Goal: Task Accomplishment & Management: Manage account settings

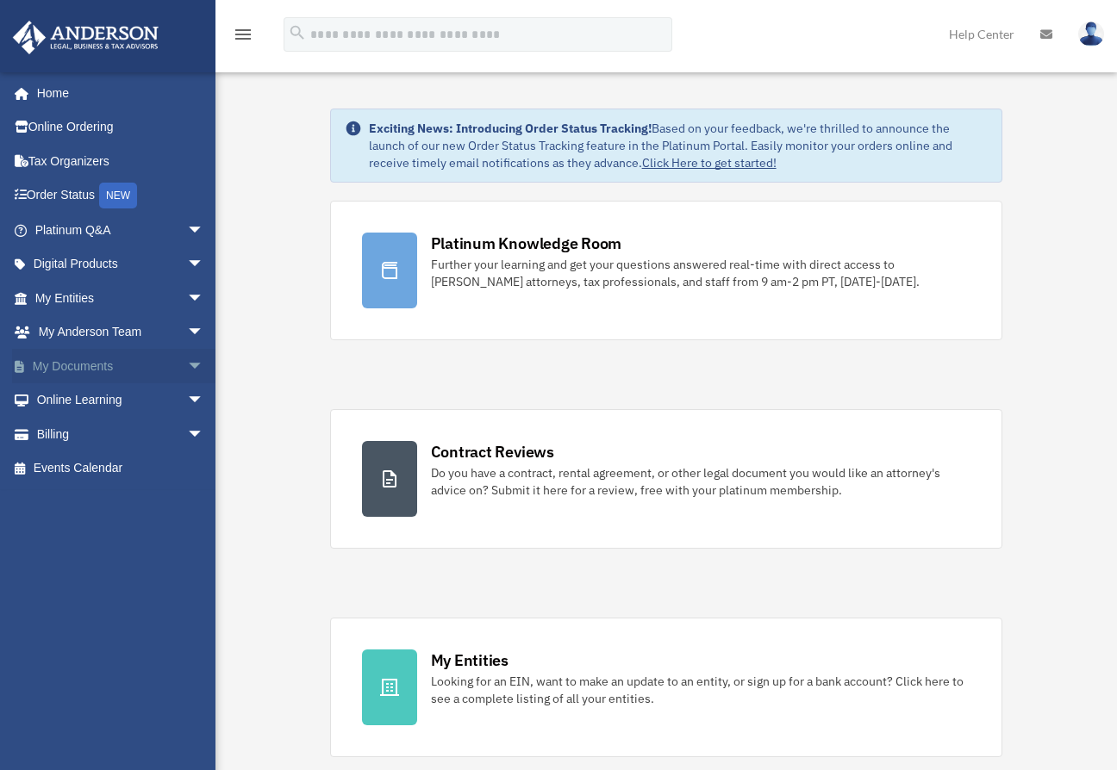
click at [83, 365] on link "My Documents arrow_drop_down" at bounding box center [121, 366] width 218 height 34
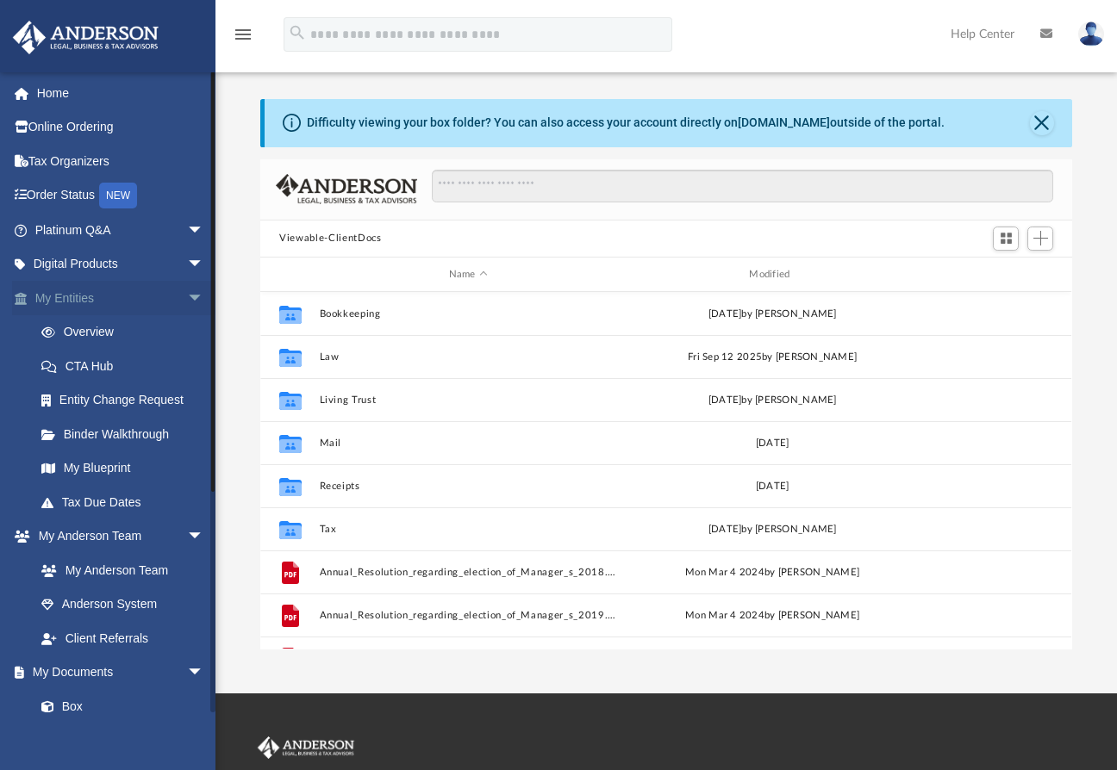
scroll to position [377, 797]
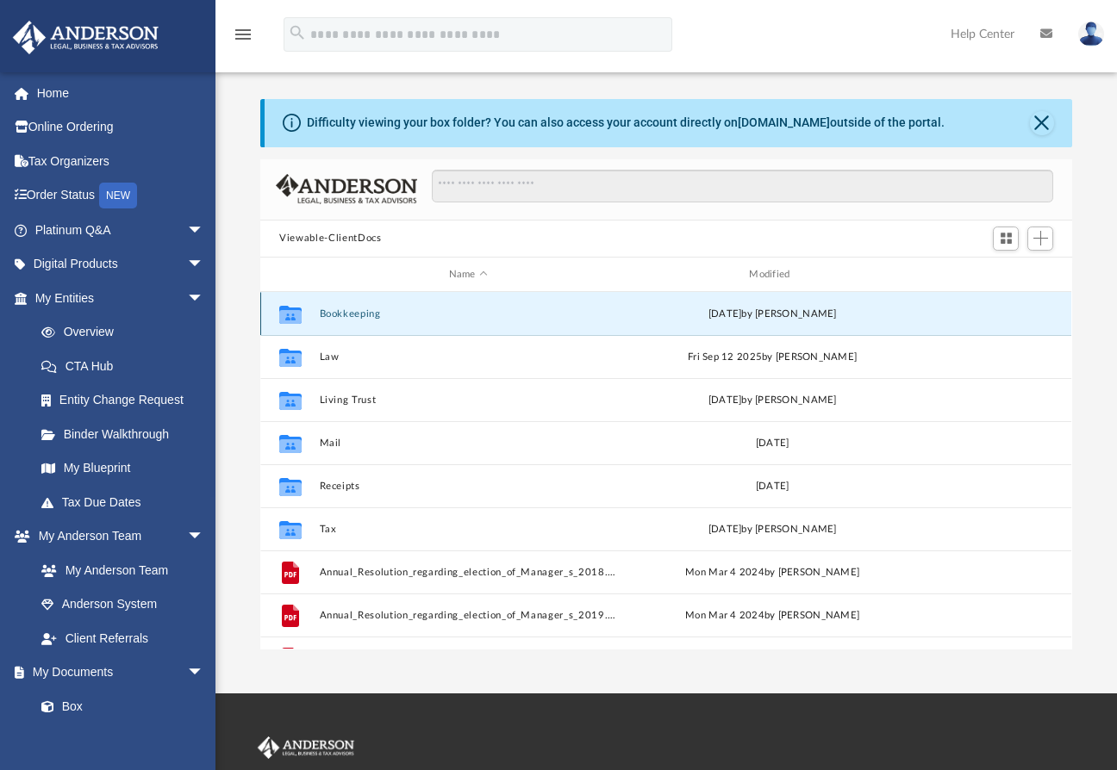
click at [336, 319] on button "Bookkeeping" at bounding box center [468, 313] width 297 height 11
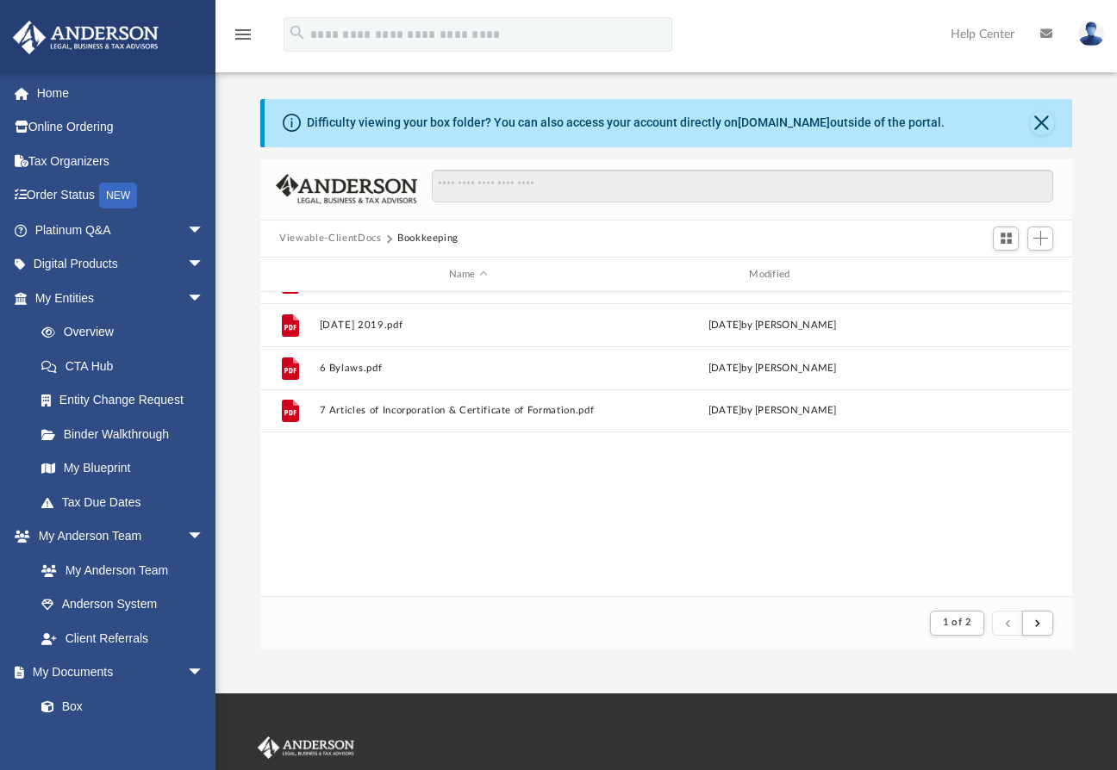
scroll to position [0, 0]
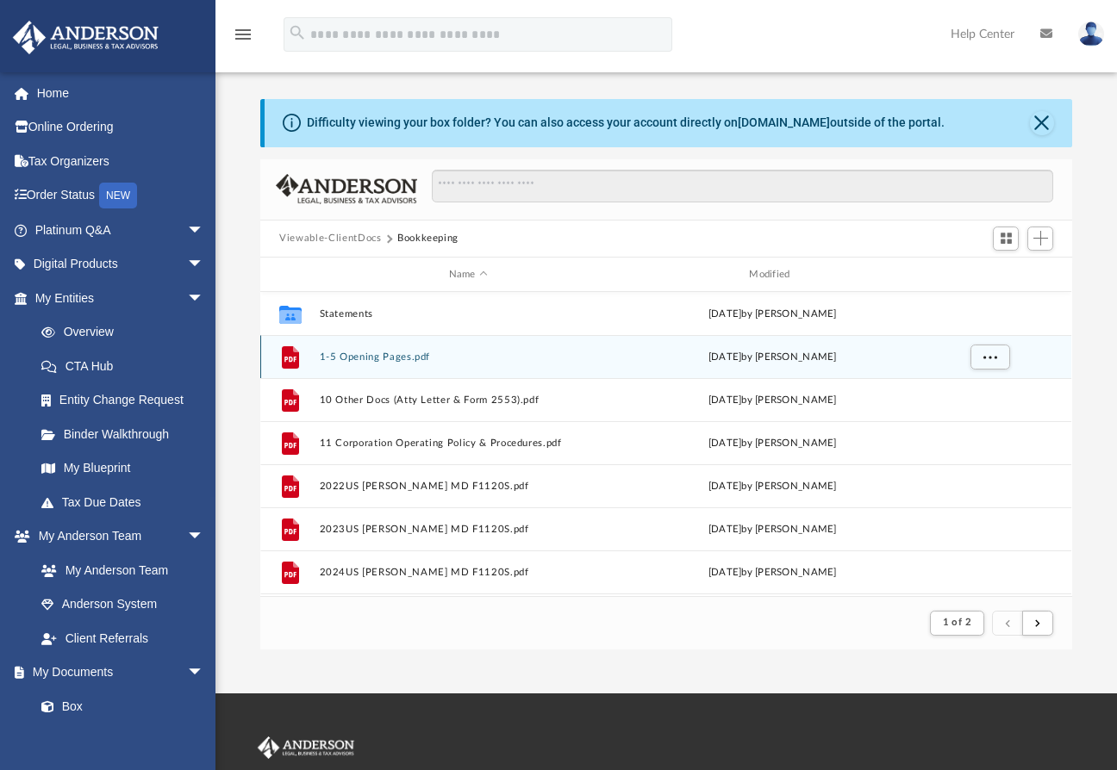
click at [389, 359] on button "1-5 Opening Pages.pdf" at bounding box center [468, 357] width 297 height 11
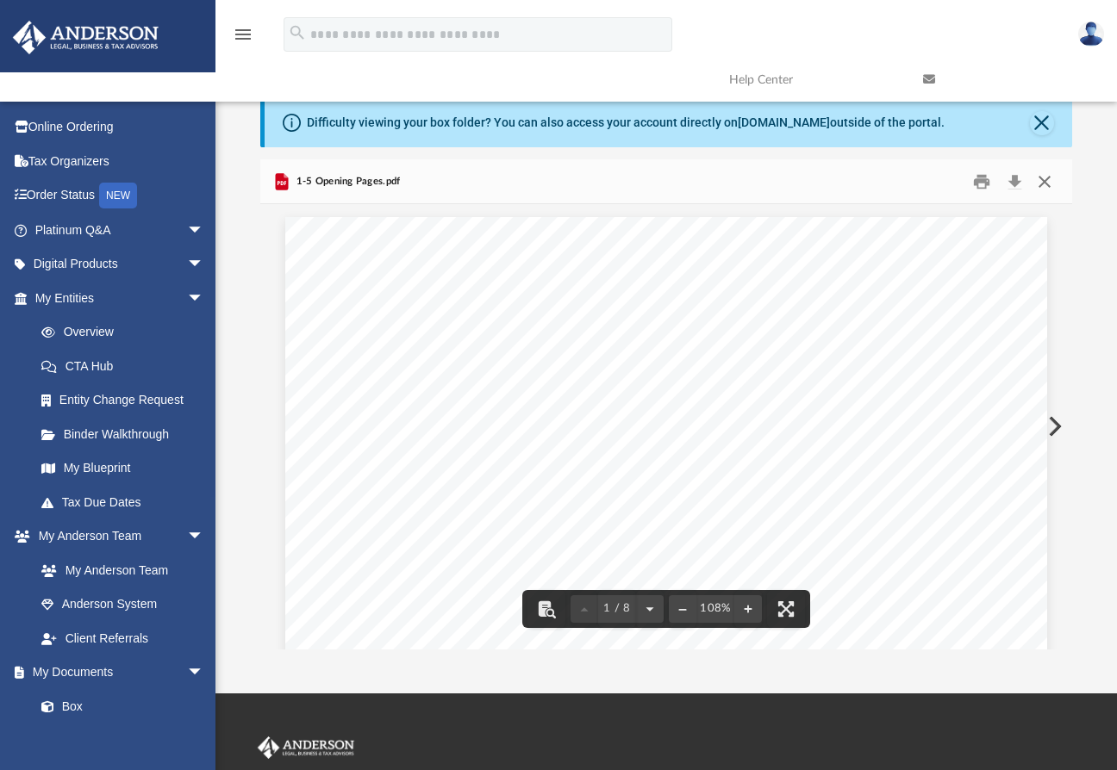
click at [1047, 183] on button "Close" at bounding box center [1044, 181] width 31 height 27
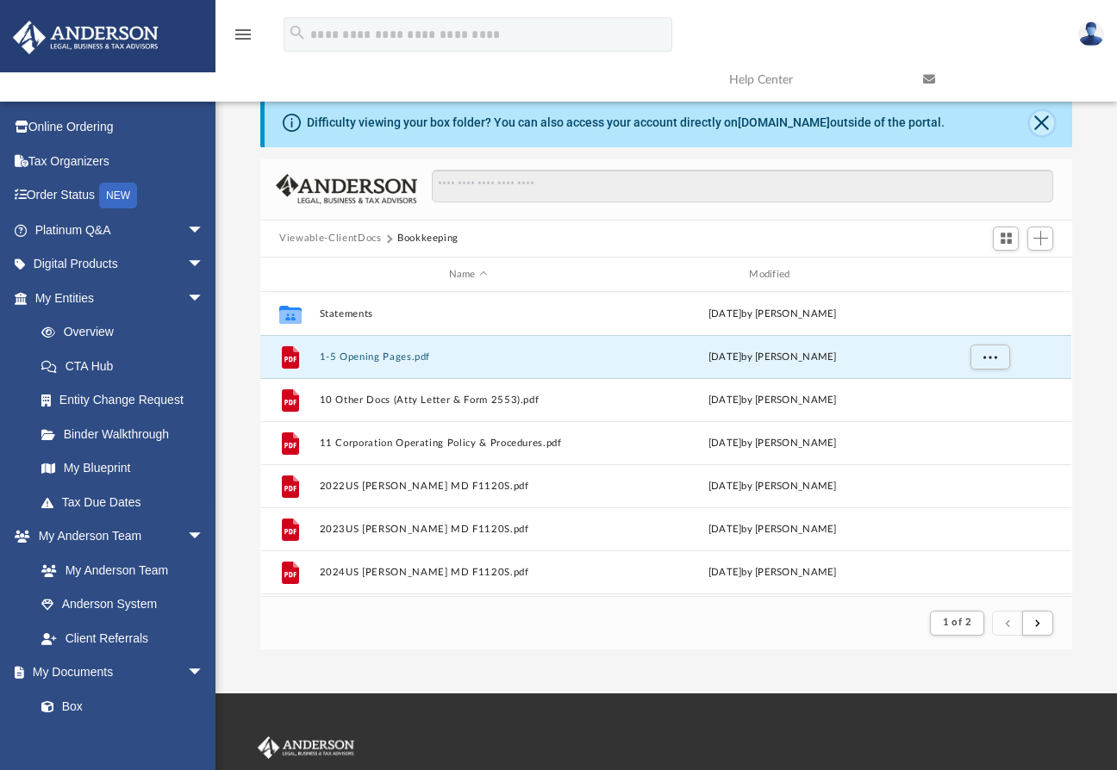
click at [1039, 115] on button "Close" at bounding box center [1042, 123] width 24 height 24
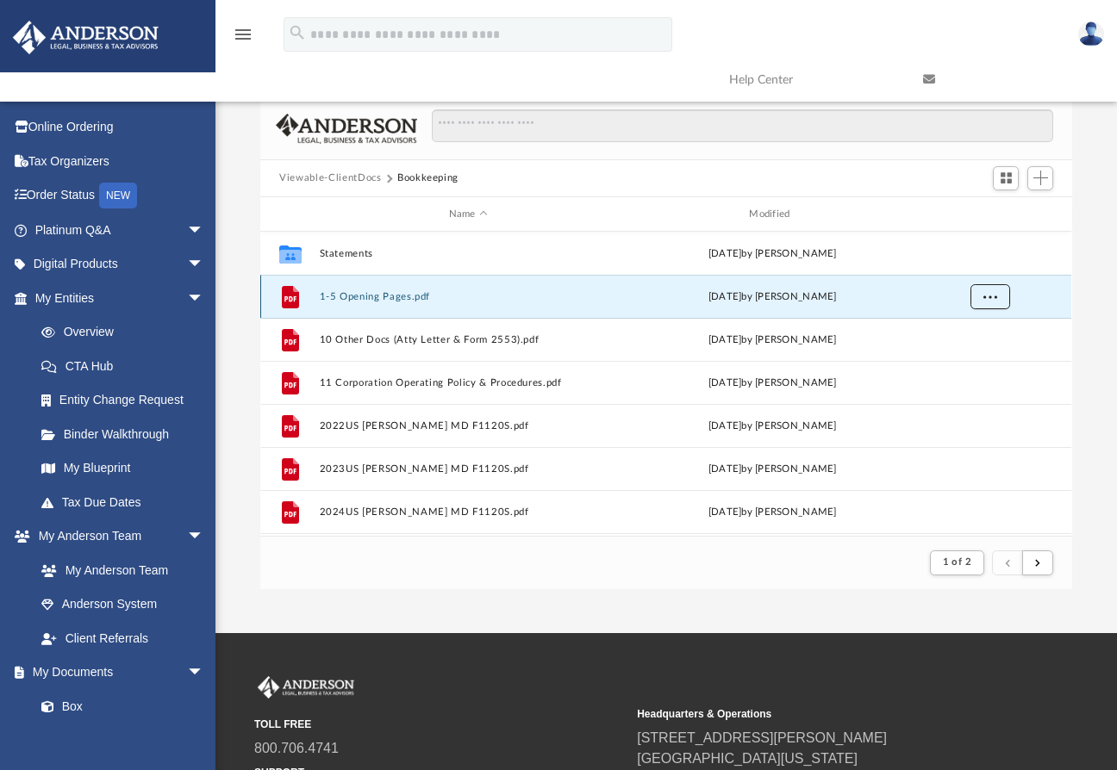
click at [994, 302] on button "More options" at bounding box center [990, 297] width 40 height 26
click at [899, 176] on div "Viewable-ClientDocs Bookkeeping" at bounding box center [665, 179] width 811 height 38
click at [885, 149] on div at bounding box center [735, 134] width 636 height 50
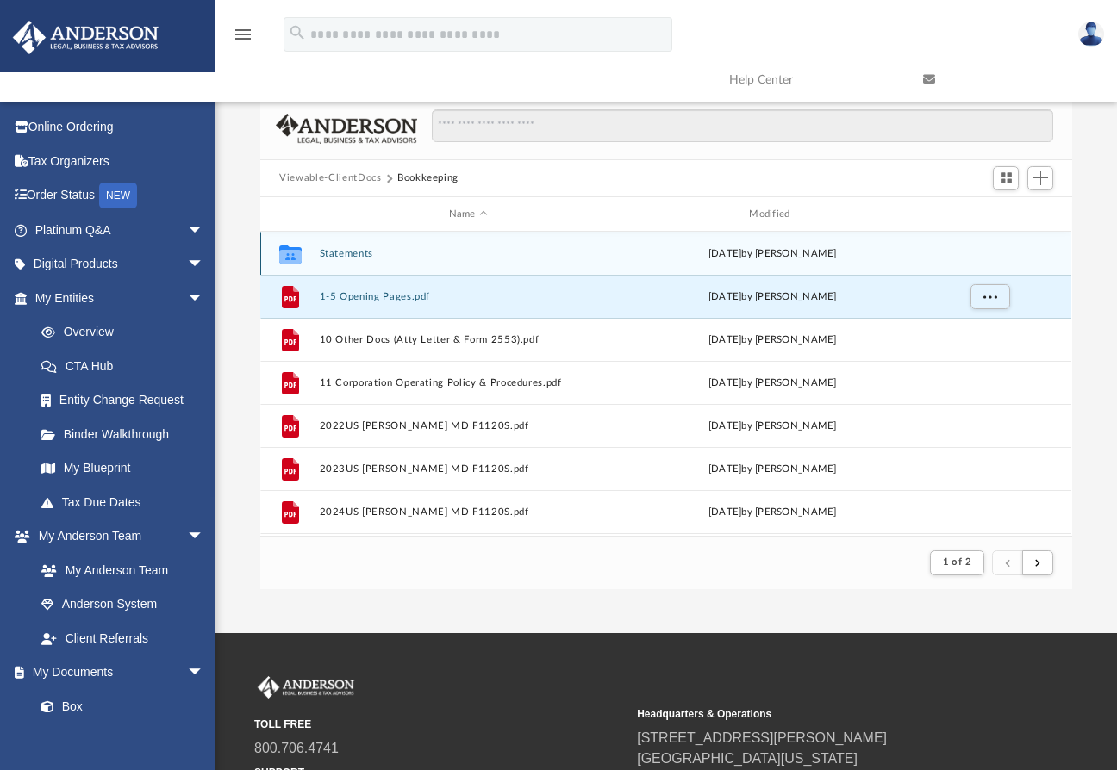
click at [362, 252] on button "Statements" at bounding box center [468, 253] width 297 height 11
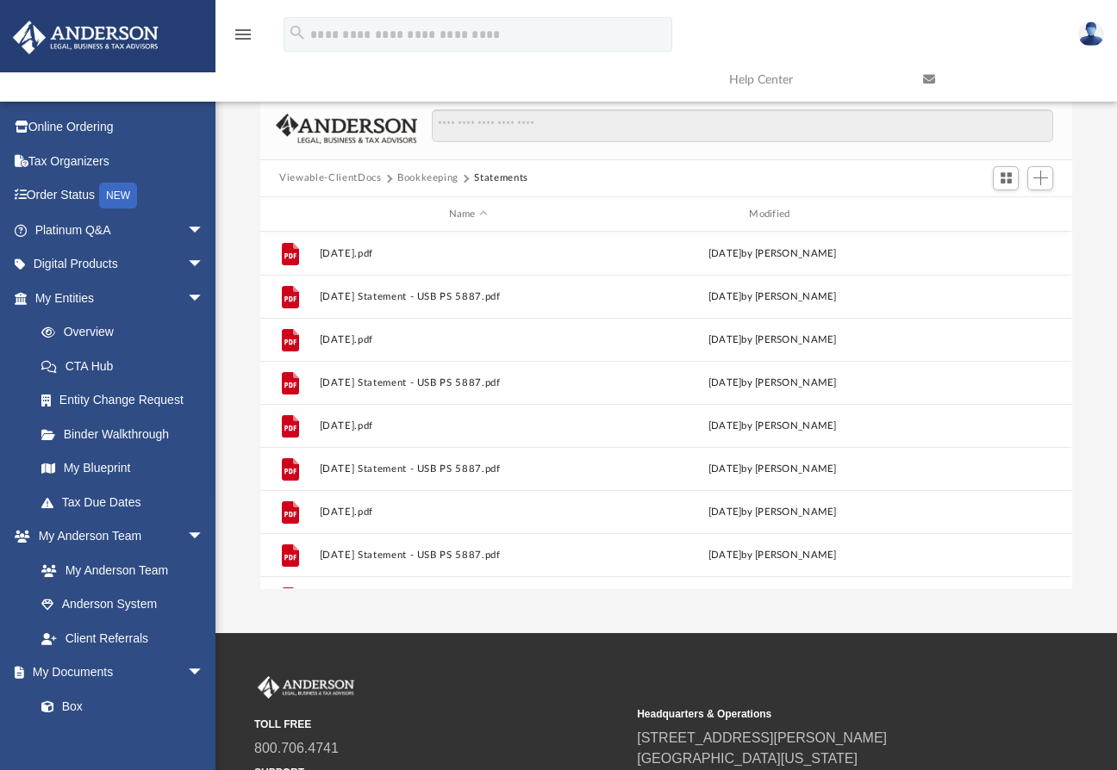
click at [436, 181] on button "Bookkeeping" at bounding box center [427, 179] width 61 height 16
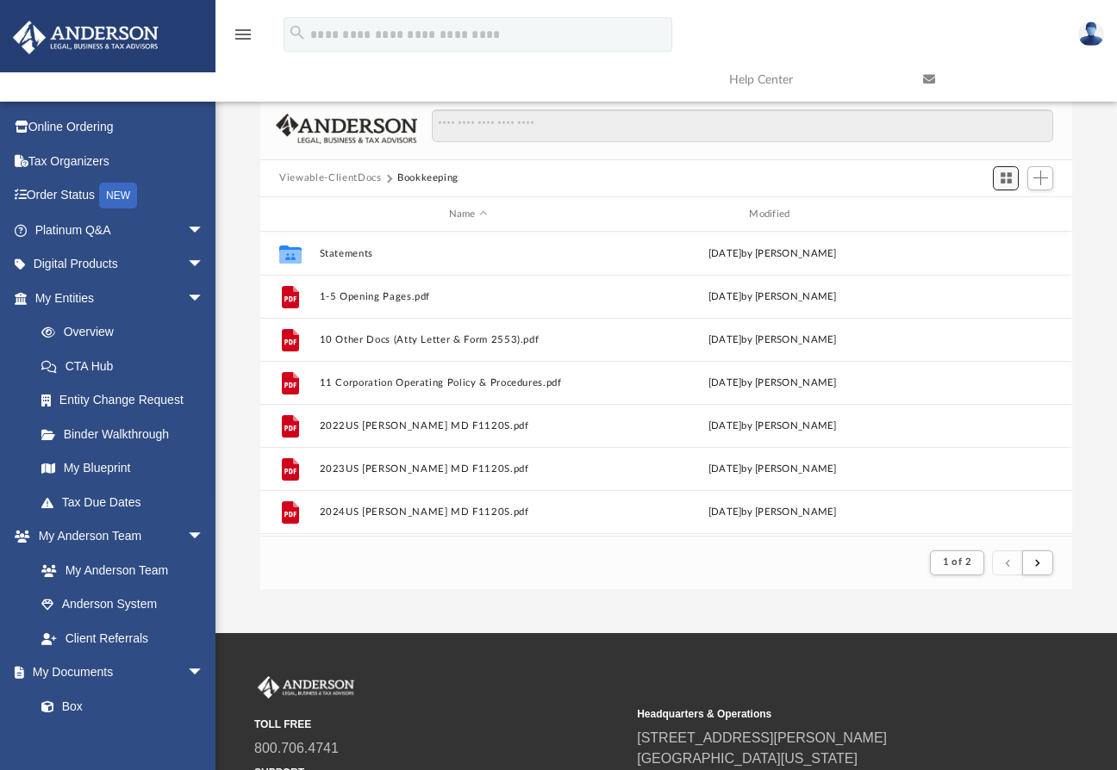
click at [1004, 180] on span "Switch to Grid View" at bounding box center [1006, 178] width 15 height 15
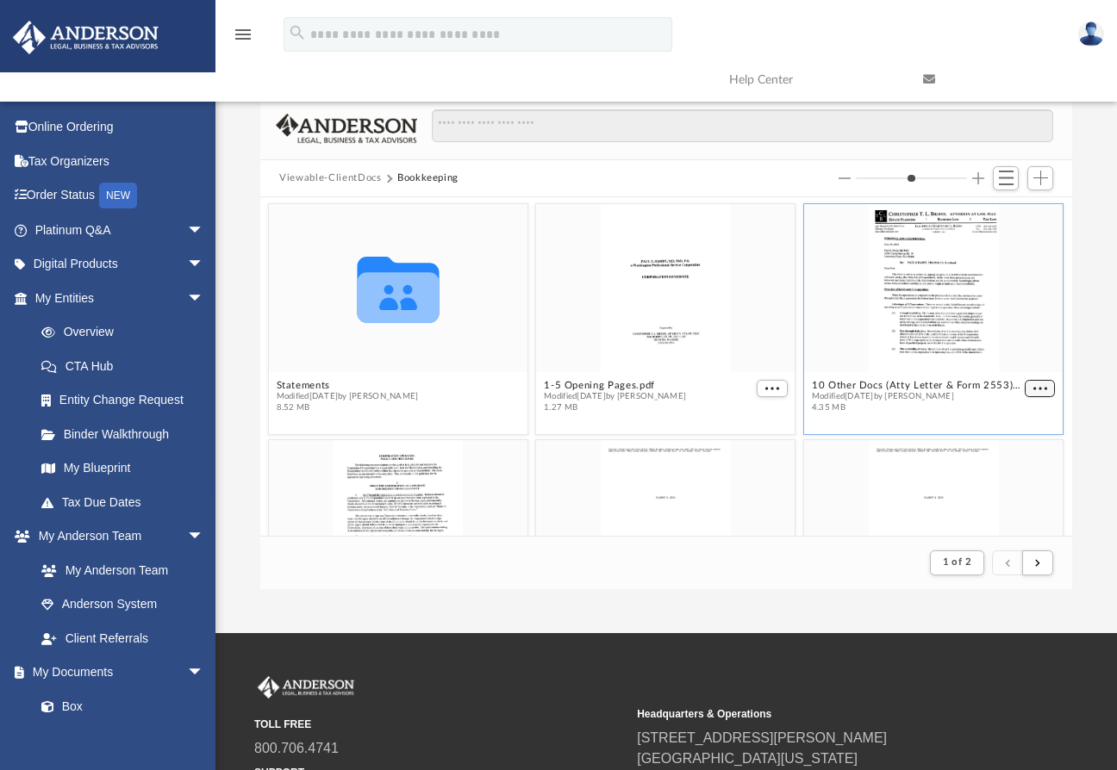
type input "*"
click at [1033, 384] on span "More options" at bounding box center [1040, 388] width 14 height 9
click at [962, 150] on div at bounding box center [735, 134] width 636 height 50
click at [1002, 184] on span "Switch to List View" at bounding box center [1006, 178] width 15 height 15
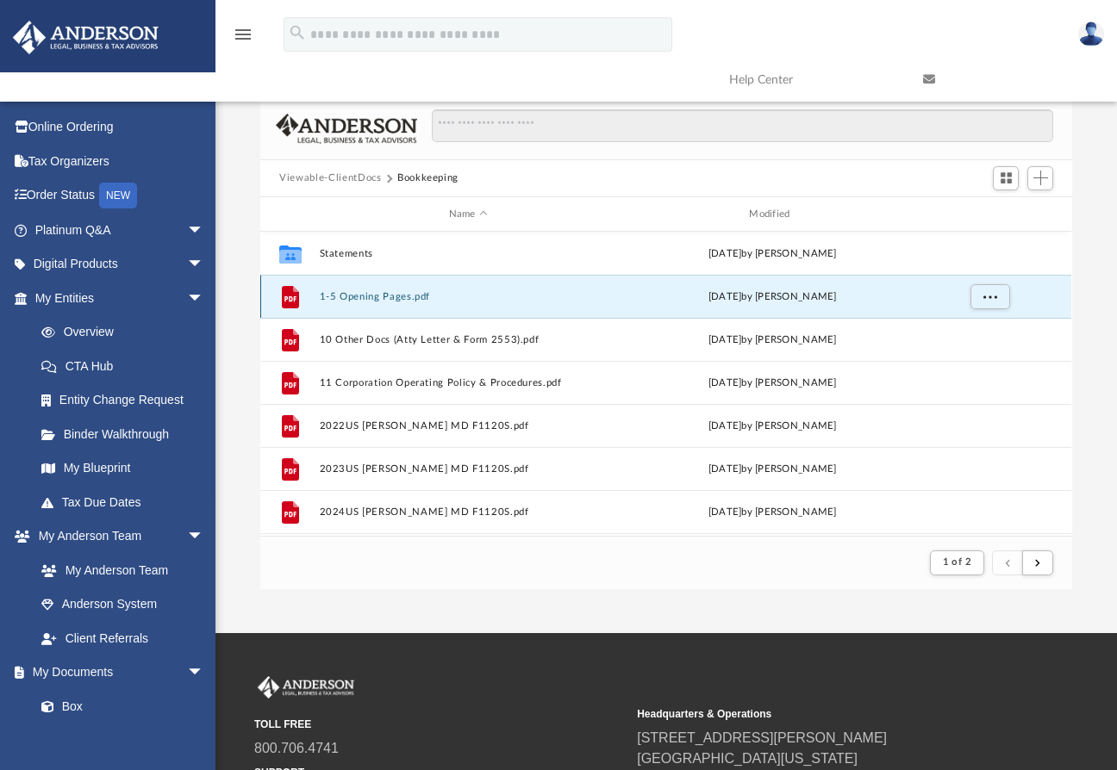
drag, startPoint x: 778, startPoint y: 298, endPoint x: 445, endPoint y: 296, distance: 332.6
click at [445, 296] on button "1-5 Opening Pages.pdf" at bounding box center [468, 296] width 297 height 11
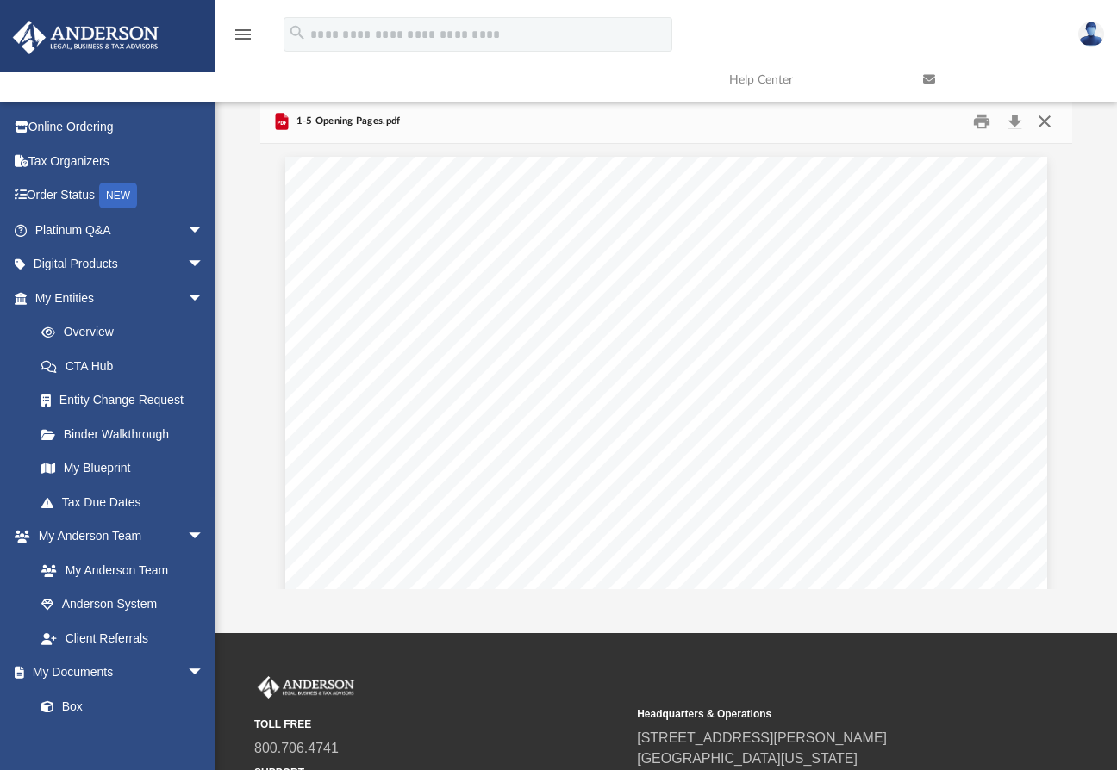
drag, startPoint x: 448, startPoint y: 296, endPoint x: 1042, endPoint y: 121, distance: 619.2
click at [1042, 121] on button "Close" at bounding box center [1044, 121] width 31 height 27
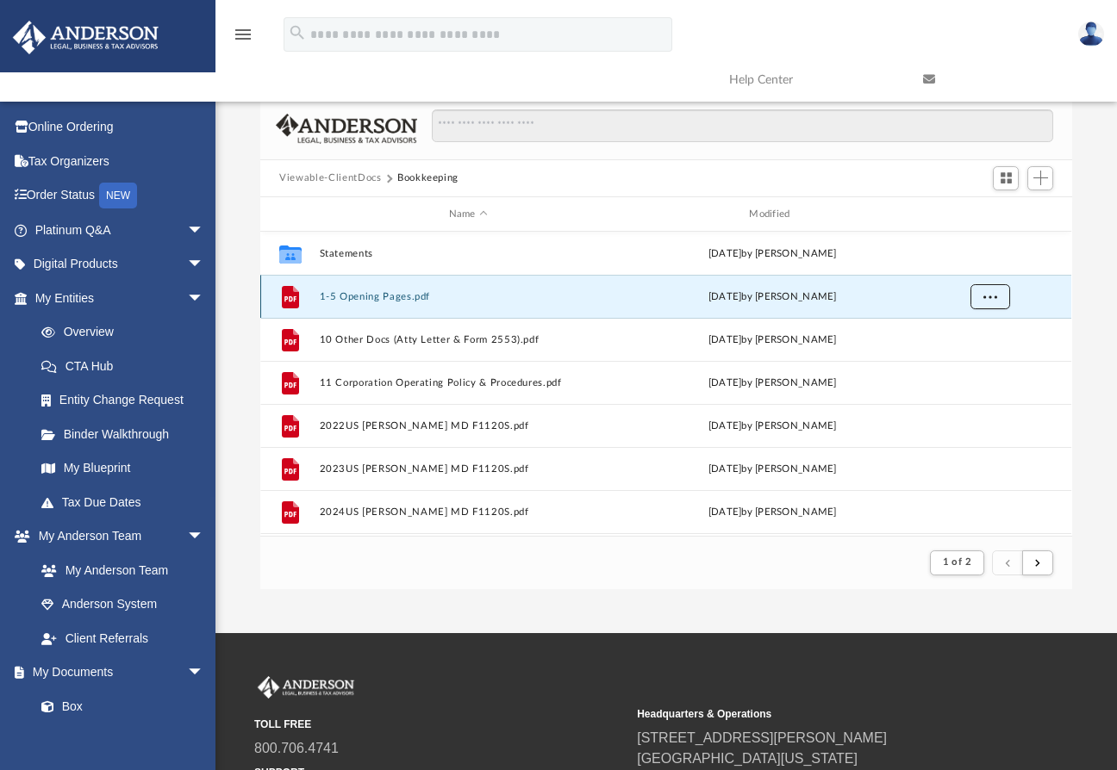
click at [990, 301] on button "More options" at bounding box center [990, 297] width 40 height 26
click at [919, 176] on div "Viewable-ClientDocs Bookkeeping" at bounding box center [665, 179] width 811 height 38
drag, startPoint x: 832, startPoint y: 343, endPoint x: 561, endPoint y: 178, distance: 317.1
click at [561, 178] on div "Viewable-ClientDocs Bookkeeping" at bounding box center [665, 179] width 811 height 38
drag, startPoint x: 384, startPoint y: 215, endPoint x: 422, endPoint y: 176, distance: 54.2
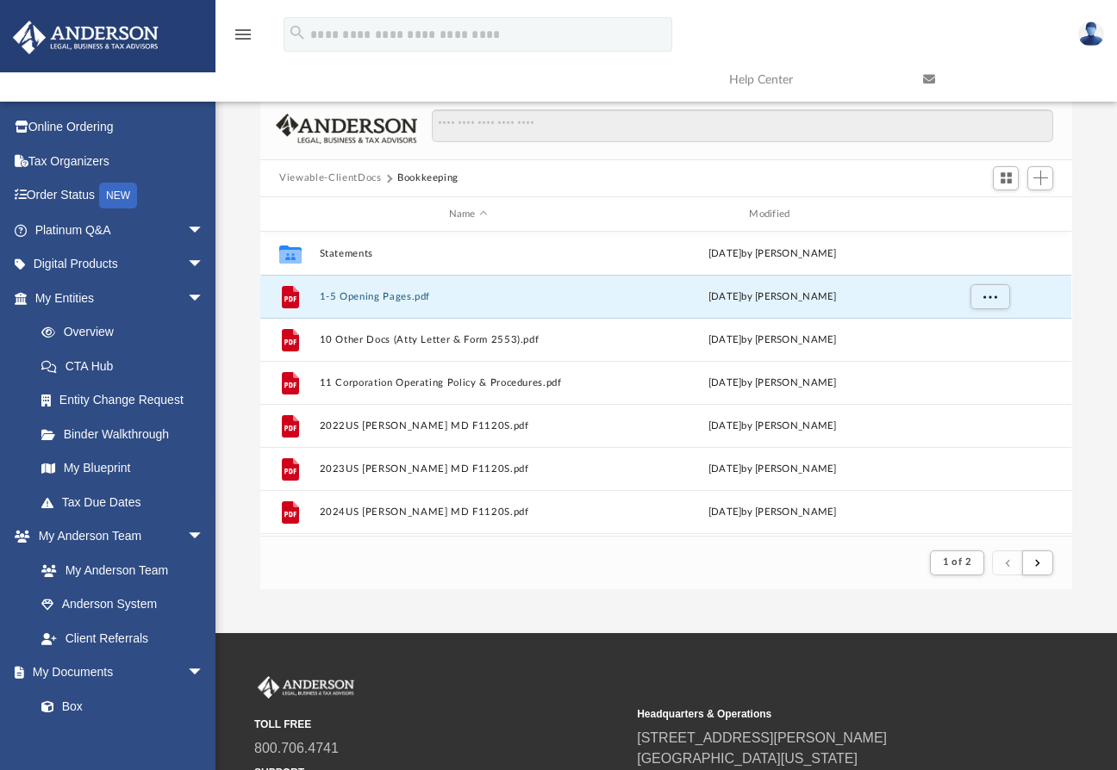
click at [422, 176] on button "Bookkeeping" at bounding box center [427, 179] width 61 height 16
click at [62, 707] on link "Box" at bounding box center [127, 706] width 206 height 34
click at [70, 701] on link "Box" at bounding box center [127, 706] width 206 height 34
click at [70, 669] on link "My Documents arrow_drop_down" at bounding box center [121, 673] width 218 height 34
click at [187, 667] on span "arrow_drop_down" at bounding box center [204, 673] width 34 height 35
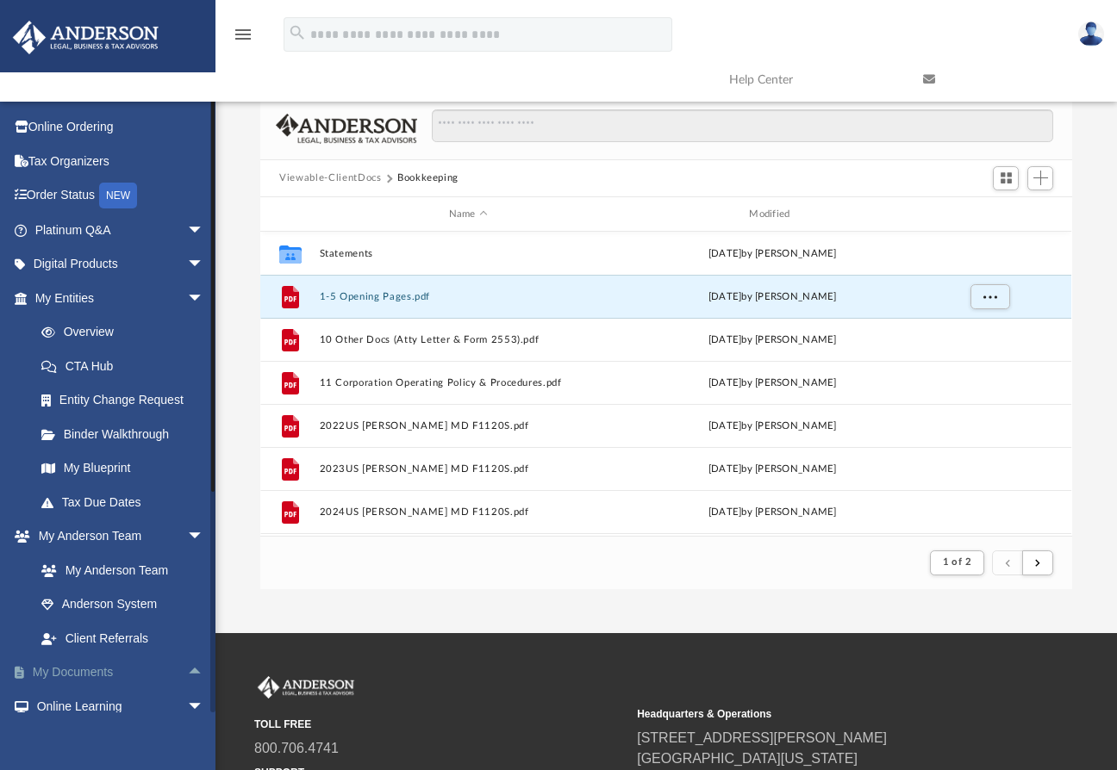
click at [187, 670] on span "arrow_drop_up" at bounding box center [204, 673] width 34 height 35
click at [68, 703] on link "Box" at bounding box center [127, 706] width 206 height 34
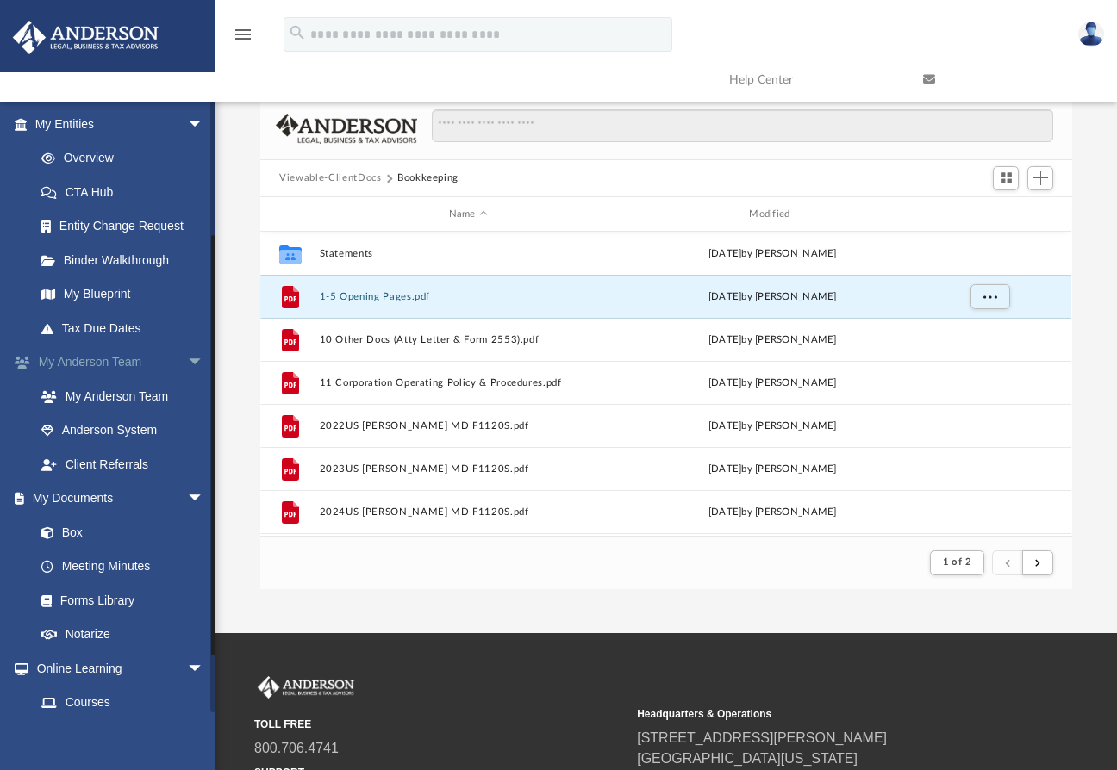
scroll to position [258, 0]
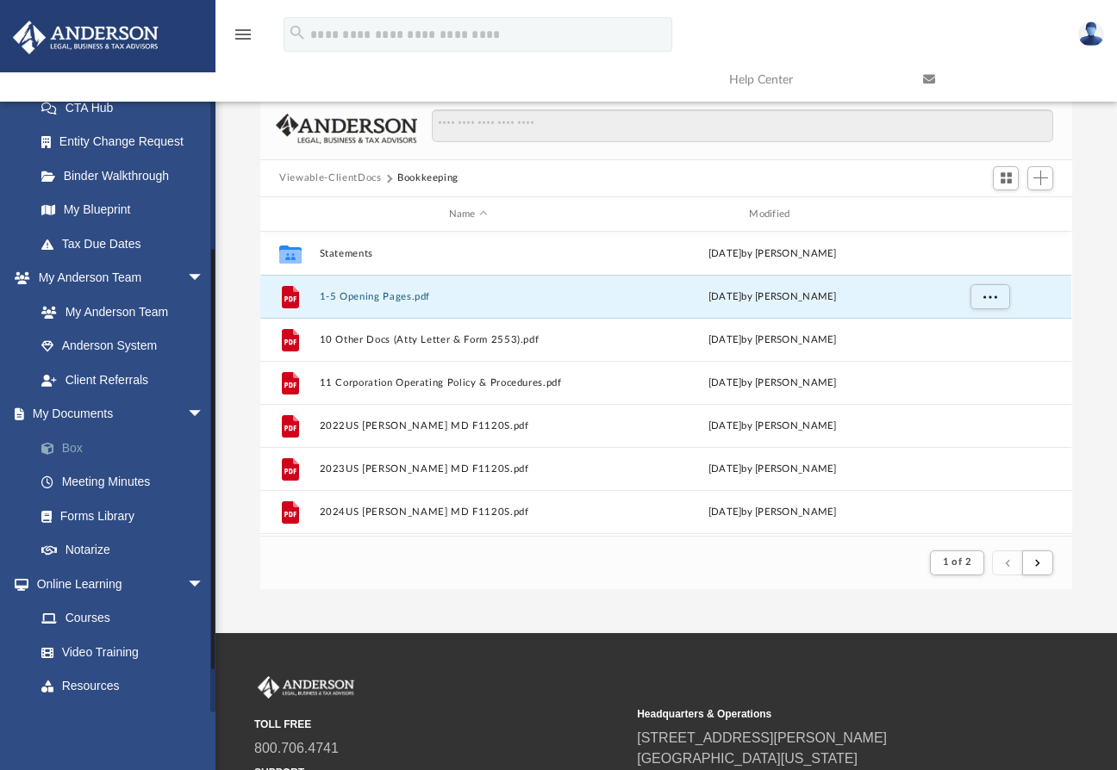
click at [78, 452] on link "Box" at bounding box center [127, 448] width 206 height 34
click at [74, 482] on link "Meeting Minutes" at bounding box center [127, 482] width 206 height 34
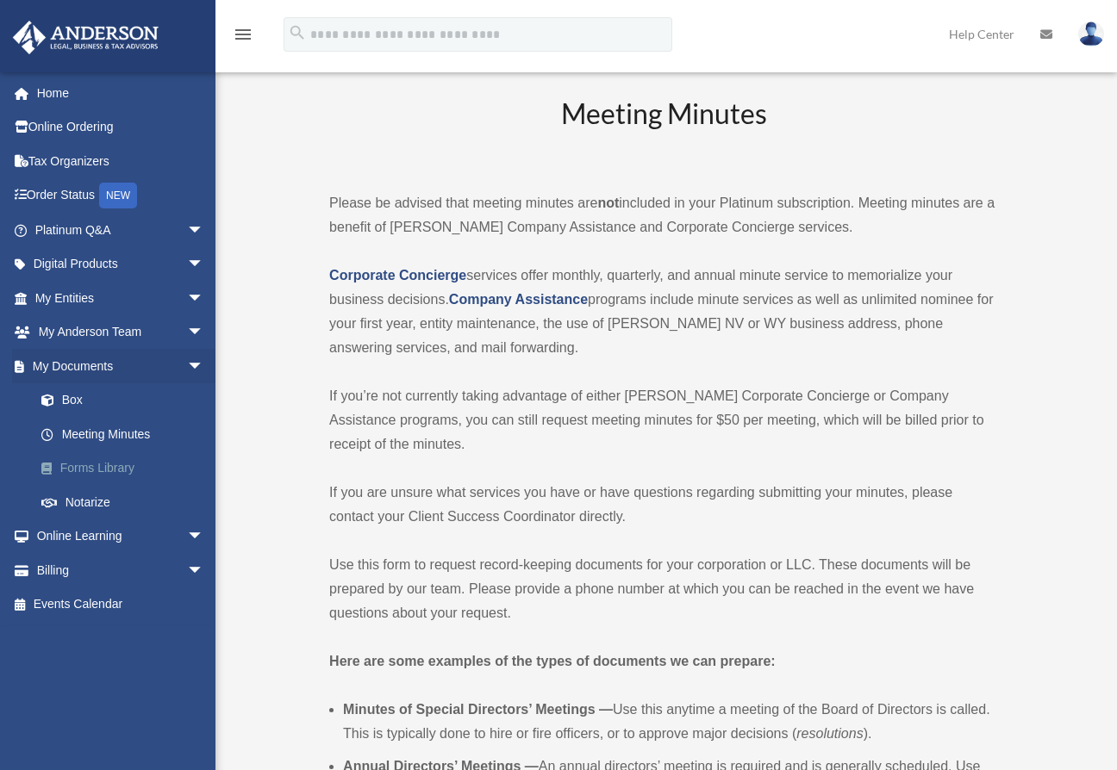
click at [76, 466] on link "Forms Library" at bounding box center [127, 469] width 206 height 34
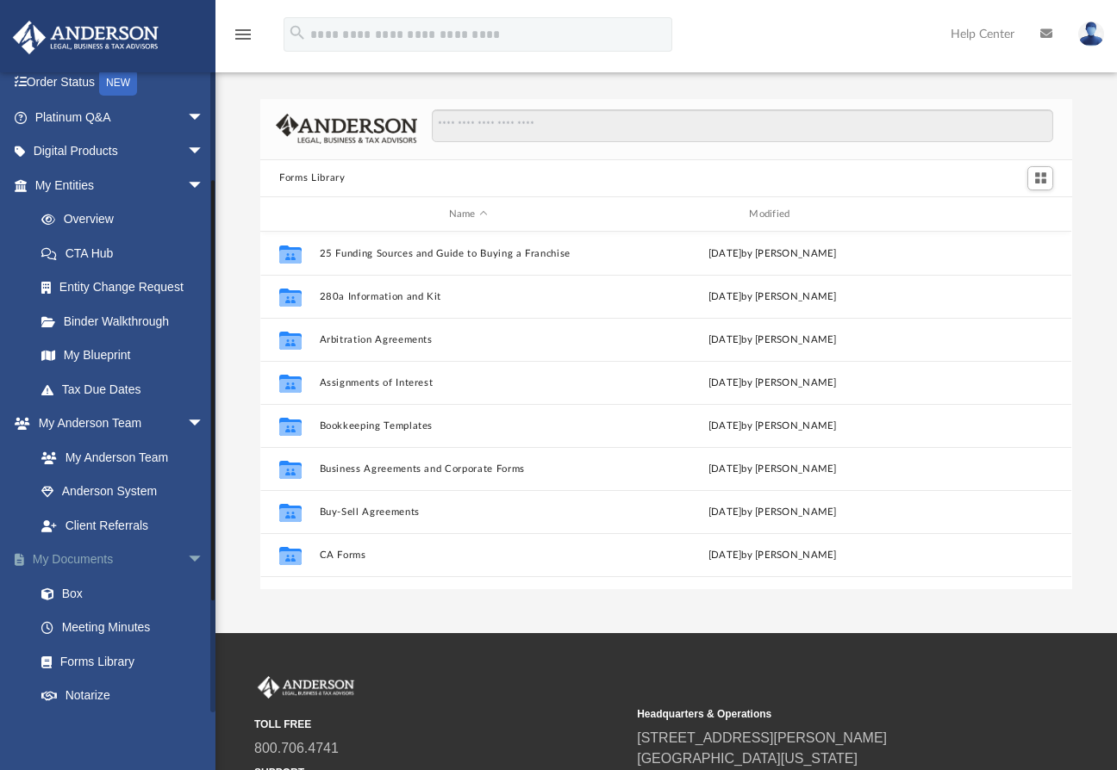
scroll to position [321, 0]
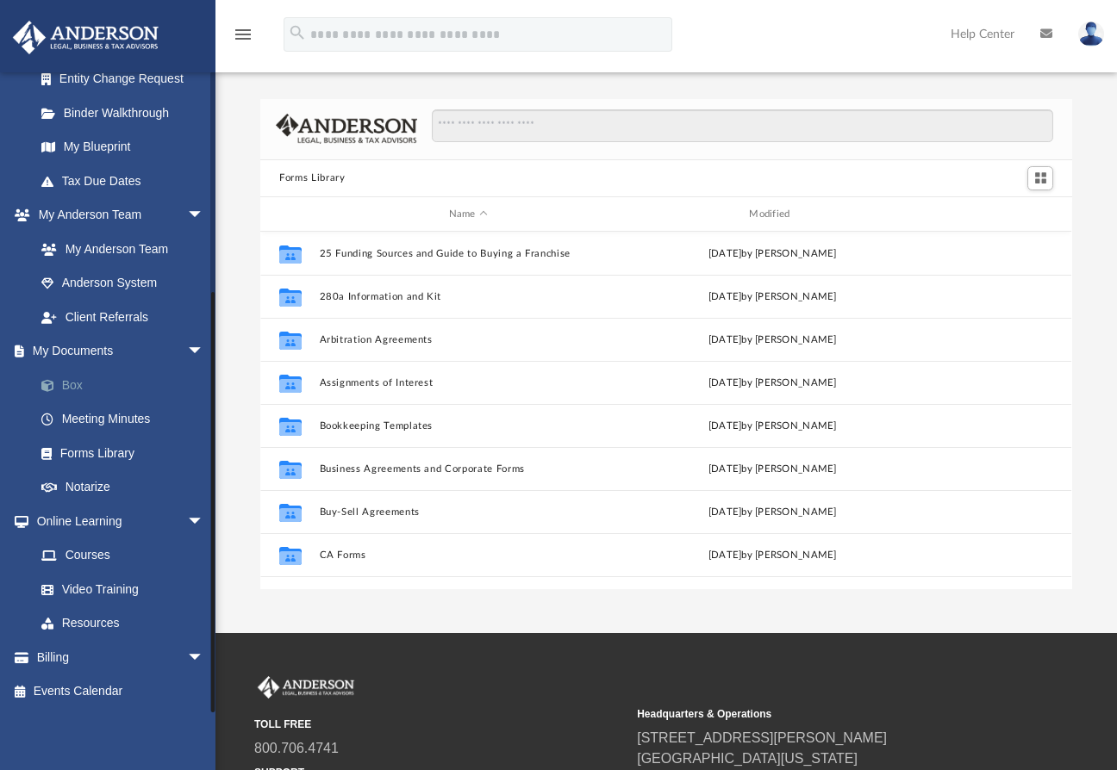
click at [69, 385] on link "Box" at bounding box center [127, 385] width 206 height 34
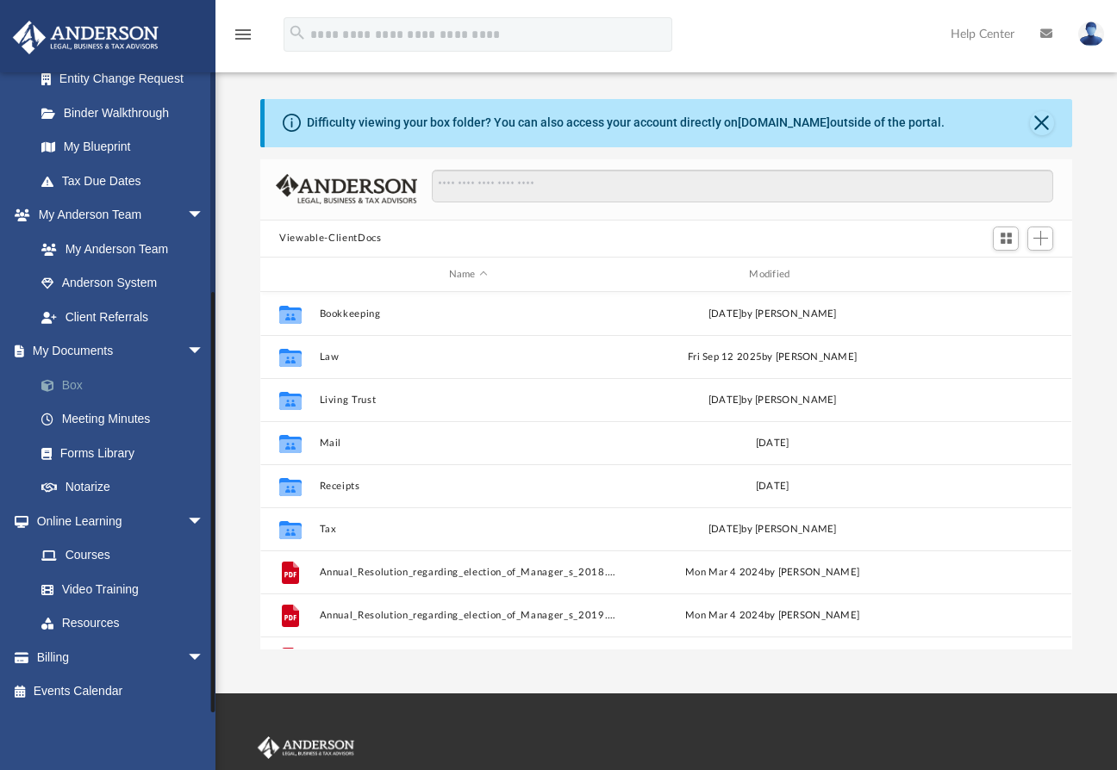
scroll to position [377, 797]
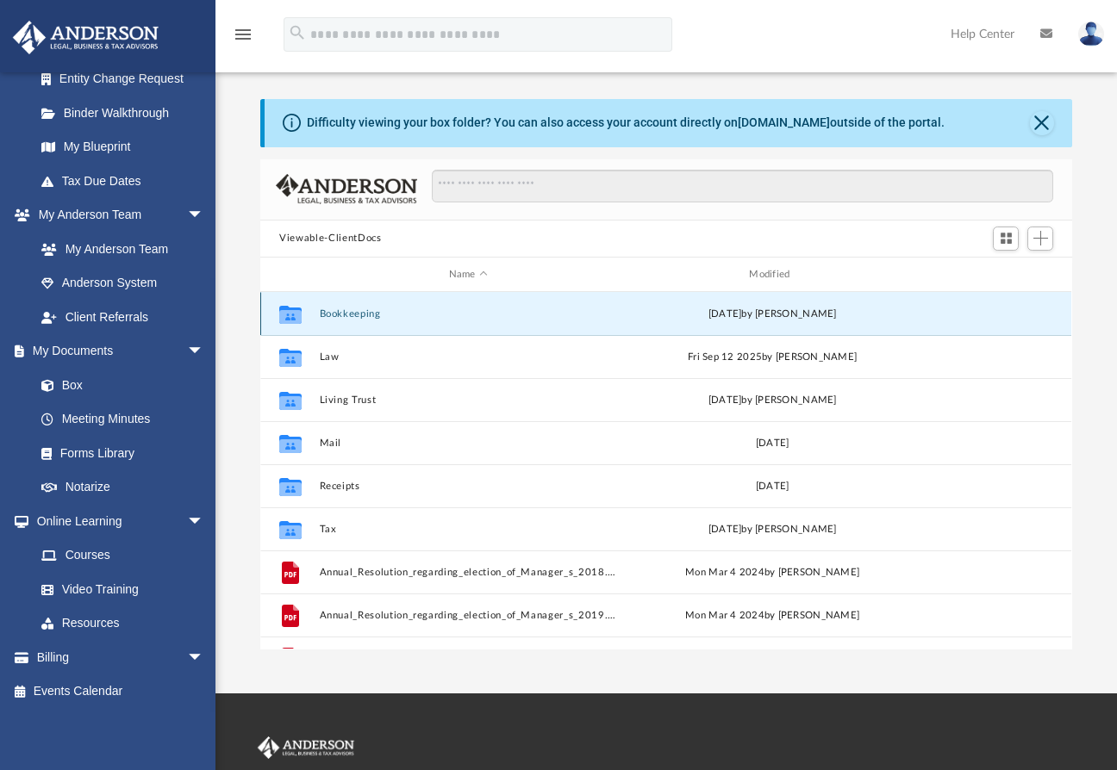
drag, startPoint x: 457, startPoint y: 240, endPoint x: 354, endPoint y: 309, distance: 124.0
click at [354, 309] on button "Bookkeeping" at bounding box center [468, 313] width 297 height 11
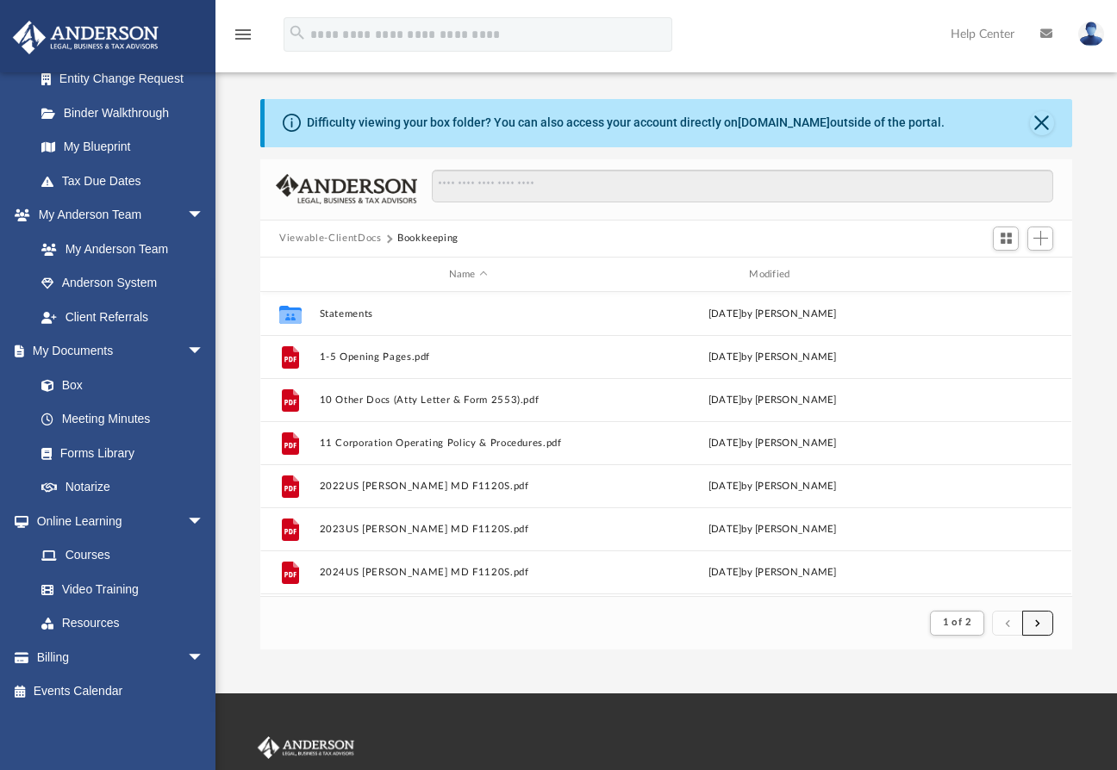
click at [1044, 623] on button "submit" at bounding box center [1037, 623] width 31 height 25
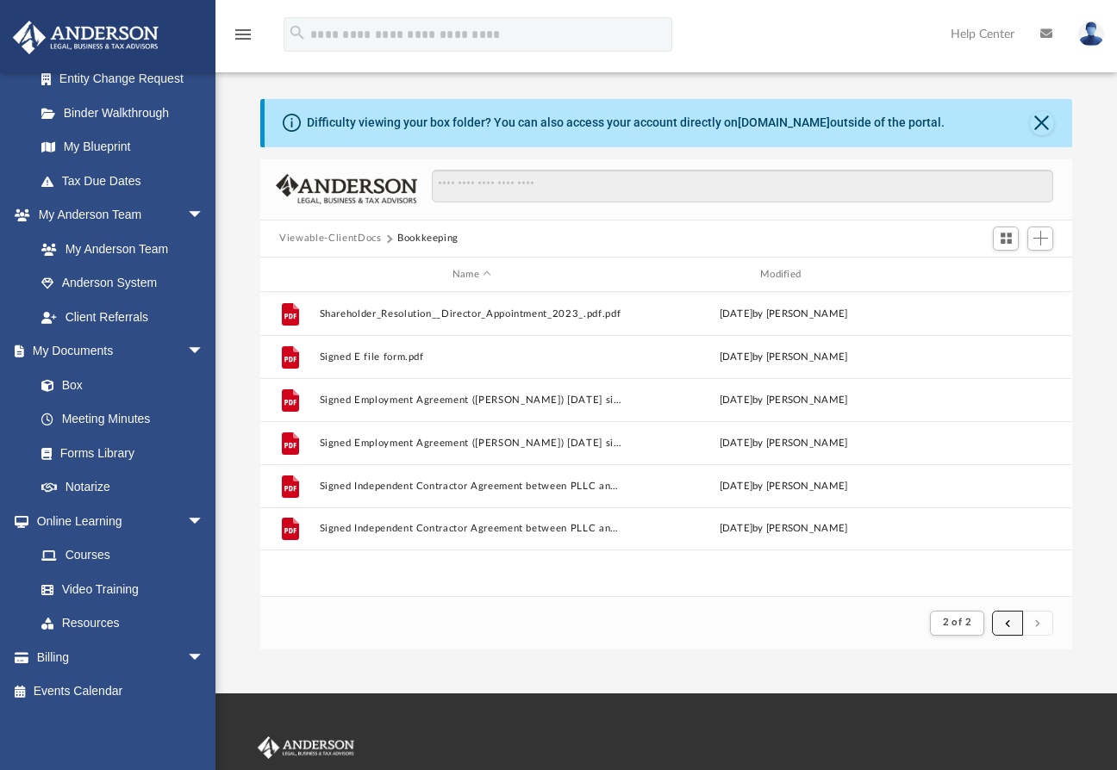
click at [1001, 621] on button "submit" at bounding box center [1007, 623] width 31 height 25
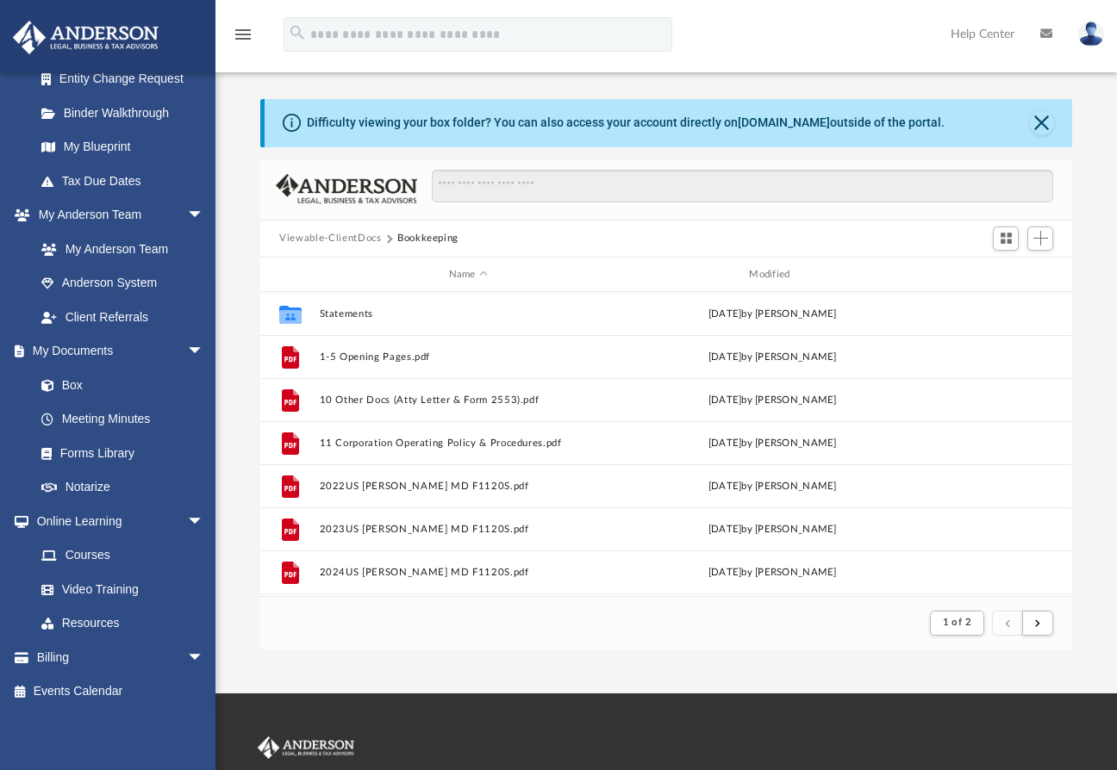
drag, startPoint x: 479, startPoint y: 626, endPoint x: 585, endPoint y: 673, distance: 116.1
click at [585, 673] on div "App mdphd@mdphd.biz Sign Out mdphd@mdphd.biz Home Online Ordering Tax Organizer…" at bounding box center [558, 347] width 1117 height 694
click at [1041, 235] on span "Add" at bounding box center [1040, 238] width 15 height 15
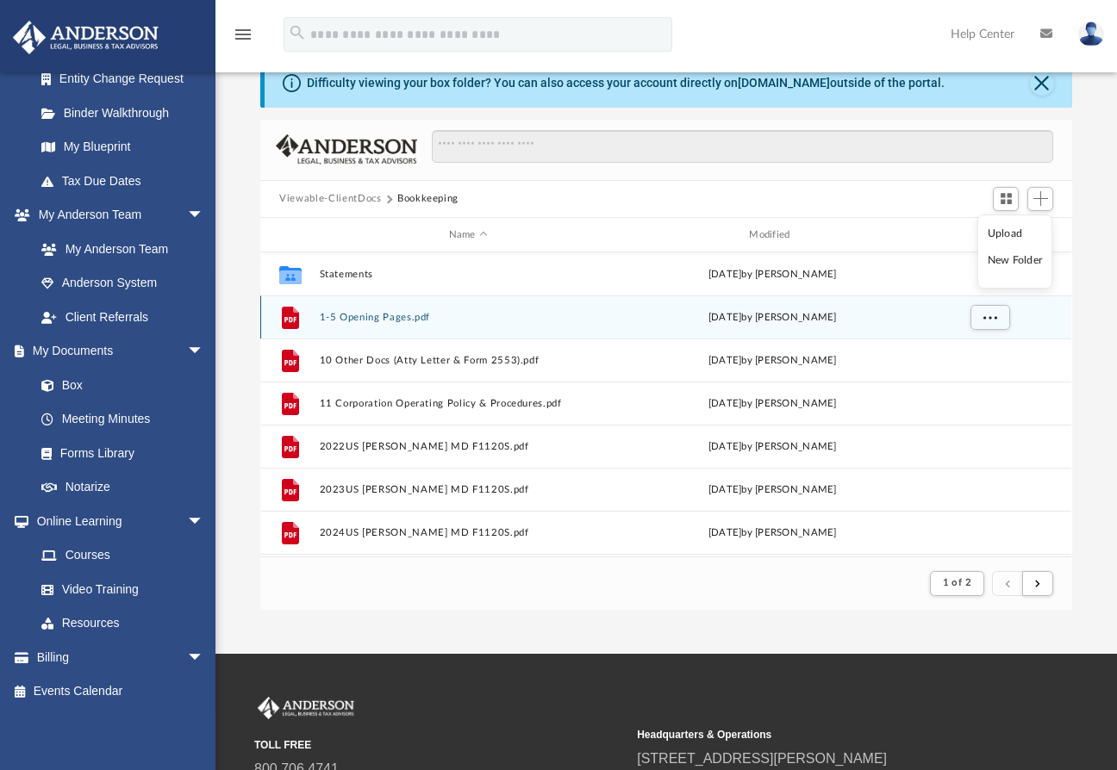
scroll to position [0, 0]
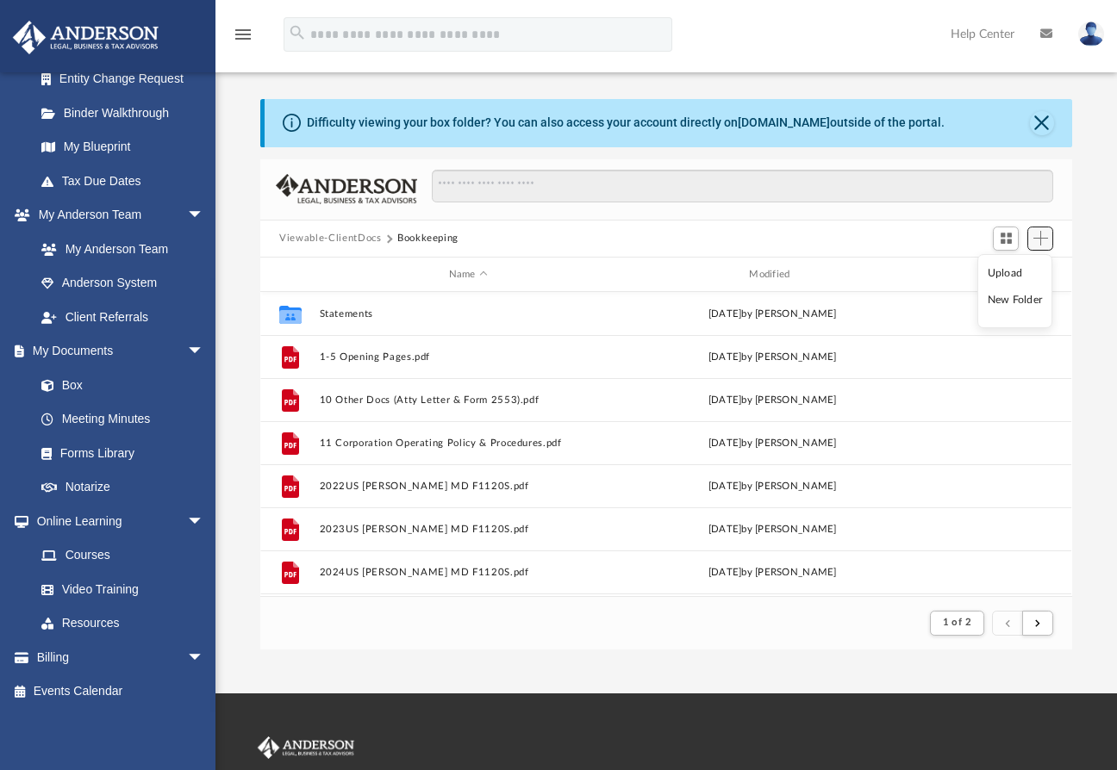
click at [1041, 238] on span "Add" at bounding box center [1040, 238] width 15 height 15
click at [1017, 296] on li "New Folder" at bounding box center [1015, 300] width 55 height 18
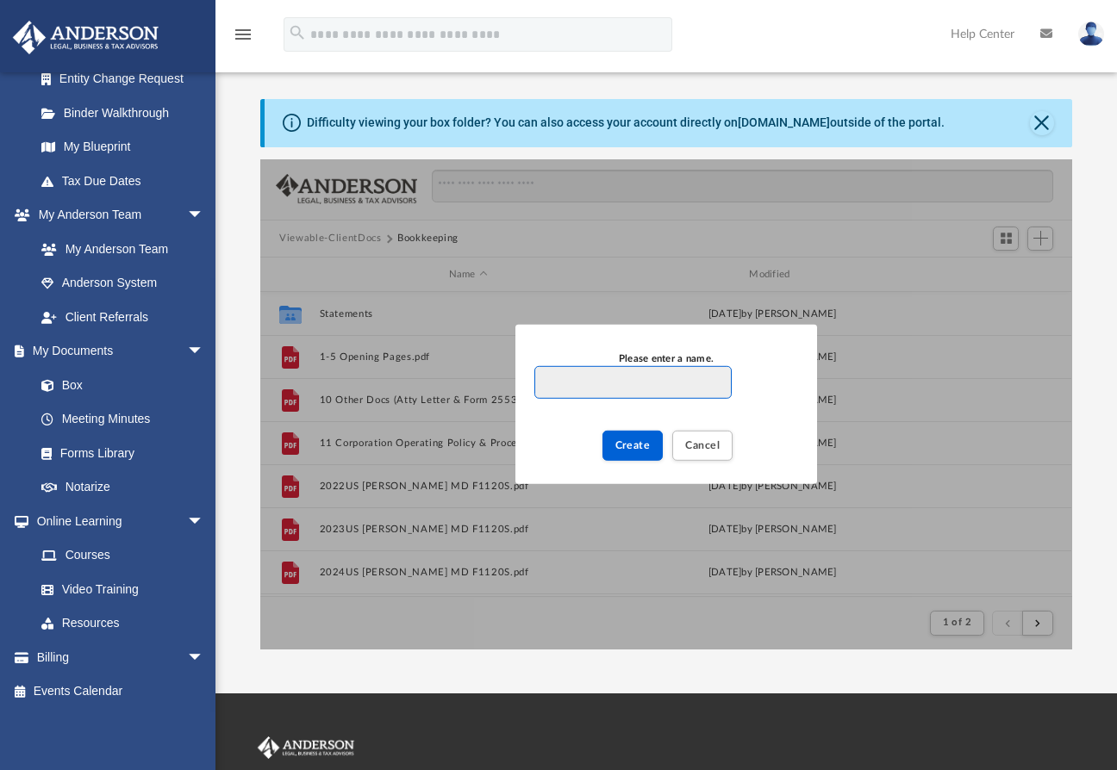
click at [578, 382] on input "Please enter a name." at bounding box center [632, 382] width 197 height 33
type input "**********"
click at [627, 447] on span "Create" at bounding box center [632, 445] width 35 height 10
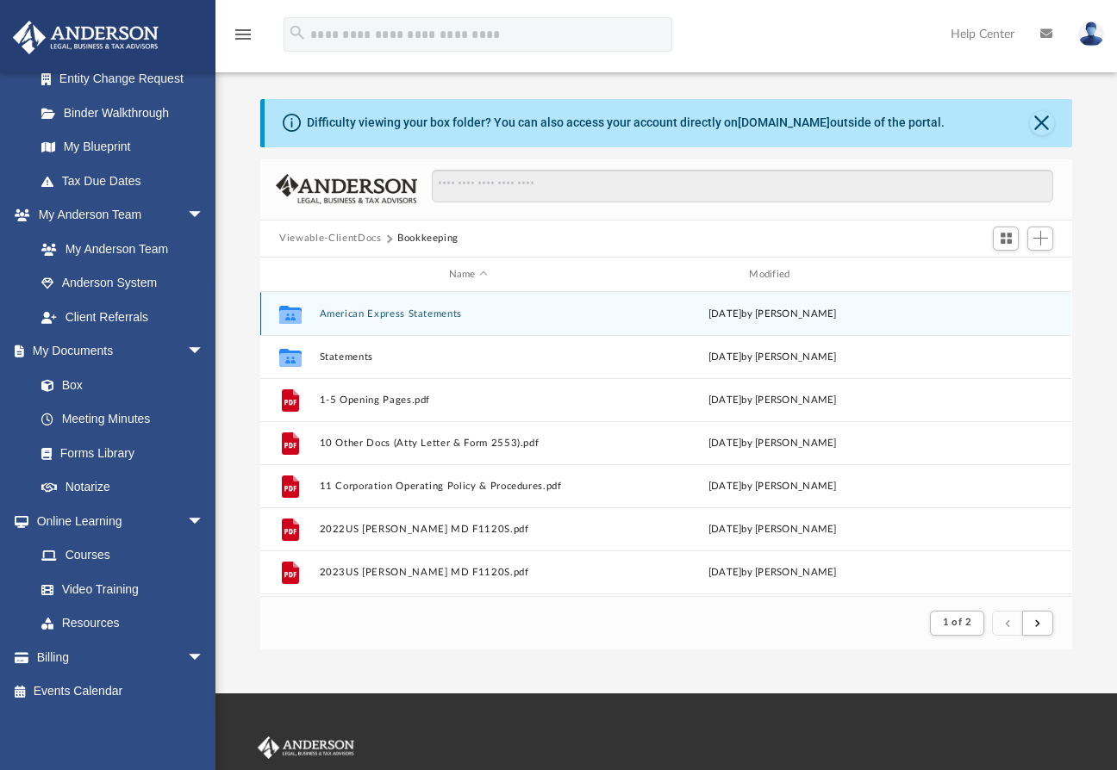
click at [352, 314] on button "American Express Statements" at bounding box center [468, 313] width 297 height 11
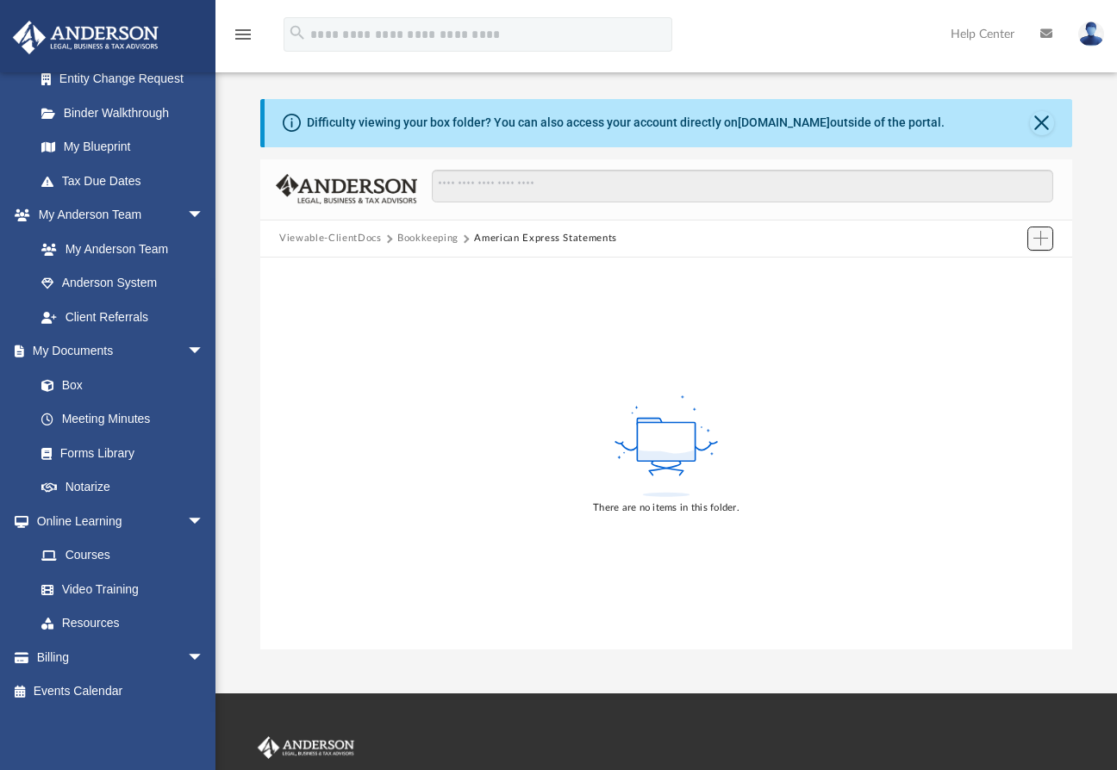
click at [1034, 235] on span "Add" at bounding box center [1040, 238] width 15 height 15
click at [998, 271] on li "Upload" at bounding box center [1015, 274] width 55 height 18
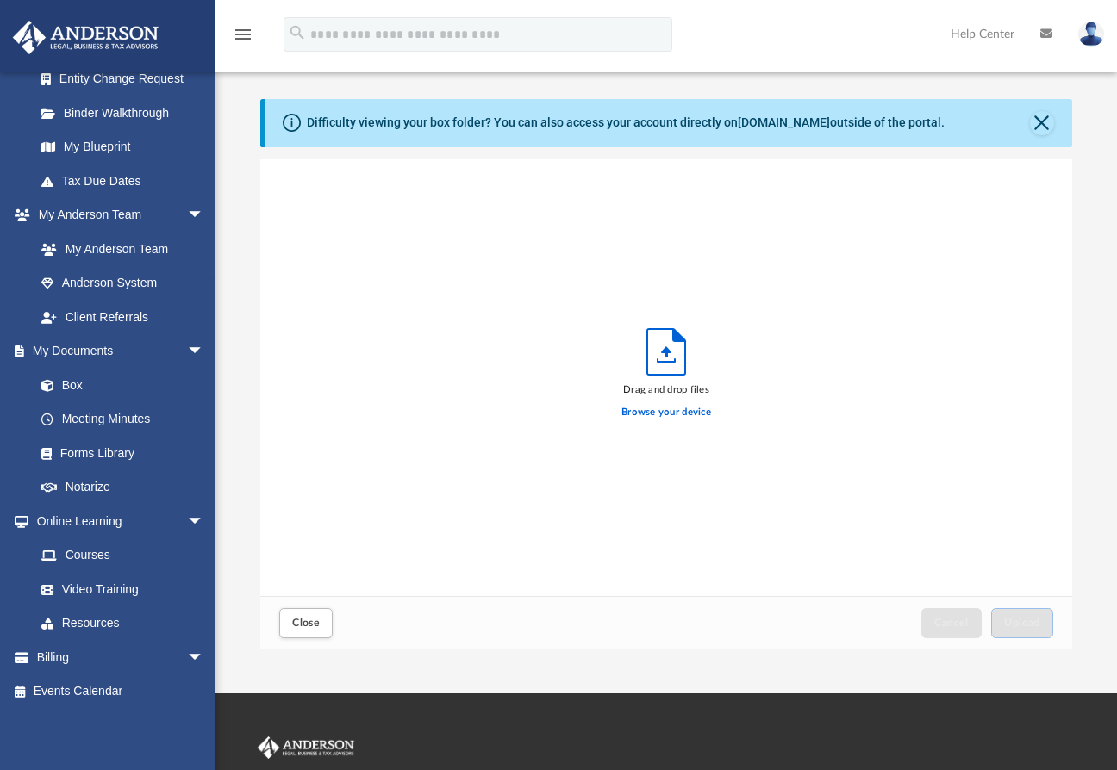
scroll to position [422, 797]
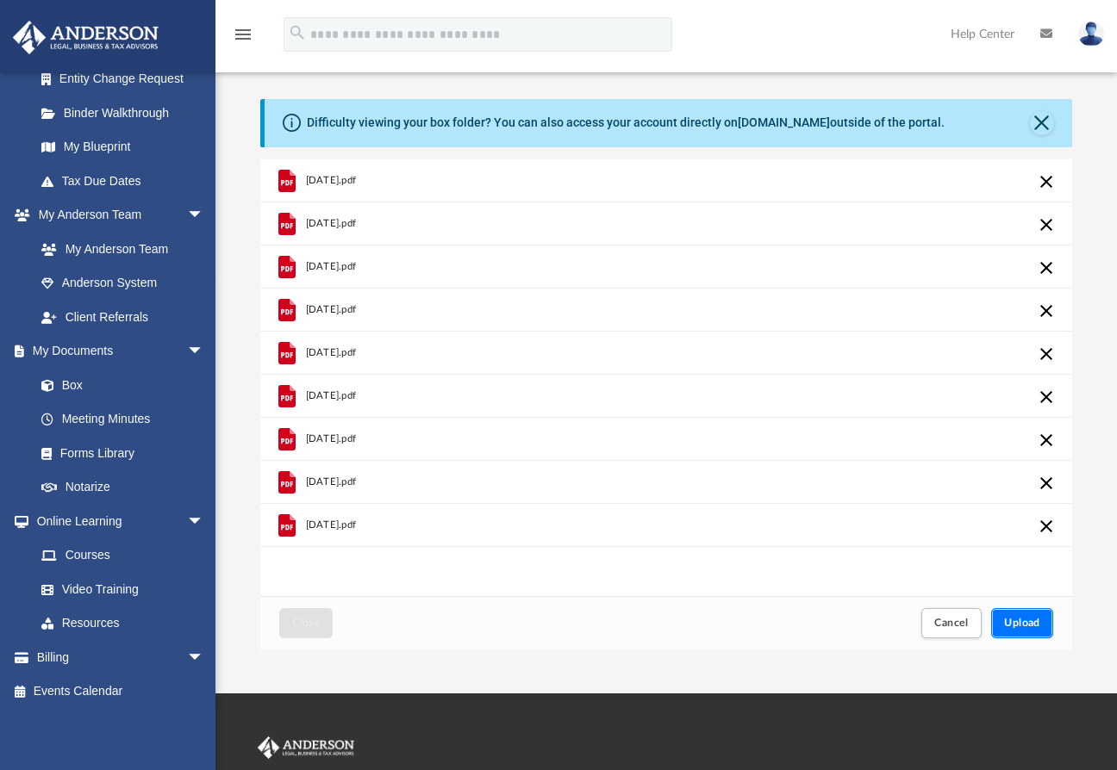
click at [1024, 625] on span "Upload" at bounding box center [1022, 623] width 36 height 10
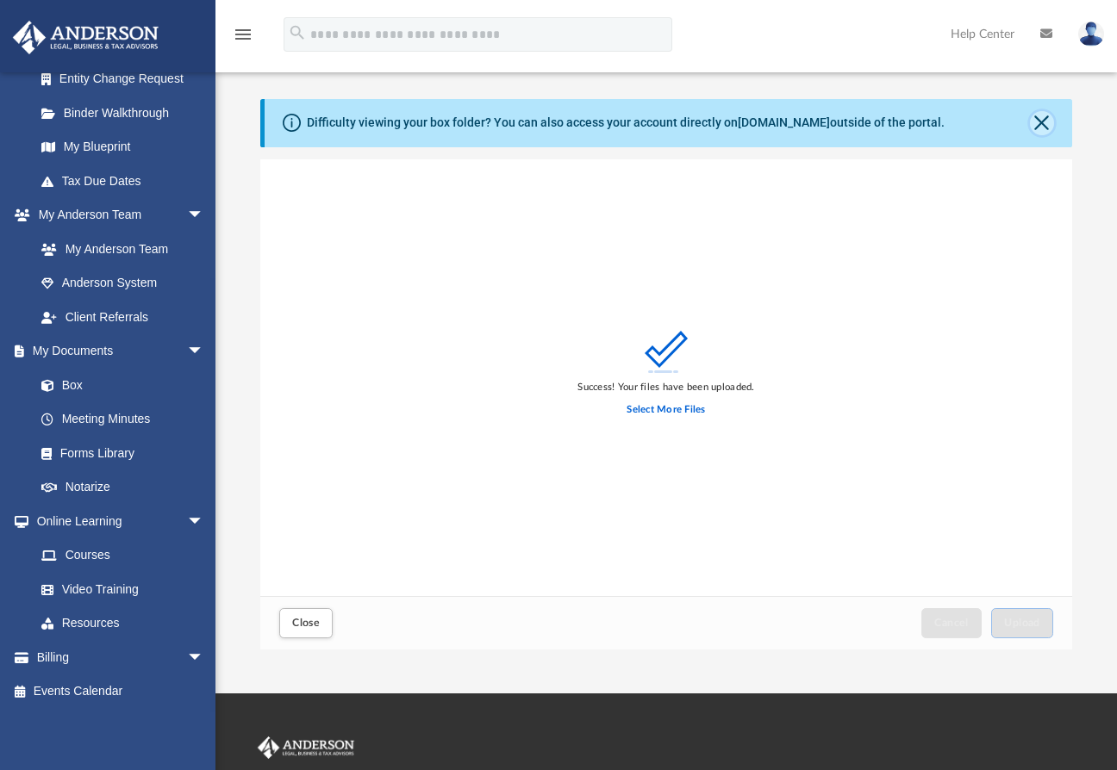
click at [1043, 119] on button "Close" at bounding box center [1042, 123] width 24 height 24
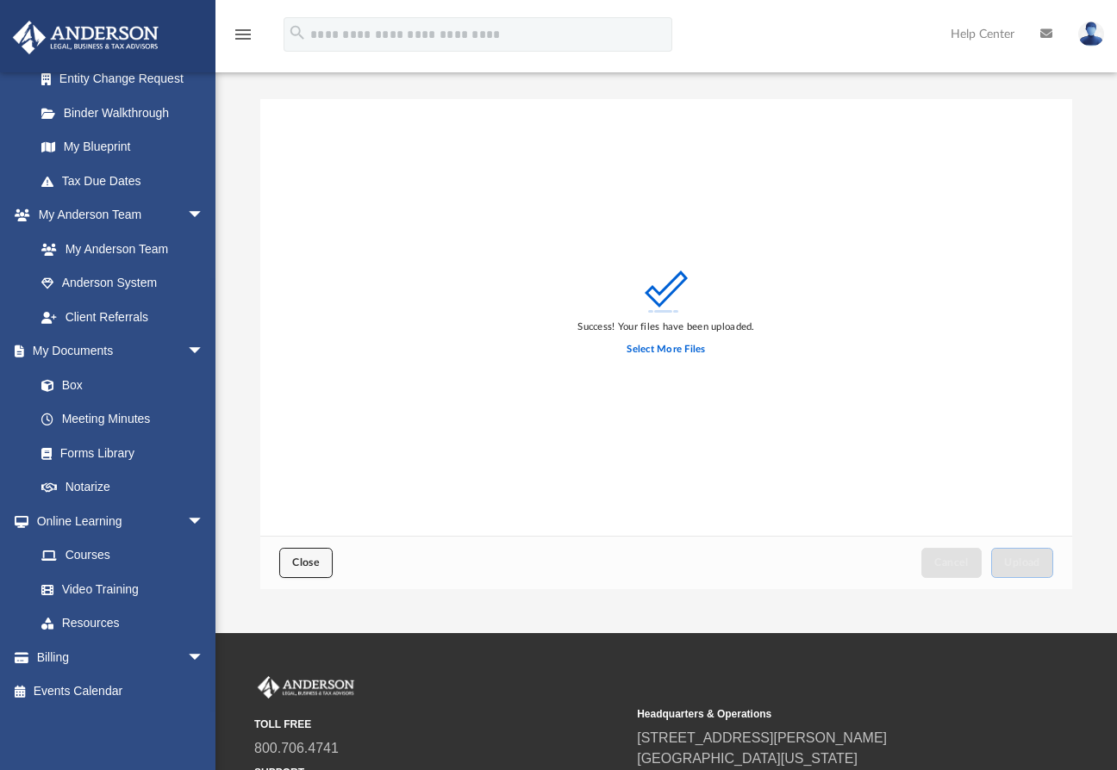
click at [292, 559] on span "Close" at bounding box center [306, 562] width 28 height 10
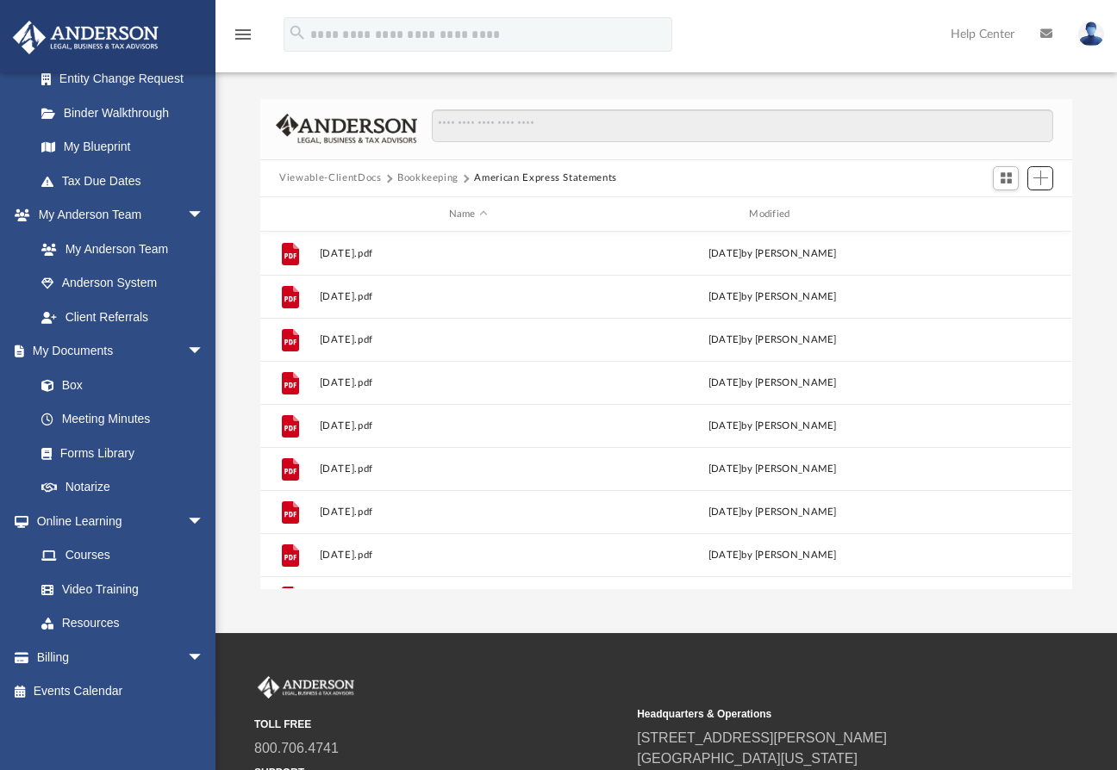
scroll to position [377, 797]
click at [405, 175] on button "Bookkeeping" at bounding box center [427, 179] width 61 height 16
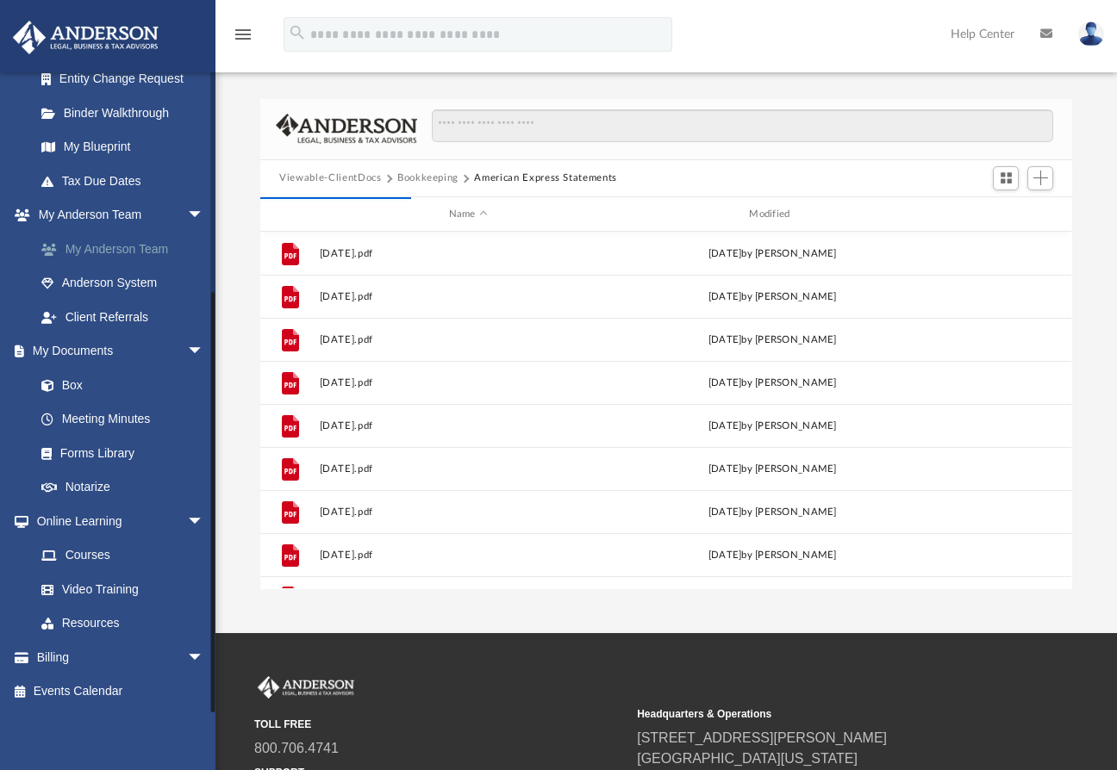
scroll to position [324, 797]
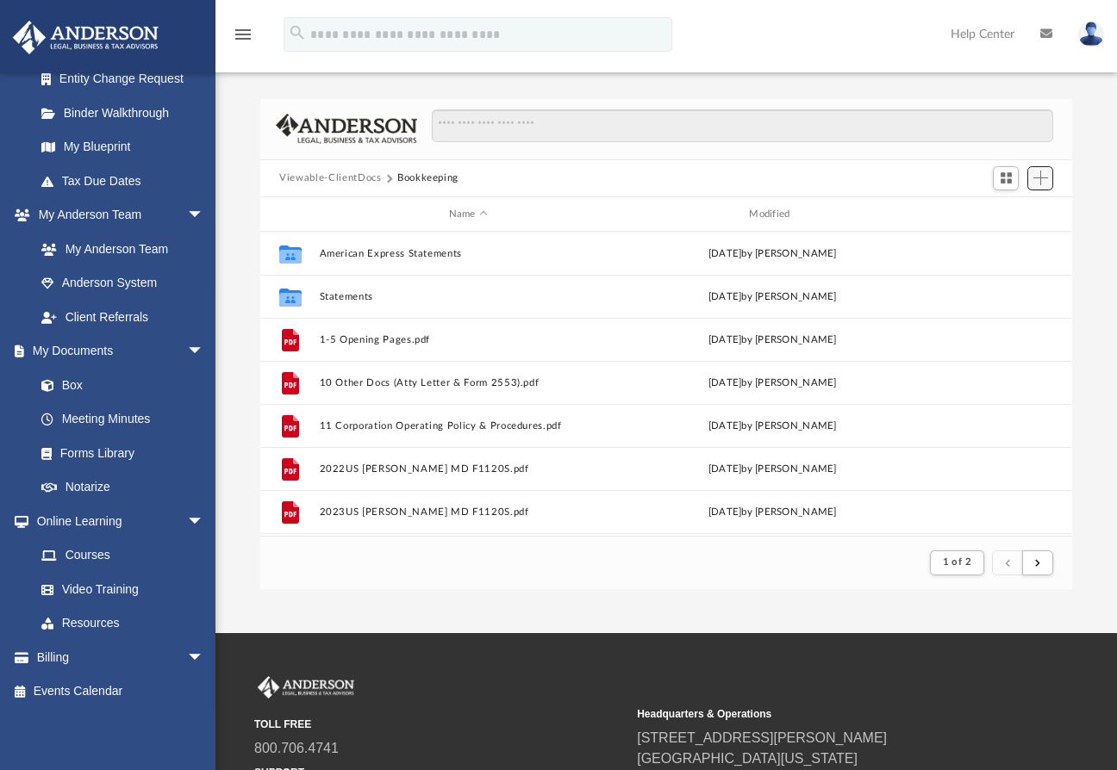
click at [1043, 180] on span "Add" at bounding box center [1040, 178] width 15 height 15
click at [1015, 239] on li "New Folder" at bounding box center [1015, 240] width 55 height 18
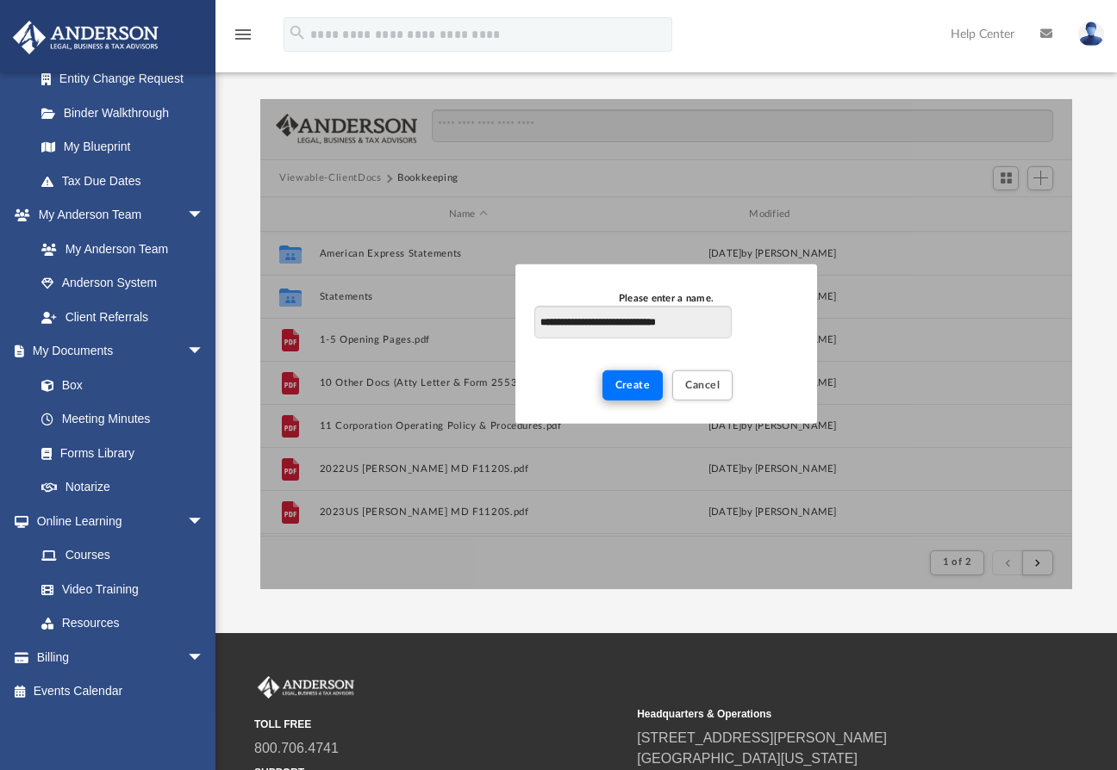
type input "**********"
click at [617, 380] on span "Create" at bounding box center [632, 385] width 35 height 10
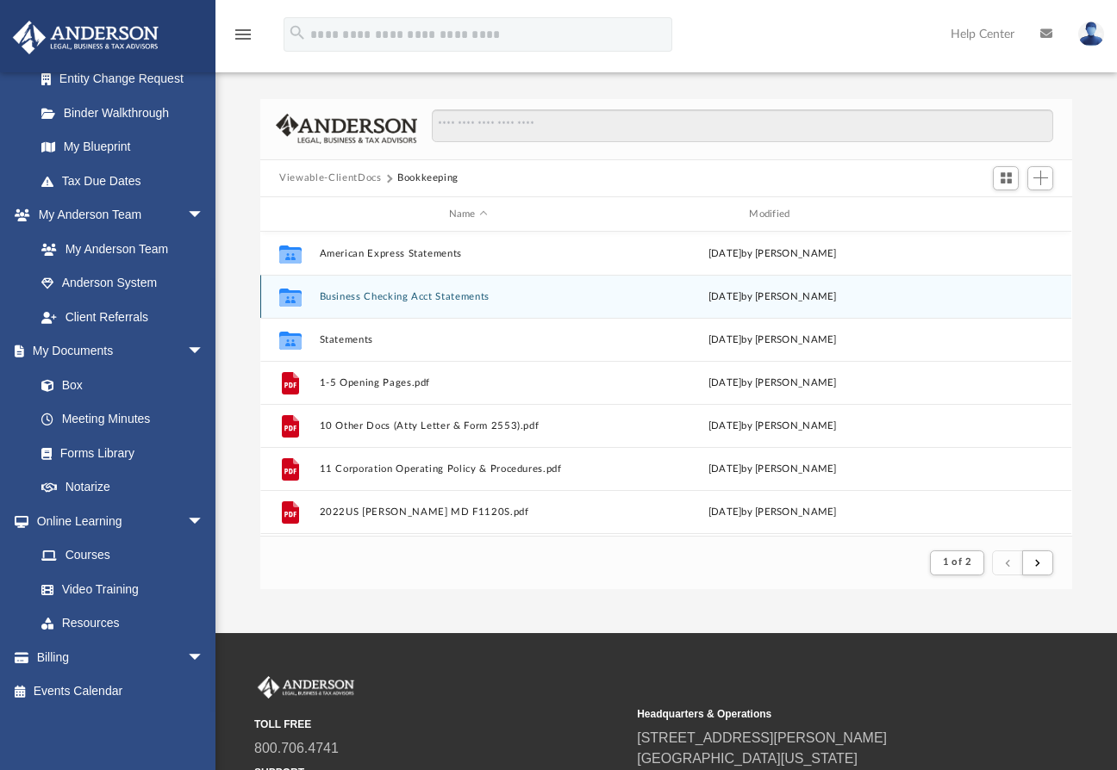
click at [378, 292] on button "Business Checking Acct Statements" at bounding box center [468, 296] width 297 height 11
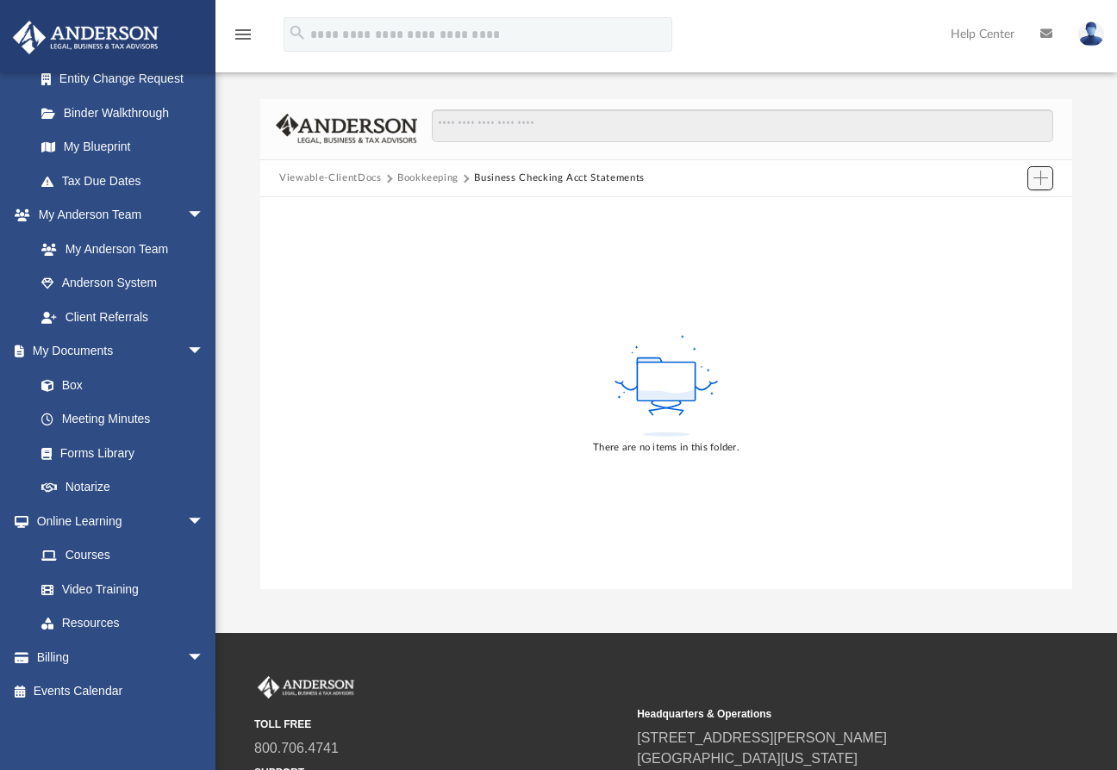
click at [1043, 179] on span "Add" at bounding box center [1040, 178] width 15 height 15
click at [997, 211] on li "Upload" at bounding box center [1015, 213] width 55 height 18
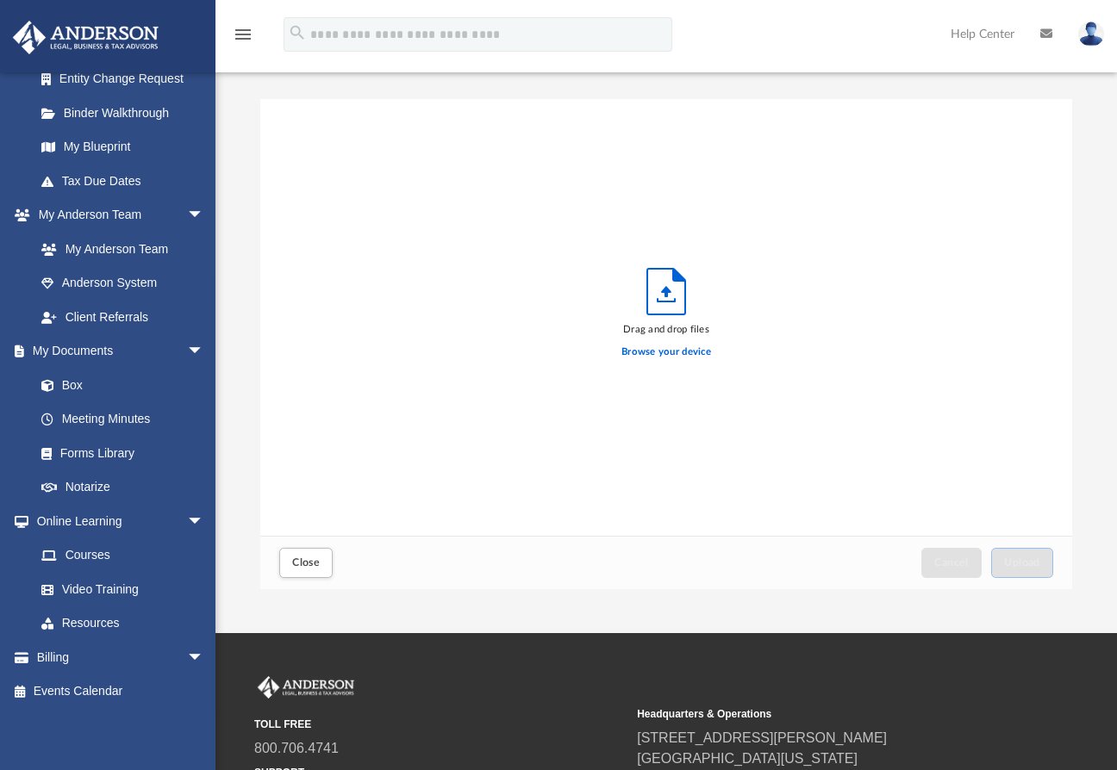
scroll to position [422, 797]
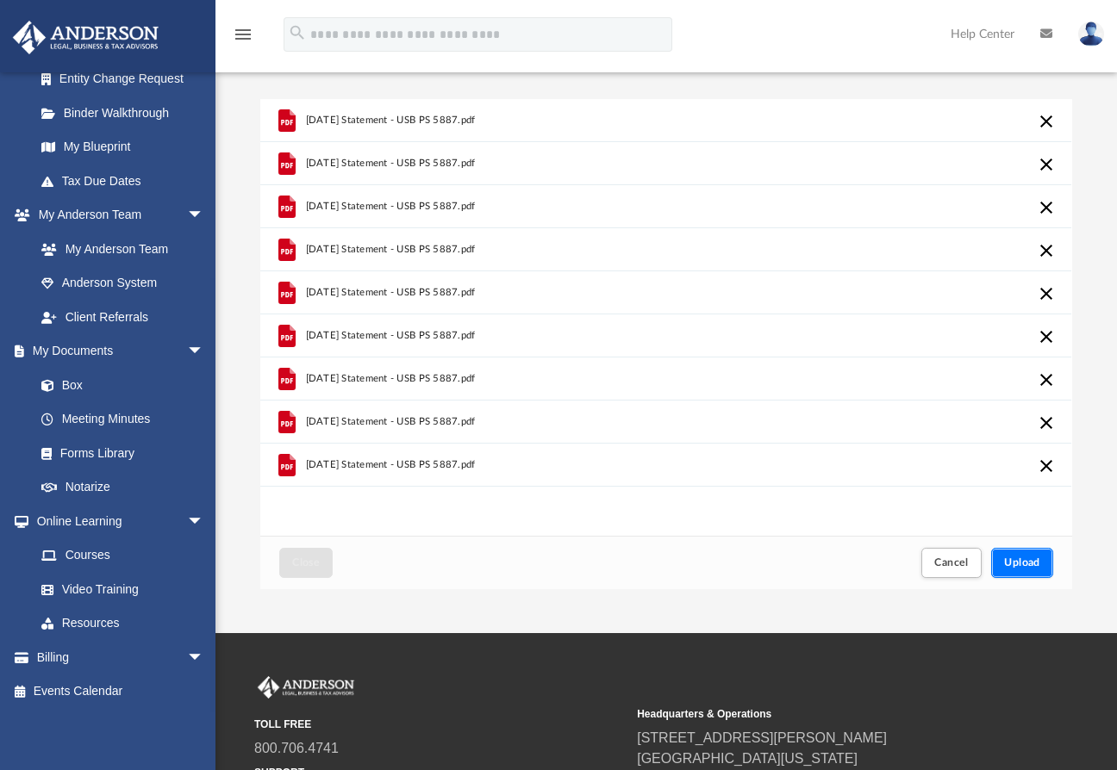
click at [1017, 566] on span "Upload" at bounding box center [1022, 562] width 36 height 10
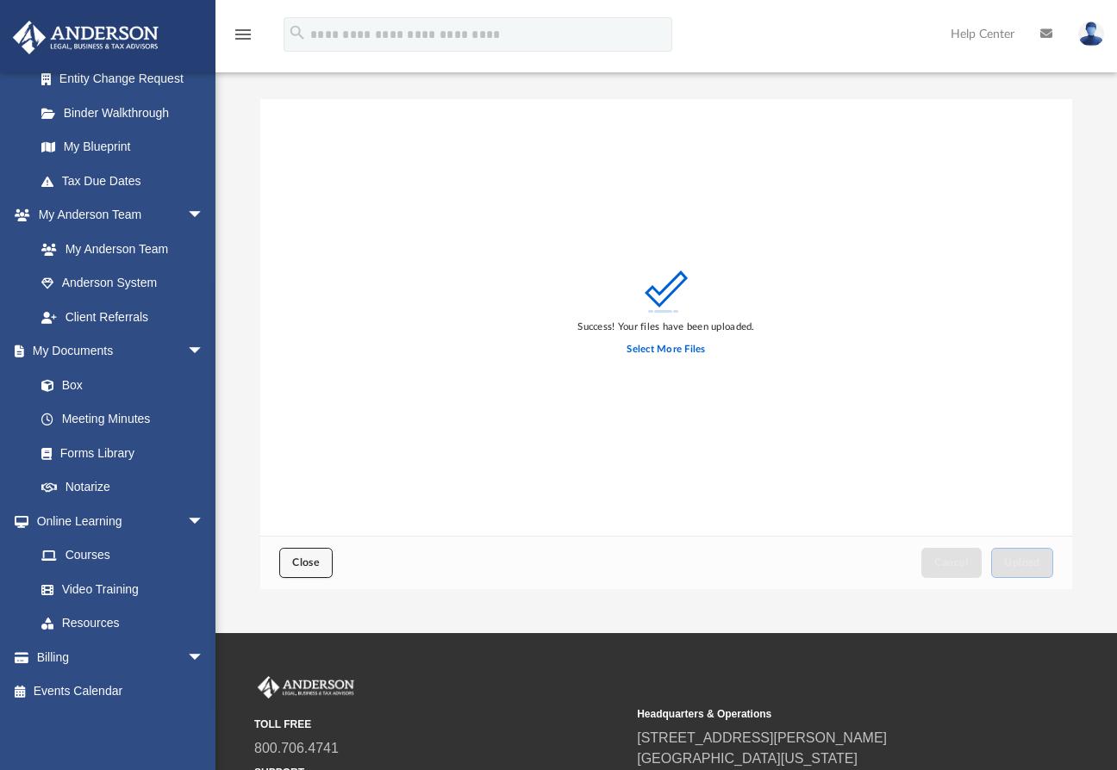
click at [302, 562] on span "Close" at bounding box center [306, 562] width 28 height 10
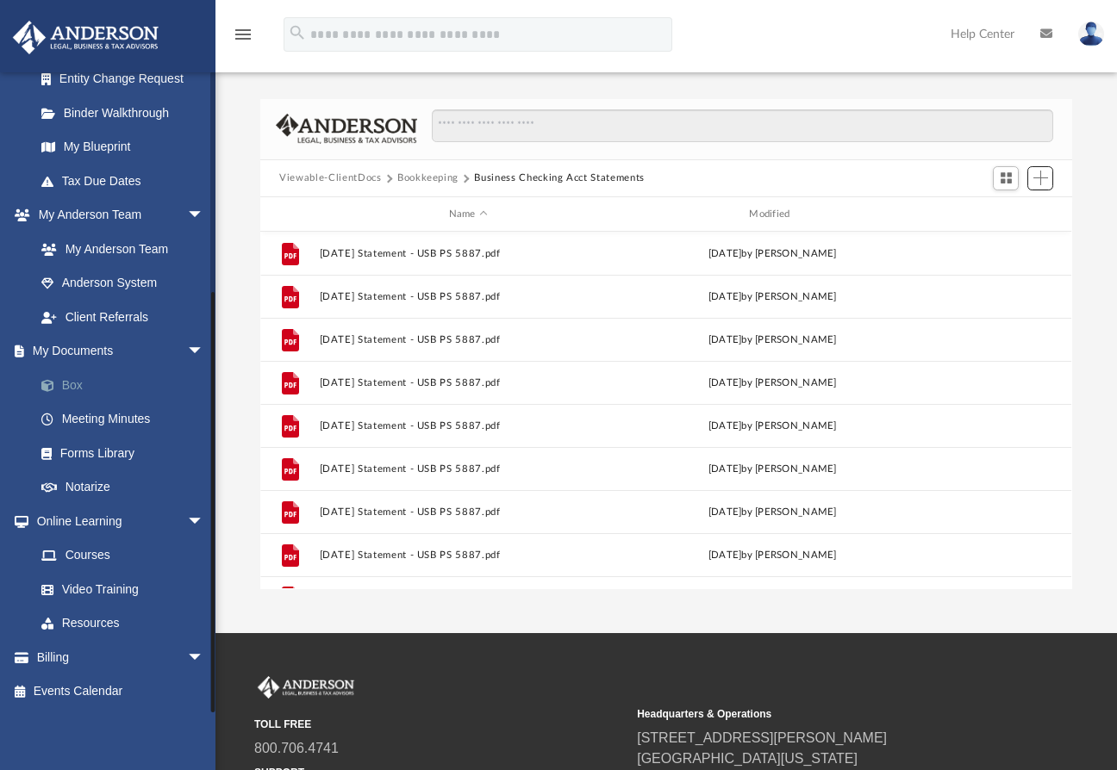
scroll to position [377, 797]
click at [431, 177] on button "Bookkeeping" at bounding box center [427, 179] width 61 height 16
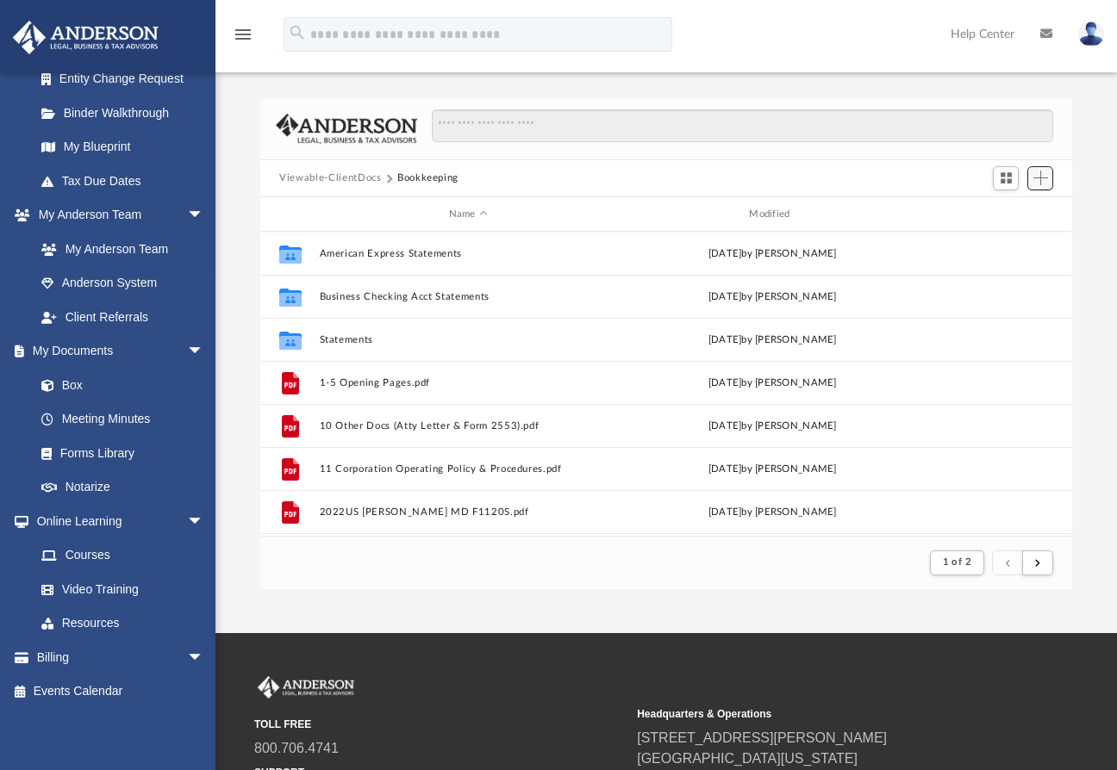
click at [1037, 178] on span "Add" at bounding box center [1040, 178] width 15 height 15
click at [1002, 238] on li "New Folder" at bounding box center [1015, 240] width 55 height 18
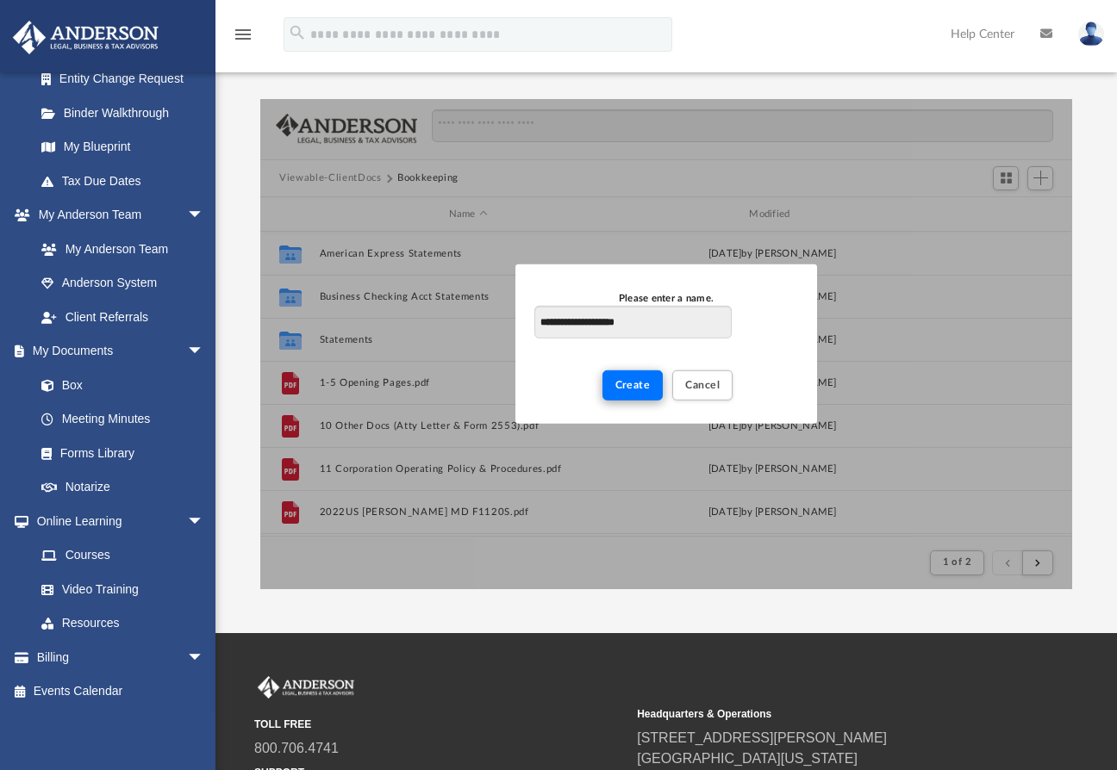
type input "**********"
click at [632, 372] on button "Create" at bounding box center [632, 386] width 61 height 30
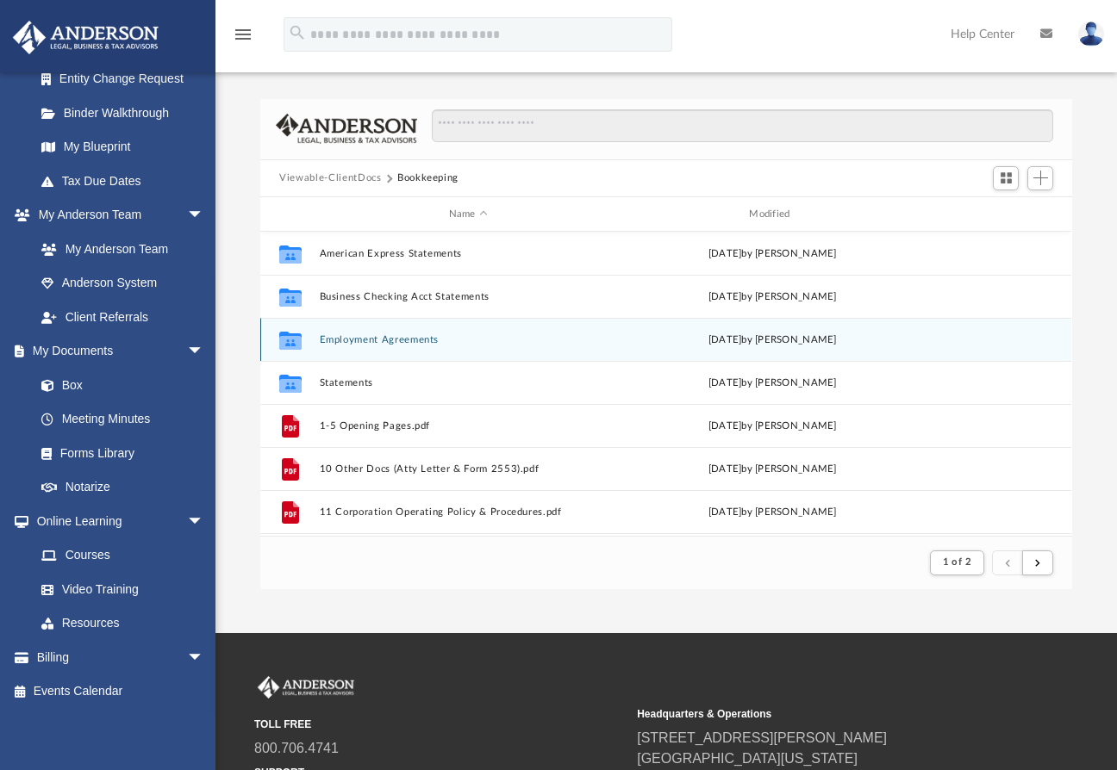
click at [390, 339] on button "Employment Agreements" at bounding box center [468, 339] width 297 height 11
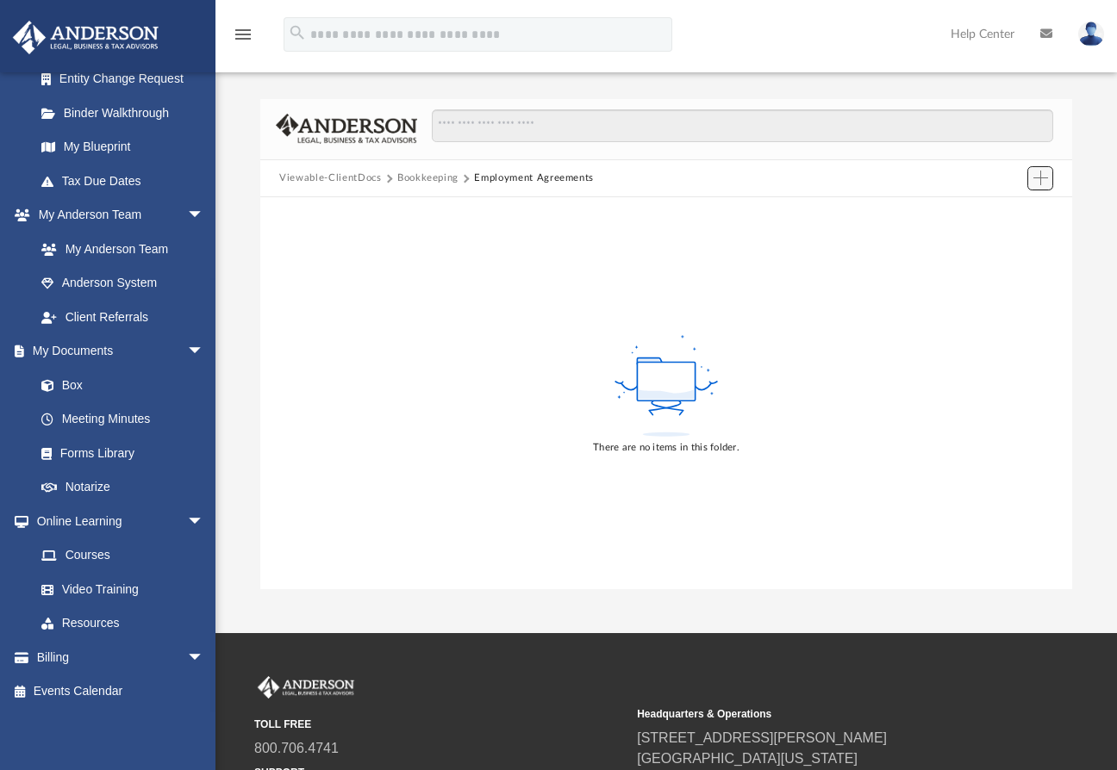
click at [1043, 182] on span "Add" at bounding box center [1040, 178] width 15 height 15
click at [1007, 210] on li "Upload" at bounding box center [1015, 213] width 55 height 18
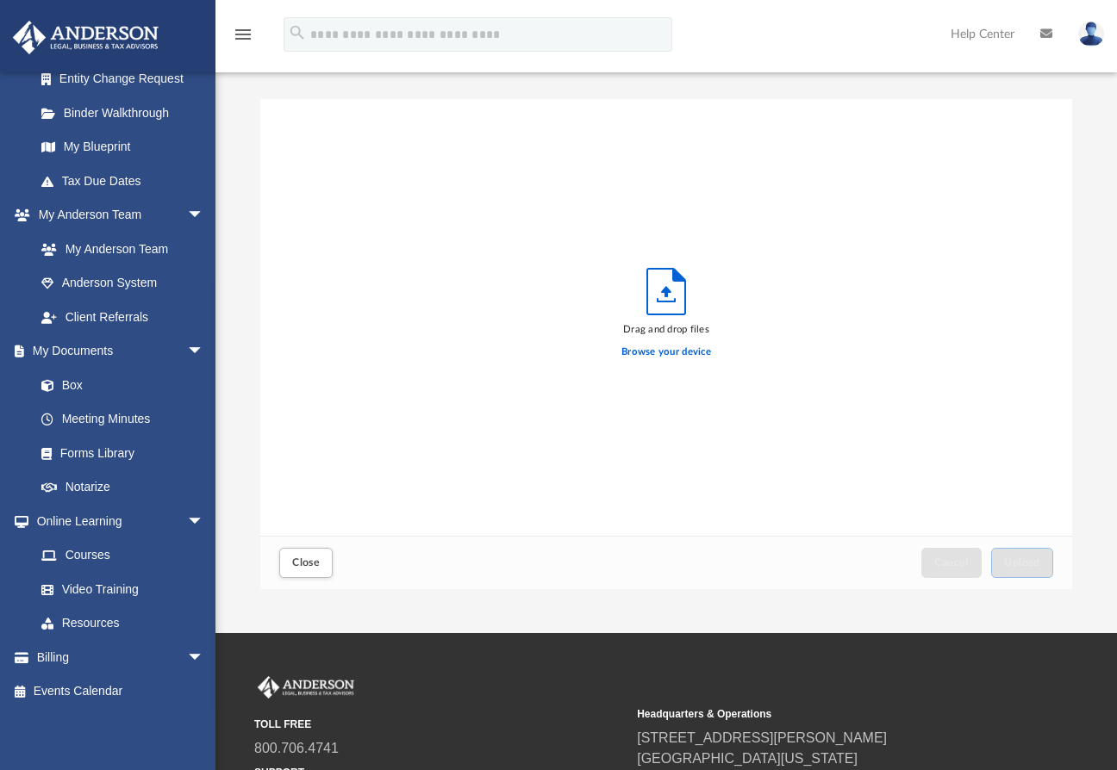
scroll to position [422, 797]
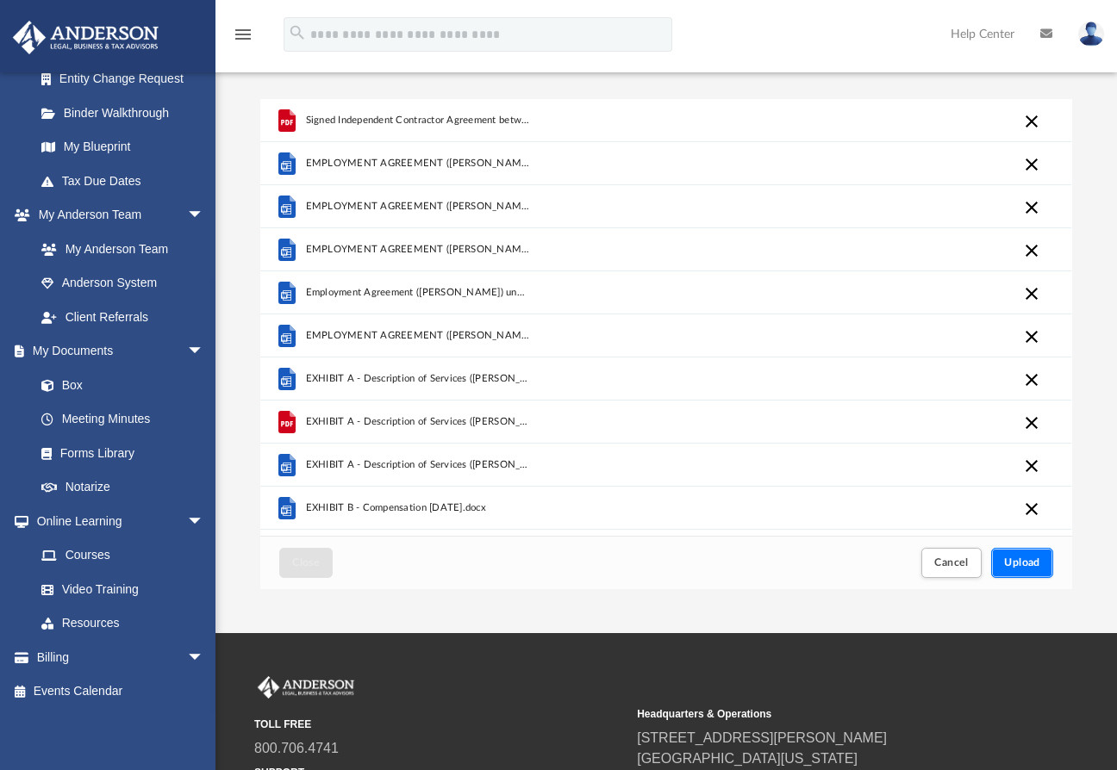
click at [1024, 563] on span "Upload" at bounding box center [1022, 562] width 36 height 10
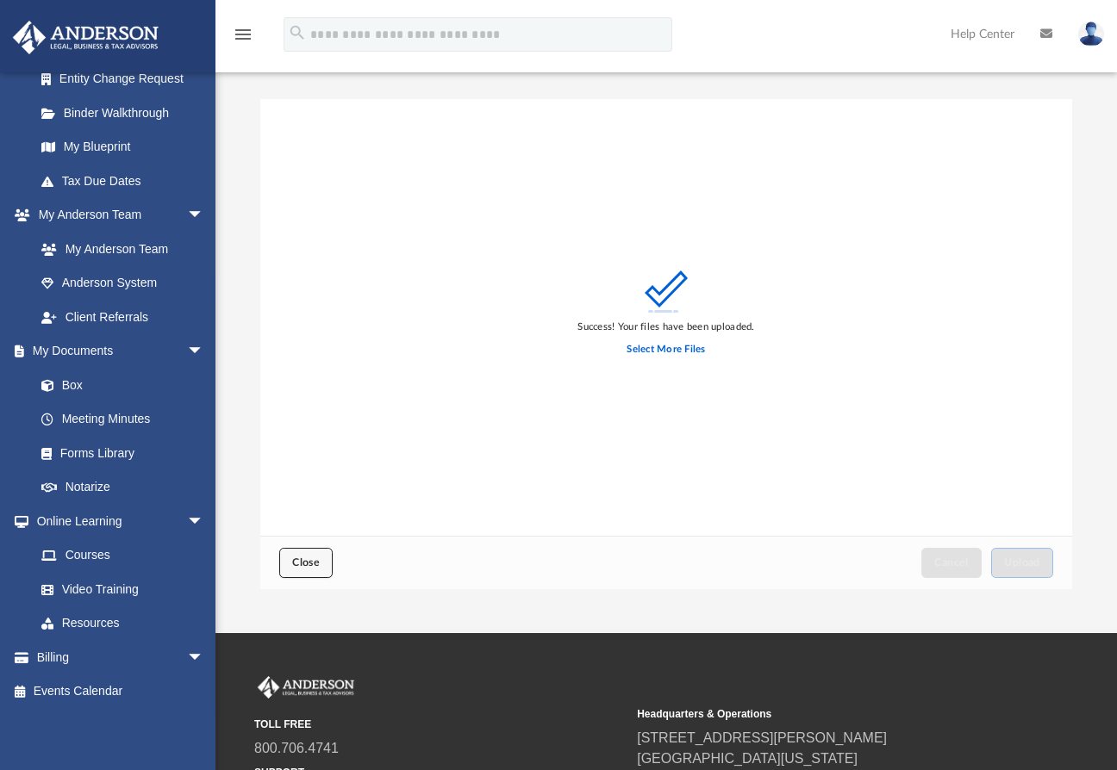
click at [305, 569] on button "Close" at bounding box center [305, 563] width 53 height 30
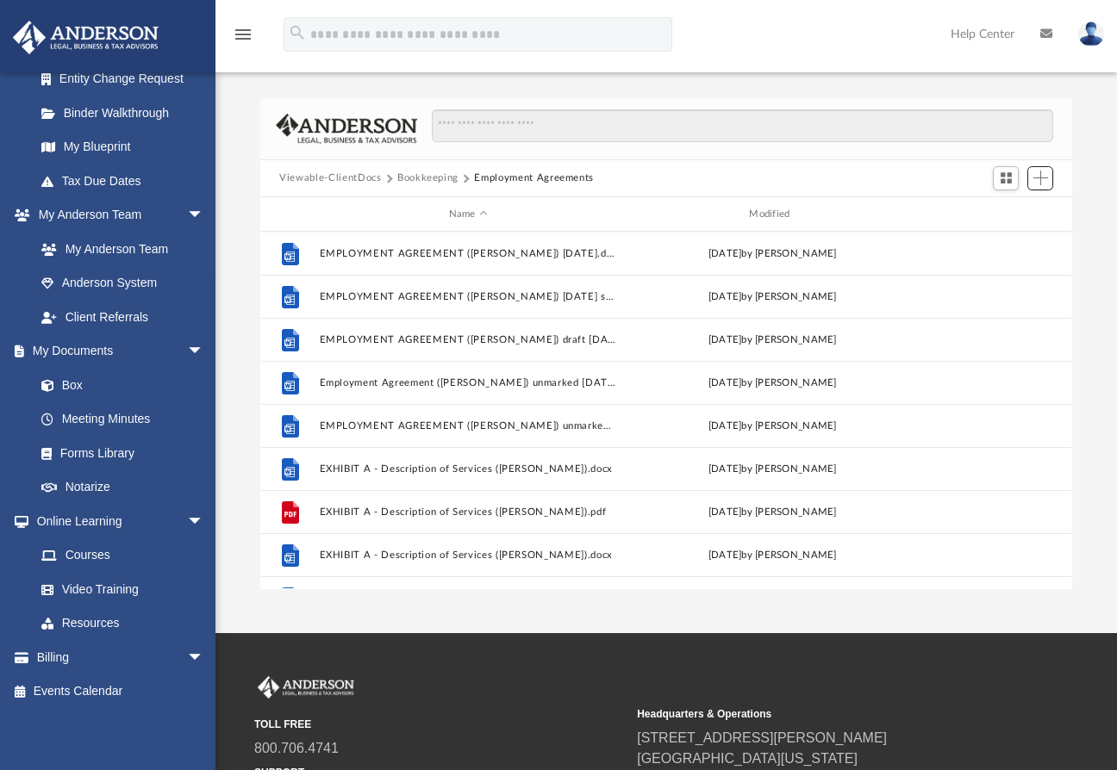
scroll to position [377, 797]
click at [415, 178] on button "Bookkeeping" at bounding box center [427, 179] width 61 height 16
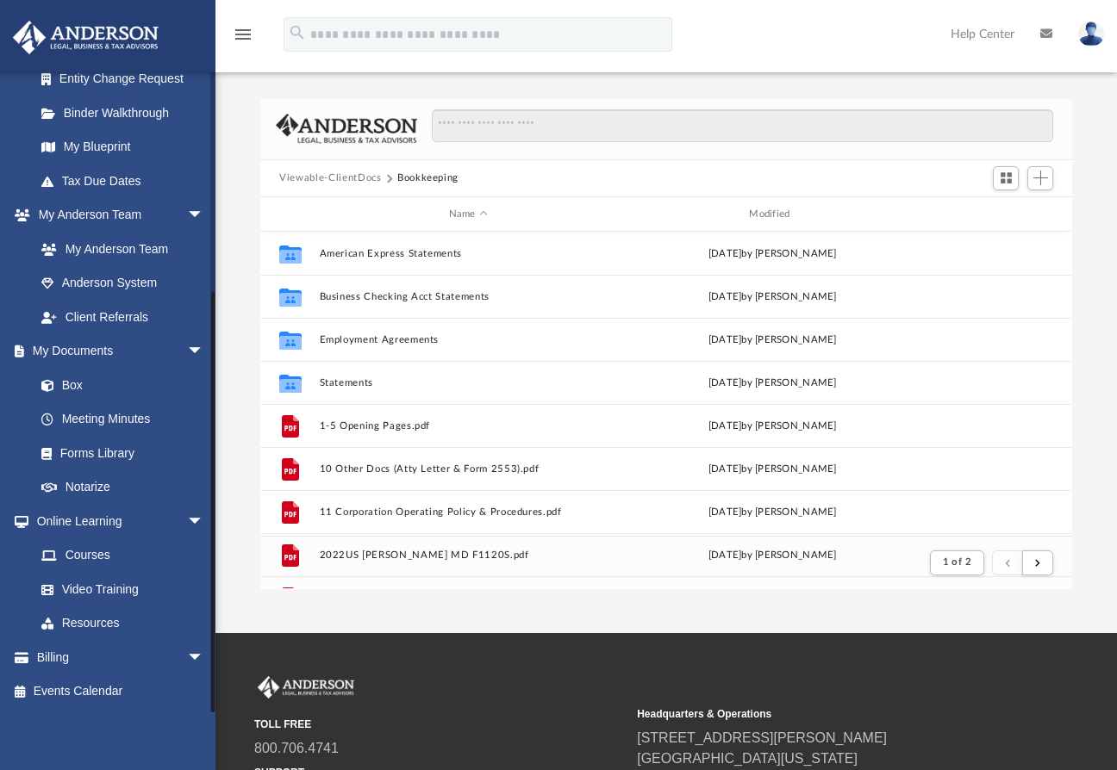
scroll to position [324, 797]
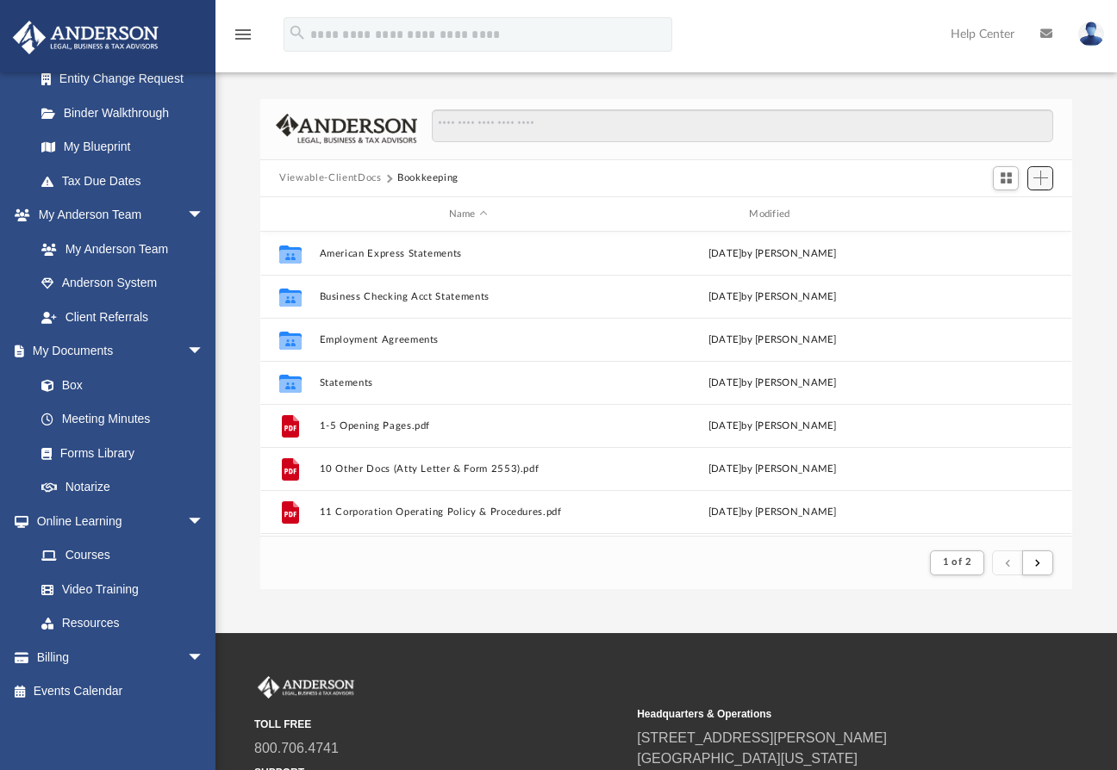
click at [1042, 178] on span "Add" at bounding box center [1040, 178] width 15 height 15
click at [1003, 239] on li "New Folder" at bounding box center [1015, 240] width 55 height 18
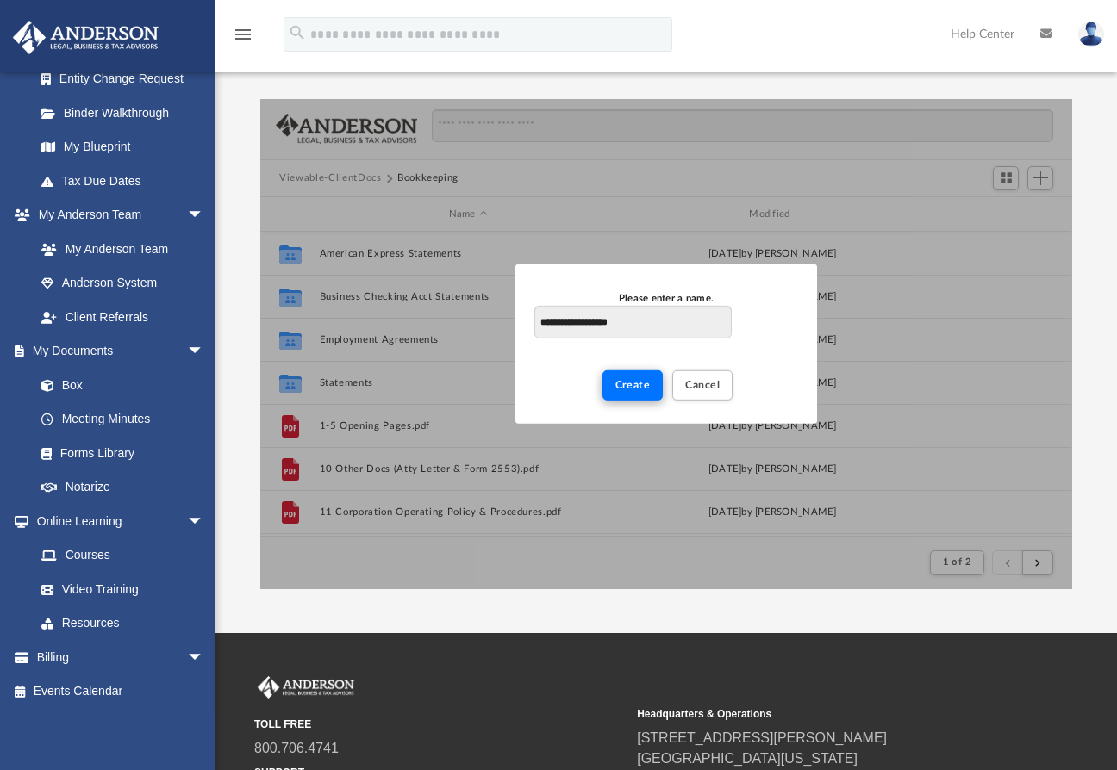
type input "**********"
click at [631, 383] on span "Create" at bounding box center [632, 385] width 35 height 10
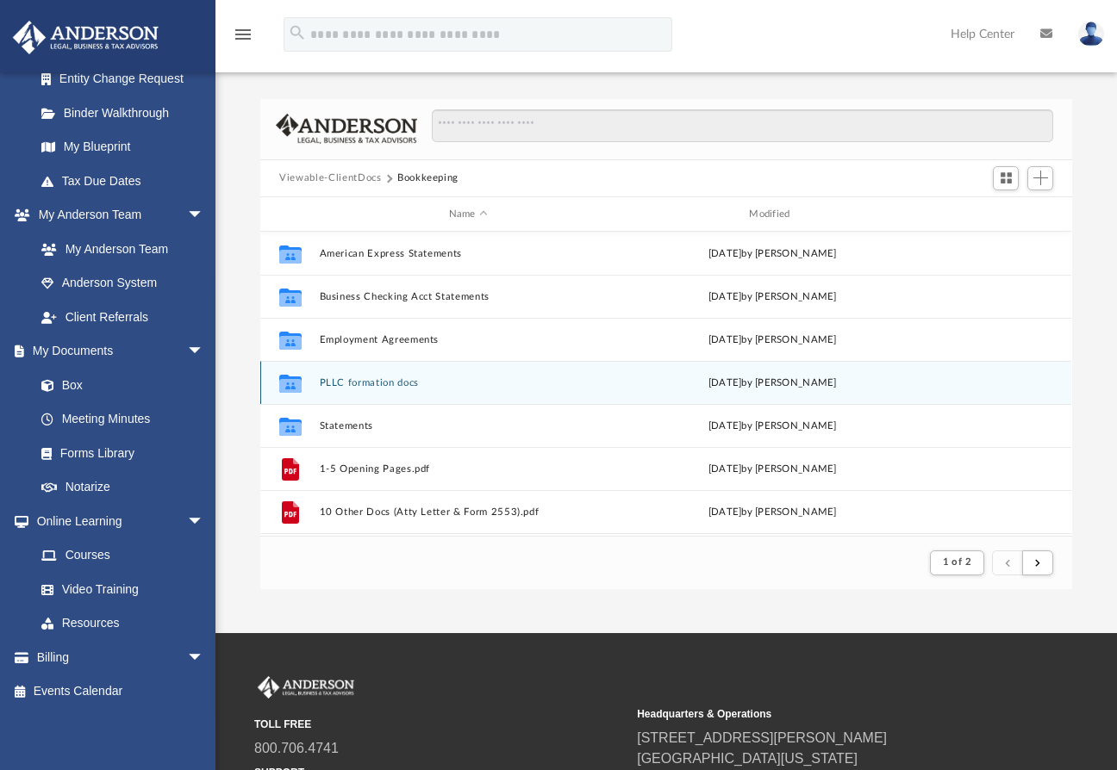
click at [360, 382] on button "PLLC formation docs" at bounding box center [468, 382] width 297 height 11
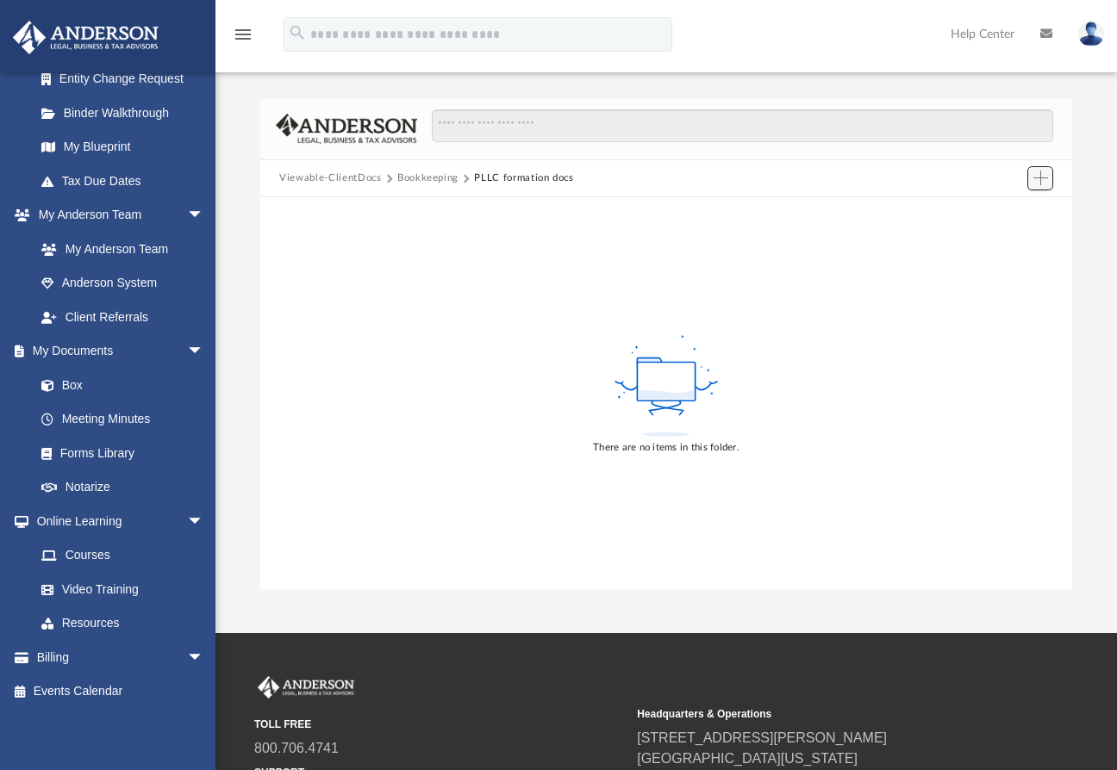
click at [1041, 182] on span "Add" at bounding box center [1040, 178] width 15 height 15
click at [996, 208] on li "Upload" at bounding box center [1015, 213] width 55 height 18
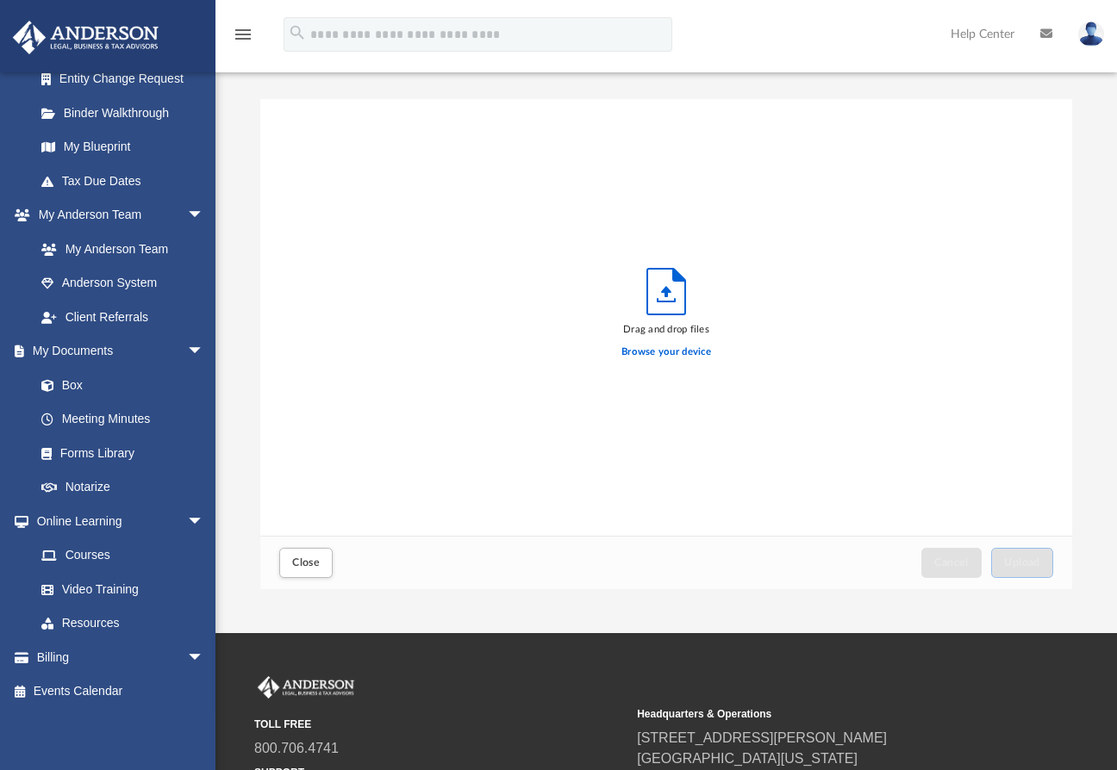
scroll to position [422, 797]
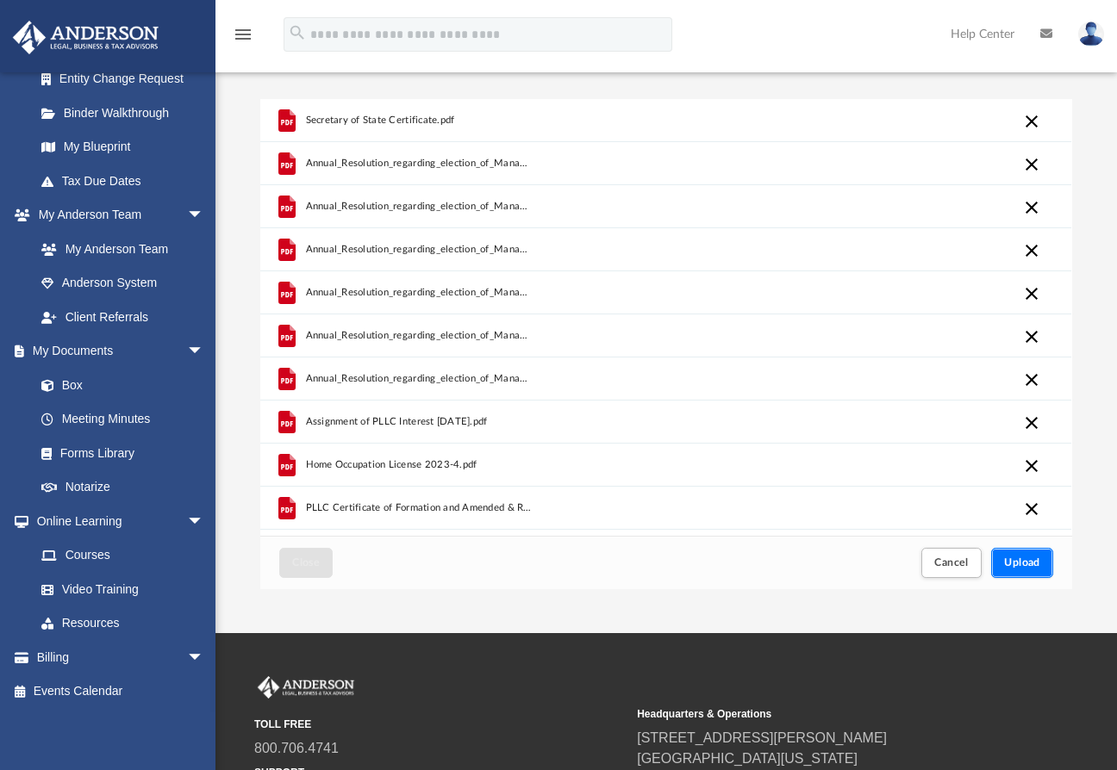
click at [1024, 568] on button "Upload" at bounding box center [1022, 563] width 62 height 30
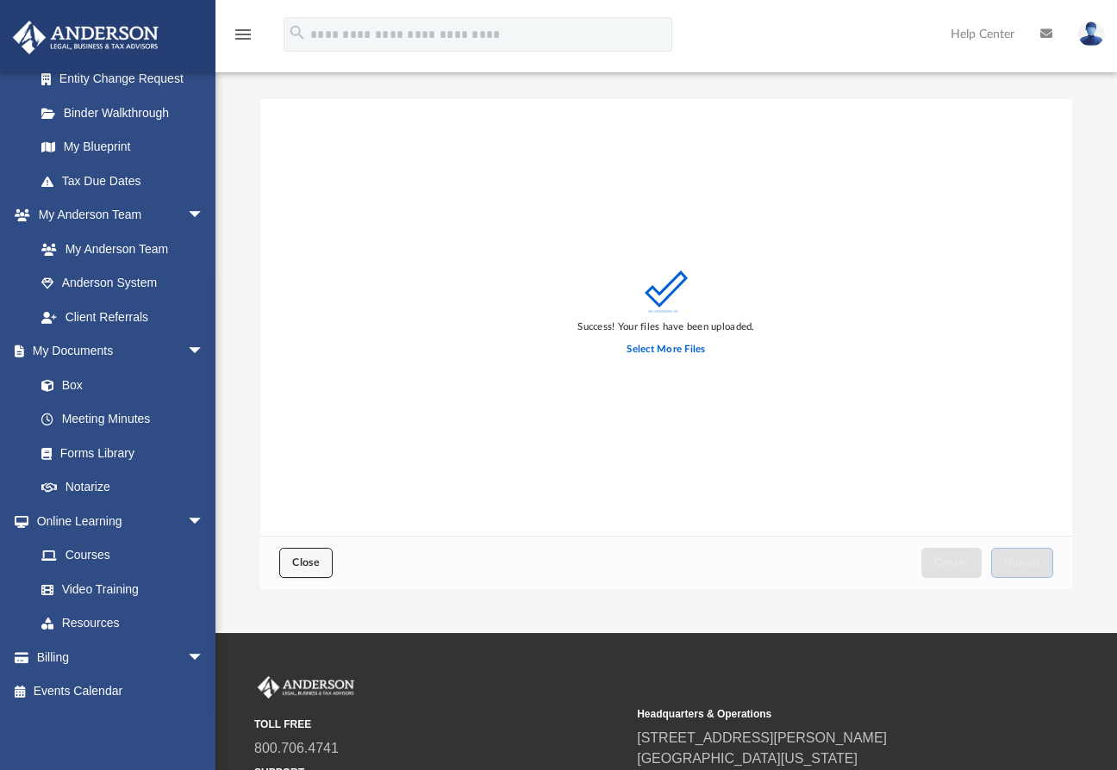
click at [308, 564] on span "Close" at bounding box center [306, 562] width 28 height 10
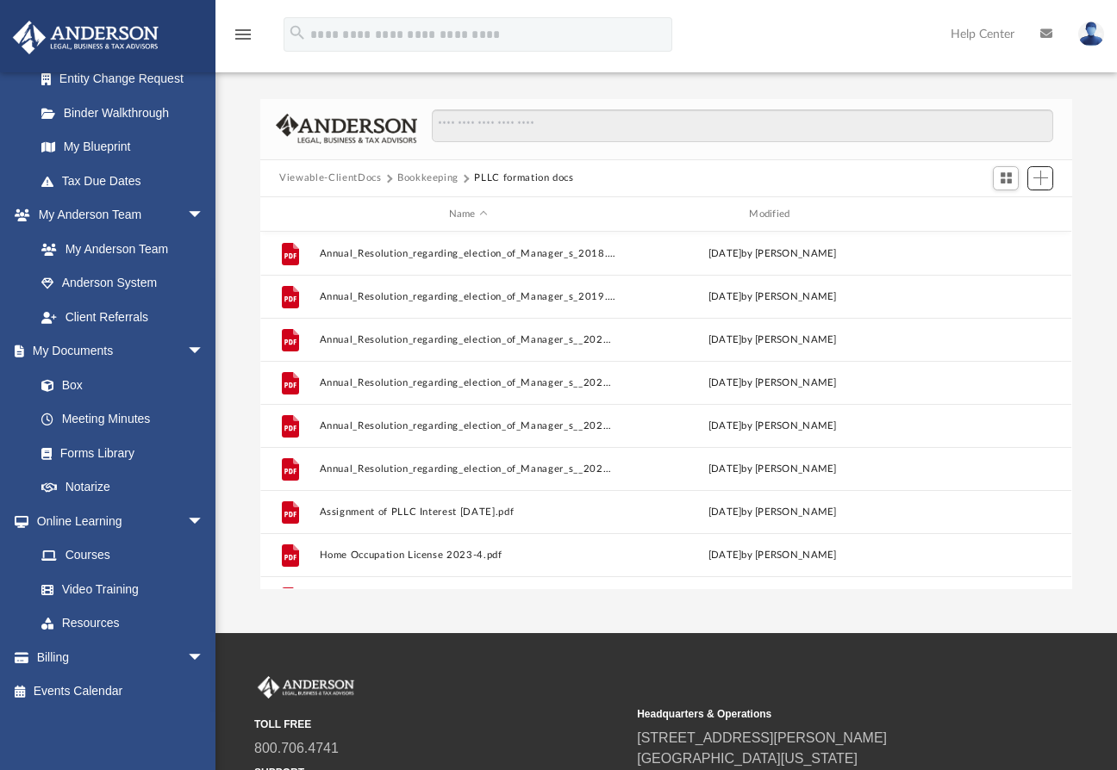
scroll to position [377, 797]
click at [414, 179] on button "Bookkeeping" at bounding box center [427, 179] width 61 height 16
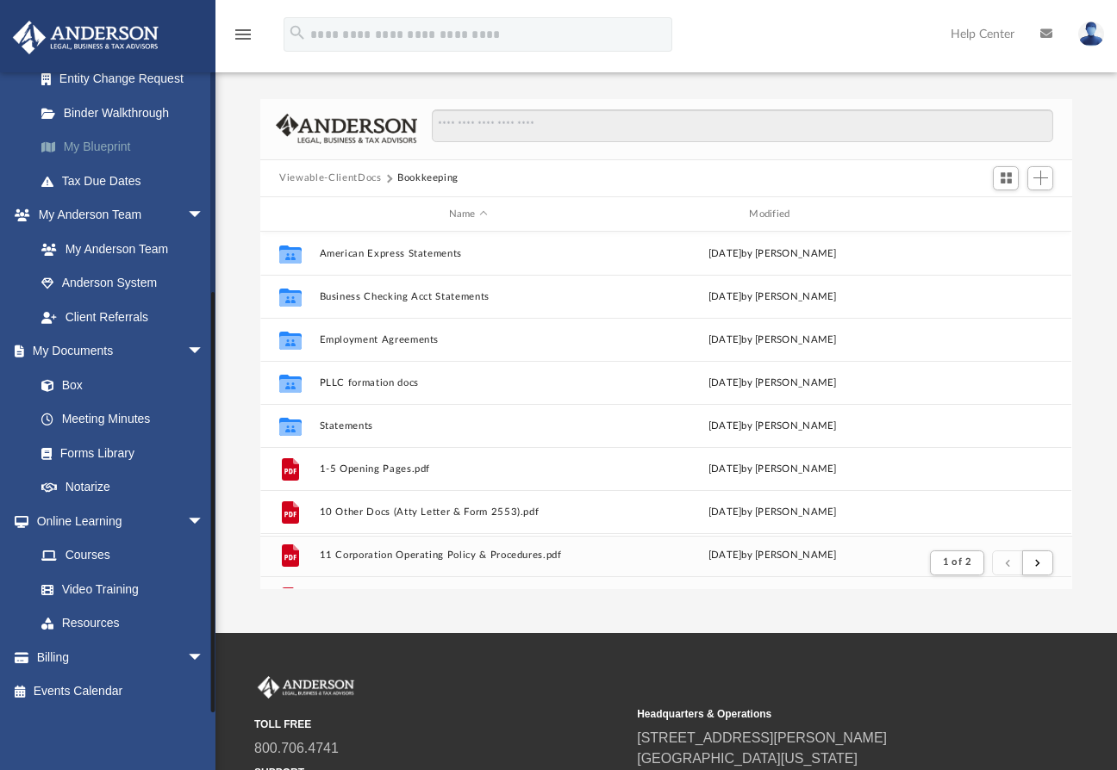
scroll to position [324, 797]
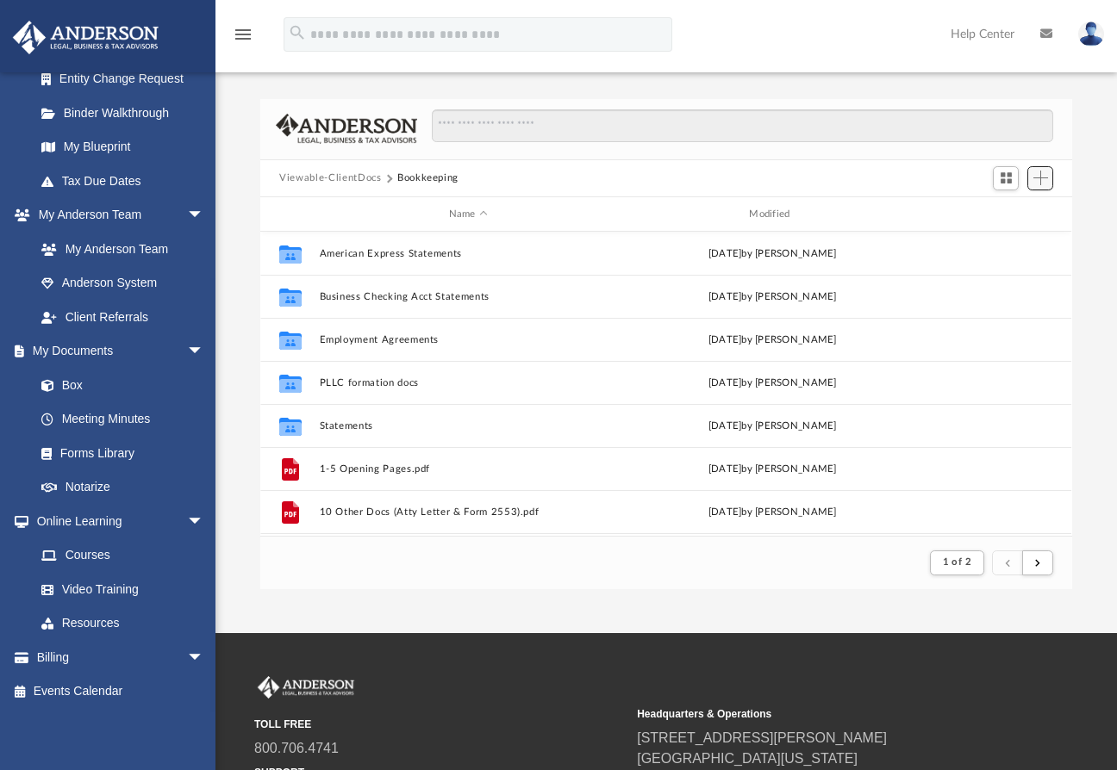
click at [1035, 183] on span "Add" at bounding box center [1040, 178] width 15 height 15
click at [994, 240] on li "New Folder" at bounding box center [1015, 240] width 55 height 18
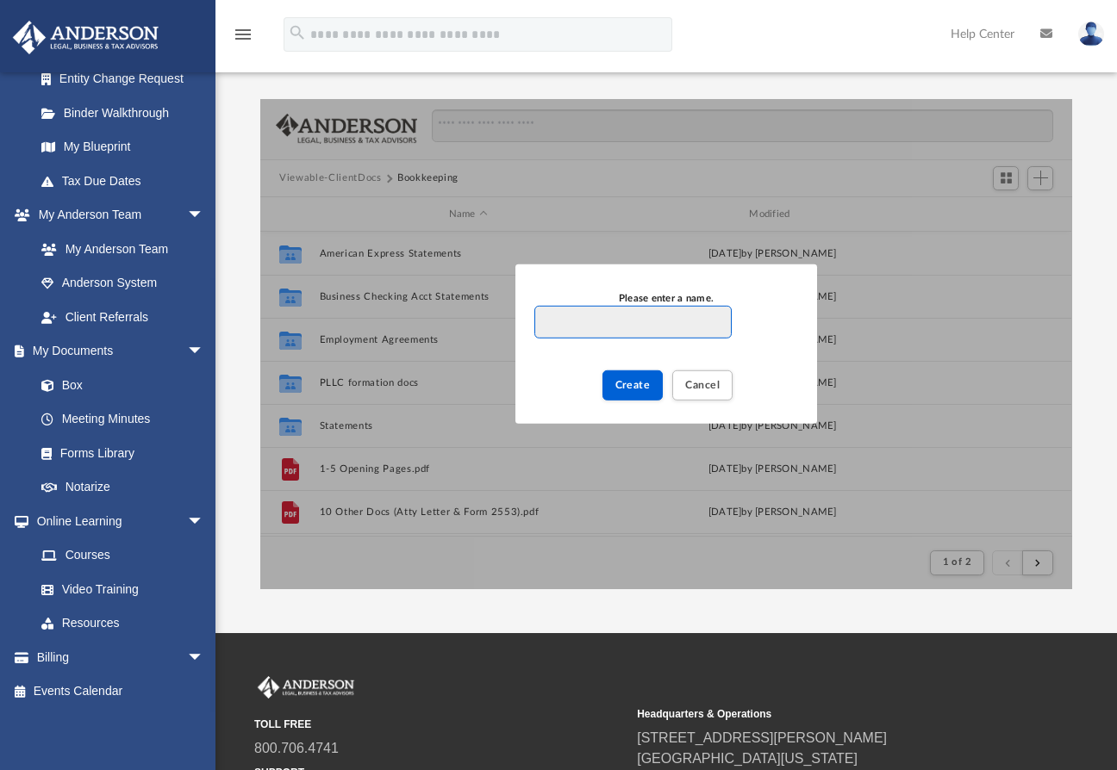
click at [579, 323] on input "Please enter a name." at bounding box center [632, 322] width 197 height 33
type input "**********"
click at [625, 378] on button "Create" at bounding box center [632, 386] width 61 height 30
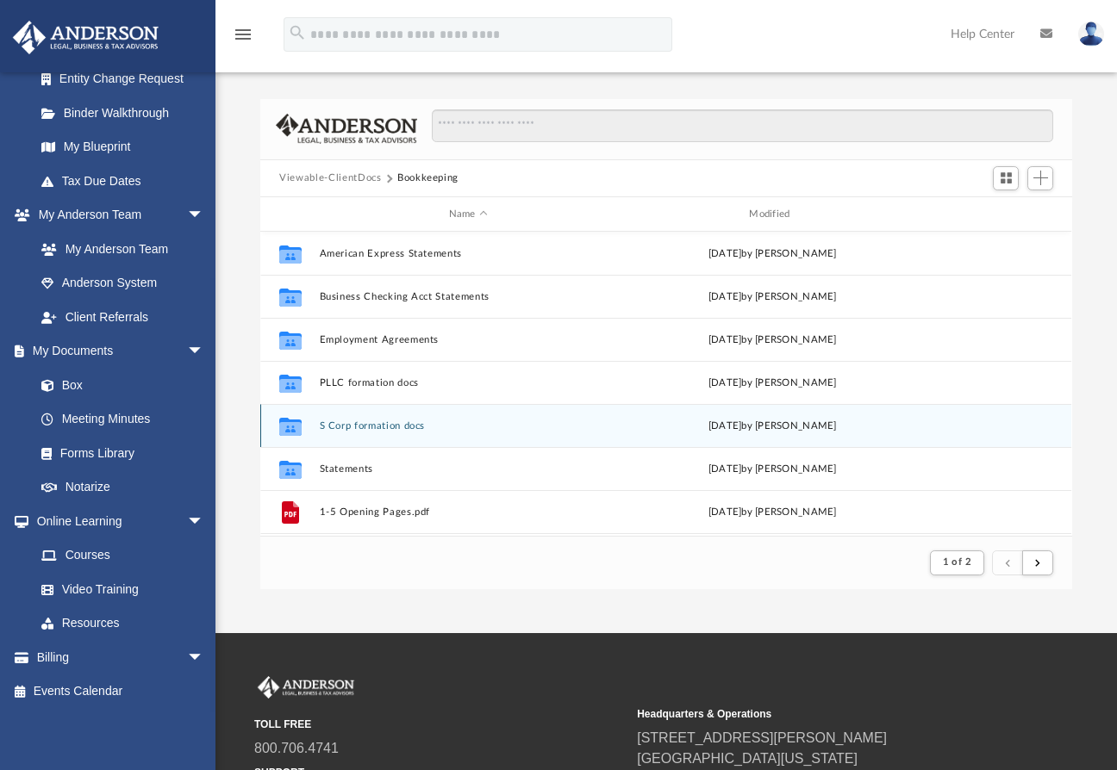
click at [378, 427] on button "S Corp formation docs" at bounding box center [468, 425] width 297 height 11
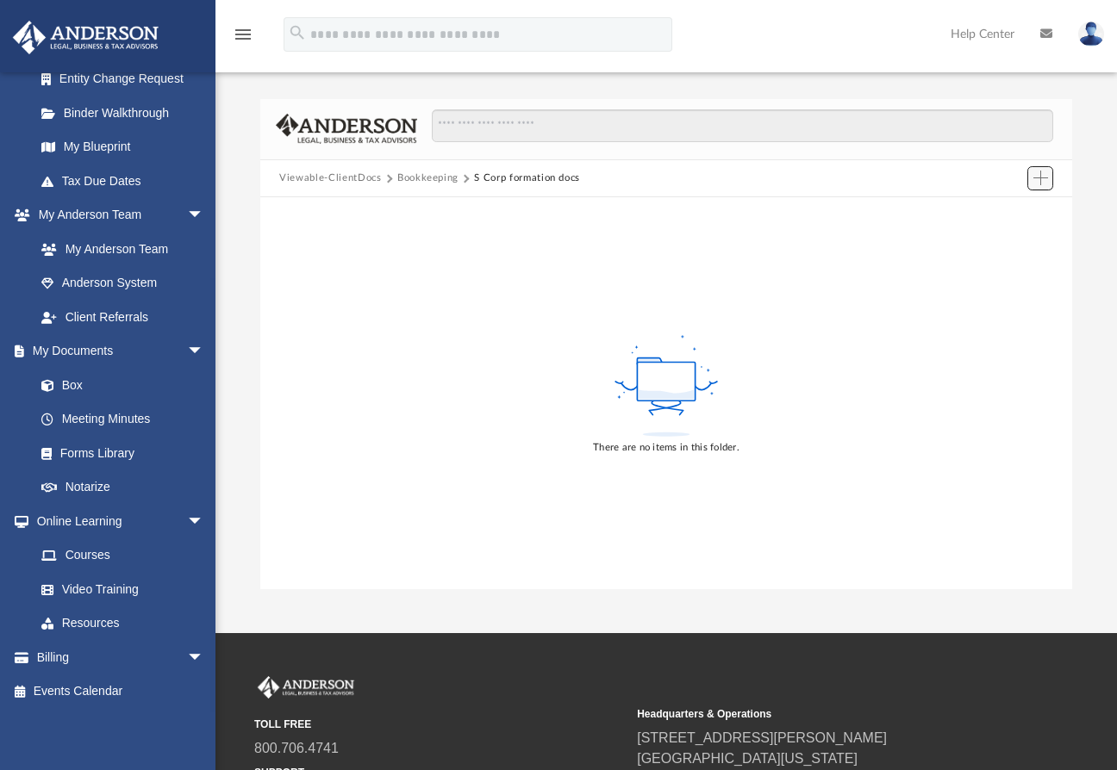
click at [1040, 173] on span "Add" at bounding box center [1040, 178] width 15 height 15
click at [1005, 212] on li "Upload" at bounding box center [1015, 213] width 55 height 18
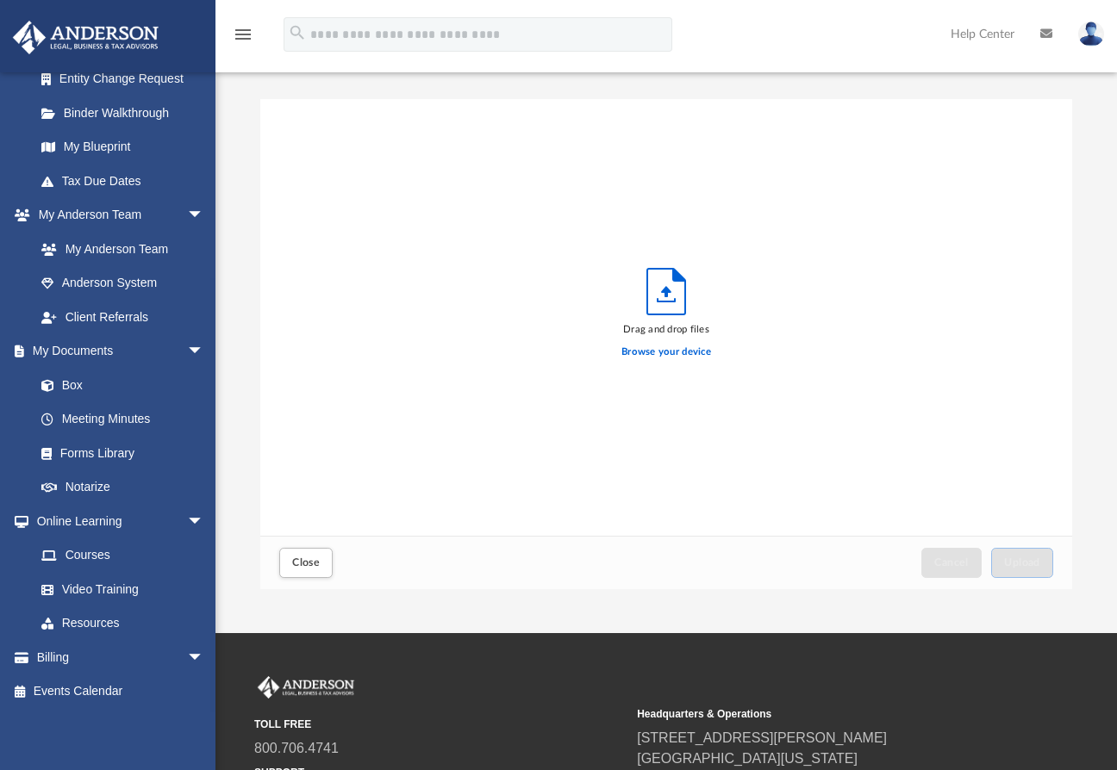
scroll to position [422, 797]
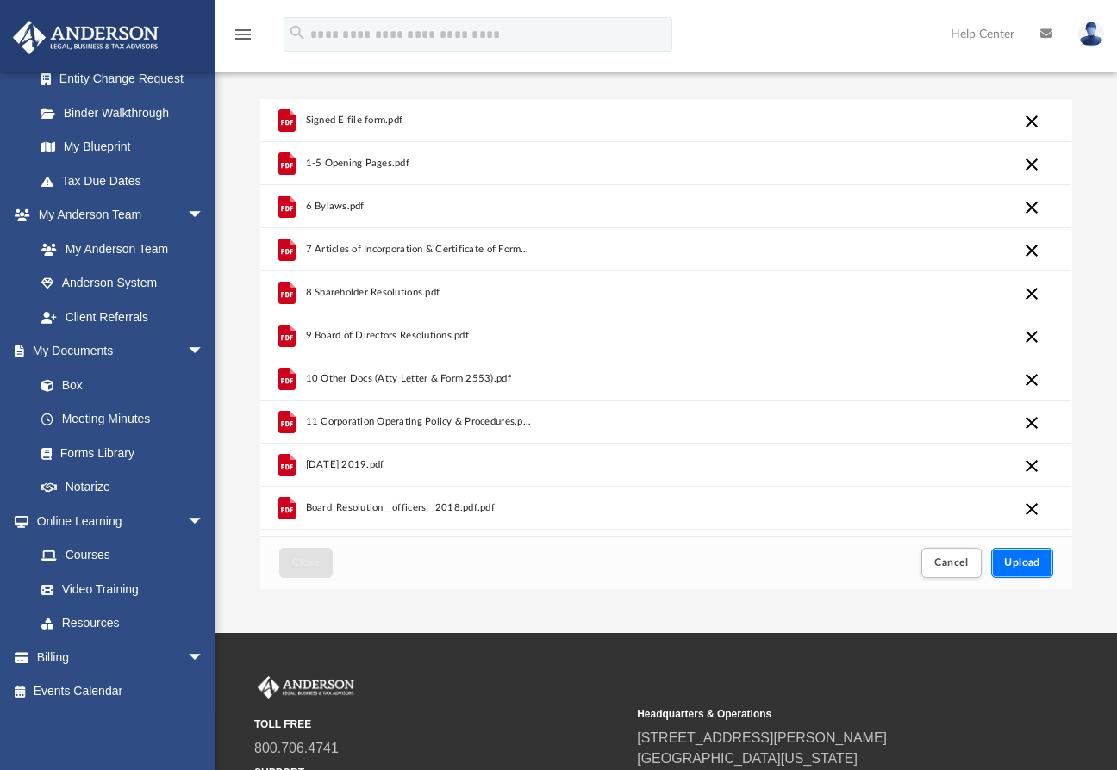
click at [1027, 567] on span "Upload" at bounding box center [1022, 562] width 36 height 10
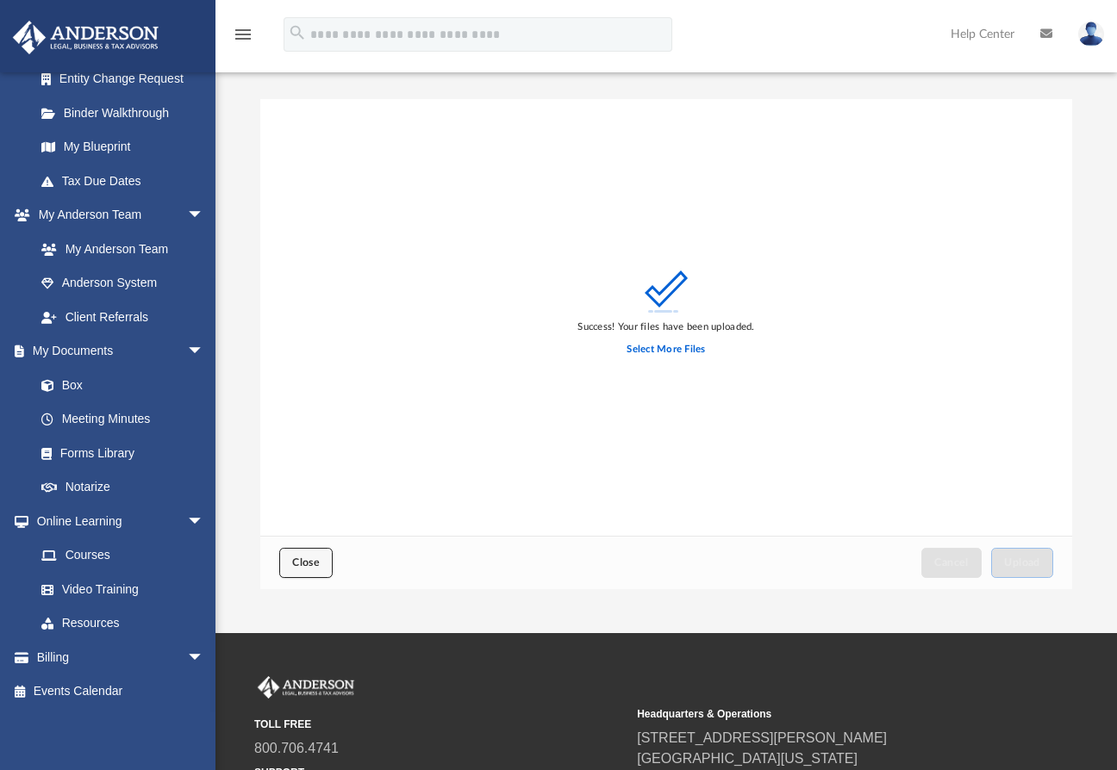
click at [300, 557] on span "Close" at bounding box center [306, 562] width 28 height 10
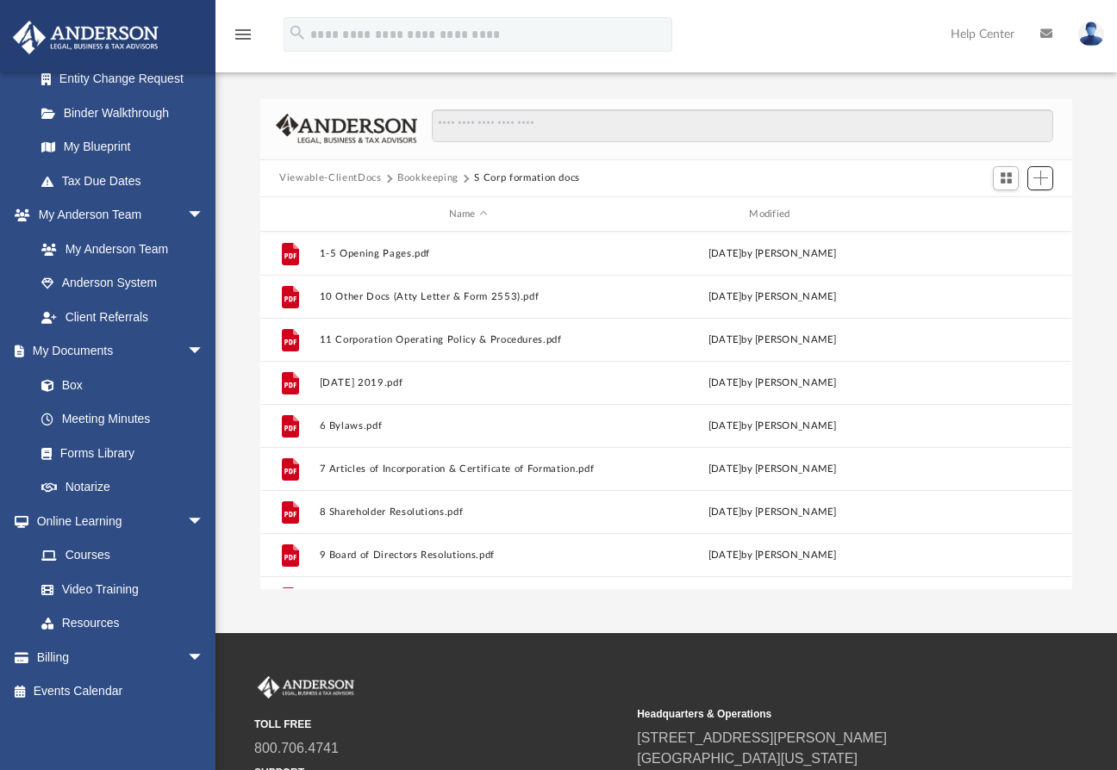
scroll to position [377, 797]
click at [433, 177] on button "Bookkeeping" at bounding box center [427, 179] width 61 height 16
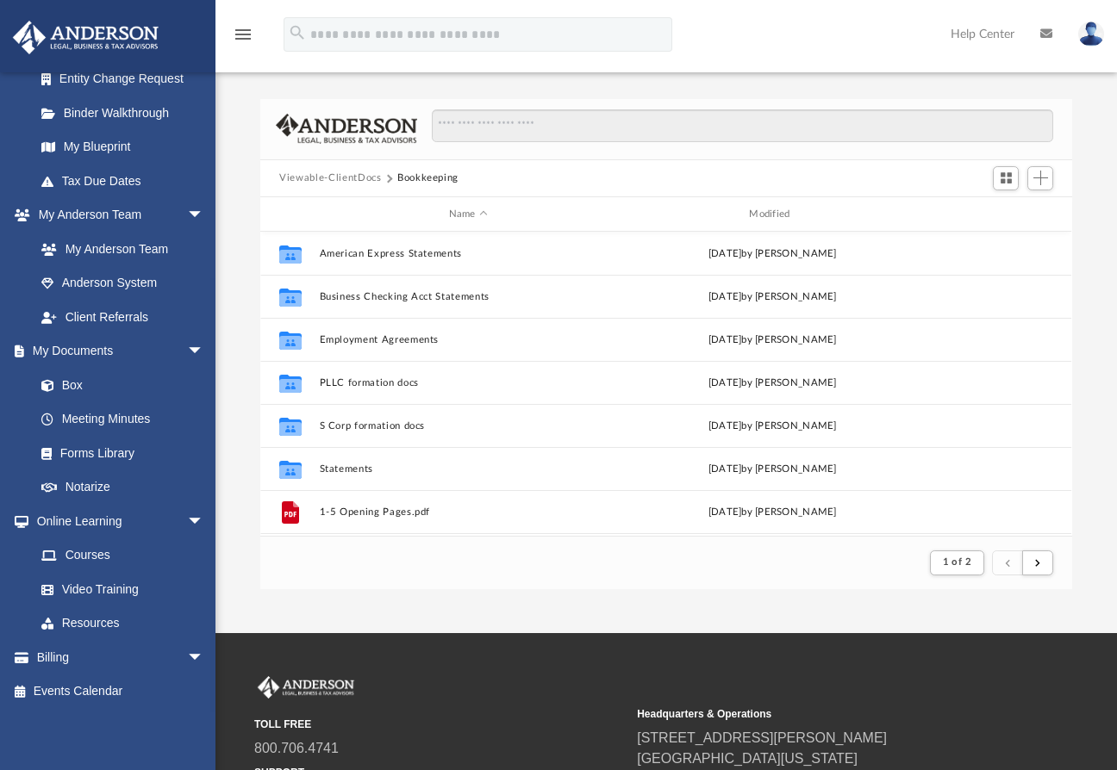
scroll to position [324, 797]
click at [1040, 178] on span "Add" at bounding box center [1040, 178] width 15 height 15
click at [1000, 237] on li "New Folder" at bounding box center [1015, 240] width 55 height 18
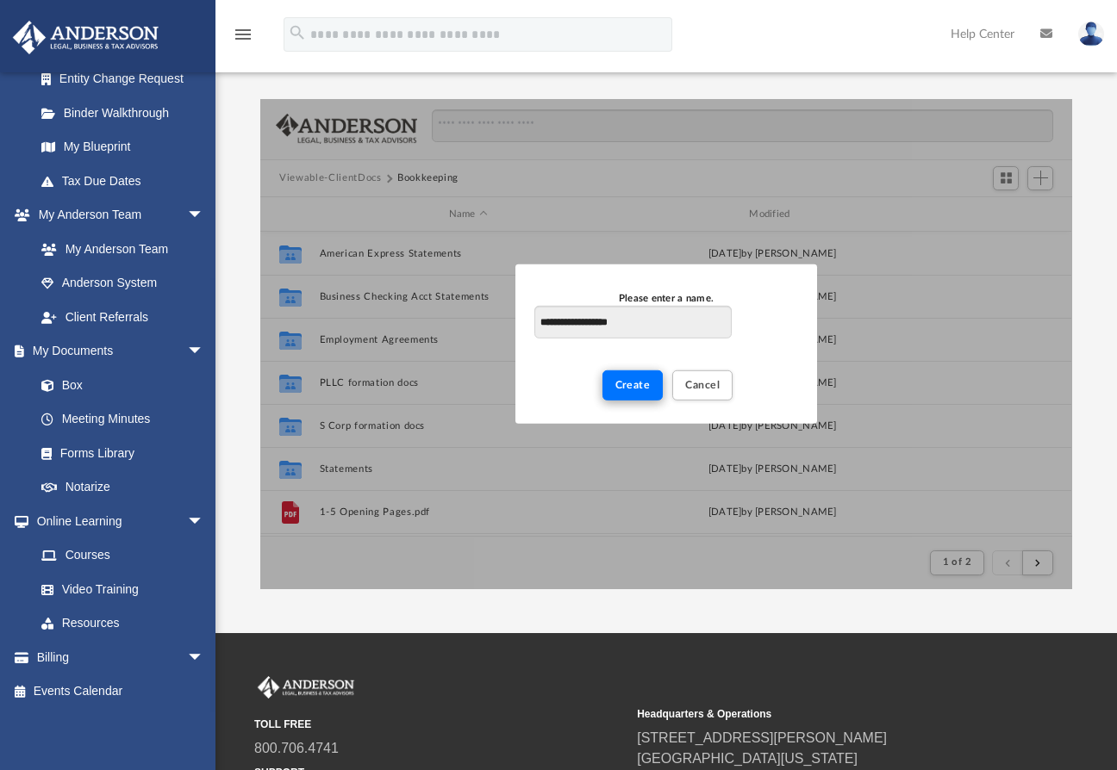
type input "**********"
click at [637, 380] on span "Create" at bounding box center [632, 385] width 35 height 10
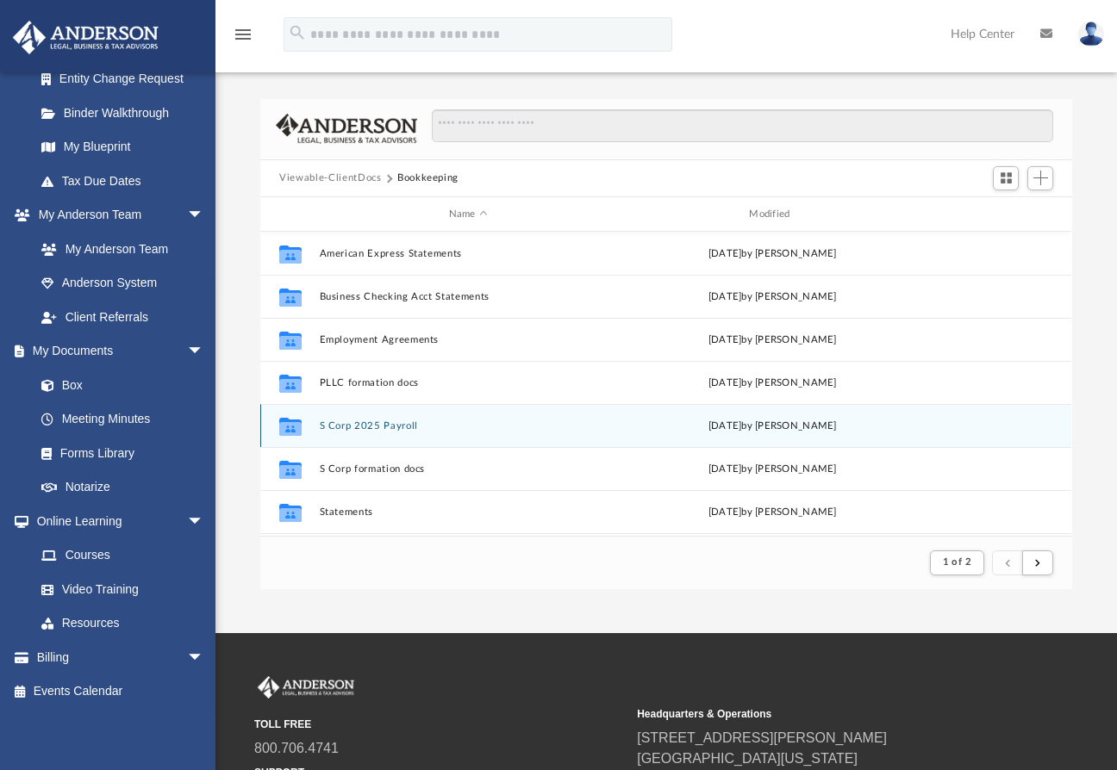
click at [364, 425] on button "S Corp 2025 Payroll" at bounding box center [468, 425] width 297 height 11
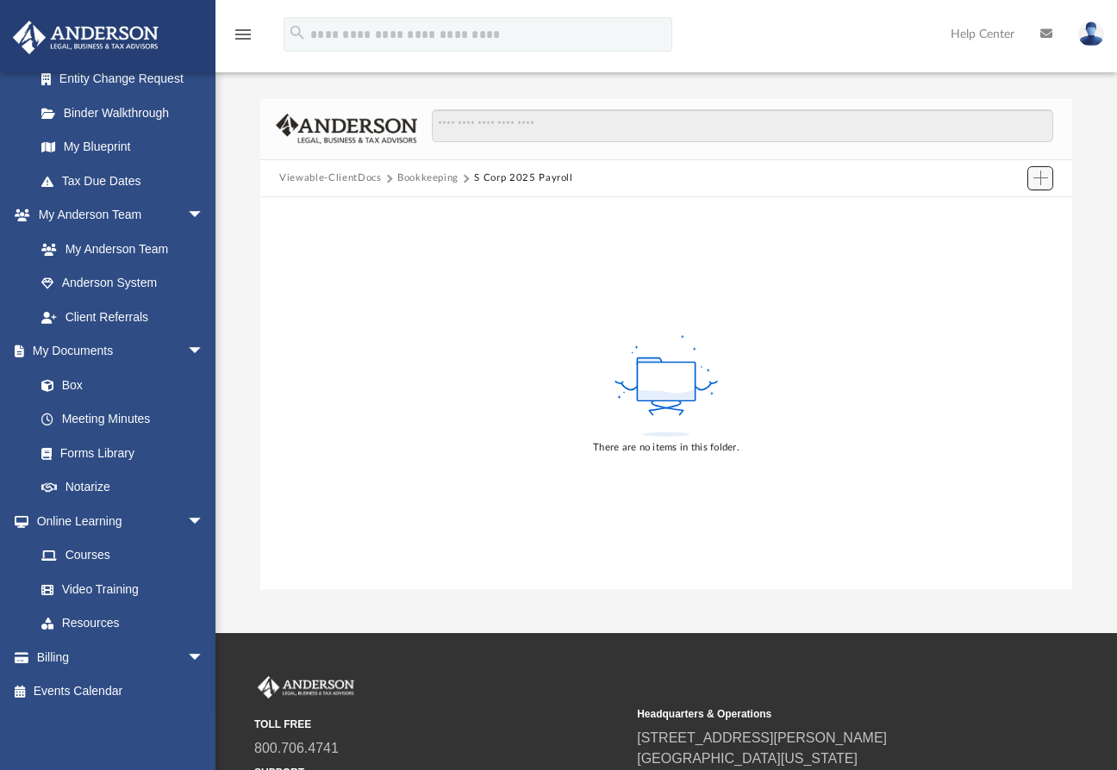
click at [1040, 174] on span "Add" at bounding box center [1040, 178] width 15 height 15
click at [1013, 216] on li "Upload" at bounding box center [1015, 213] width 55 height 18
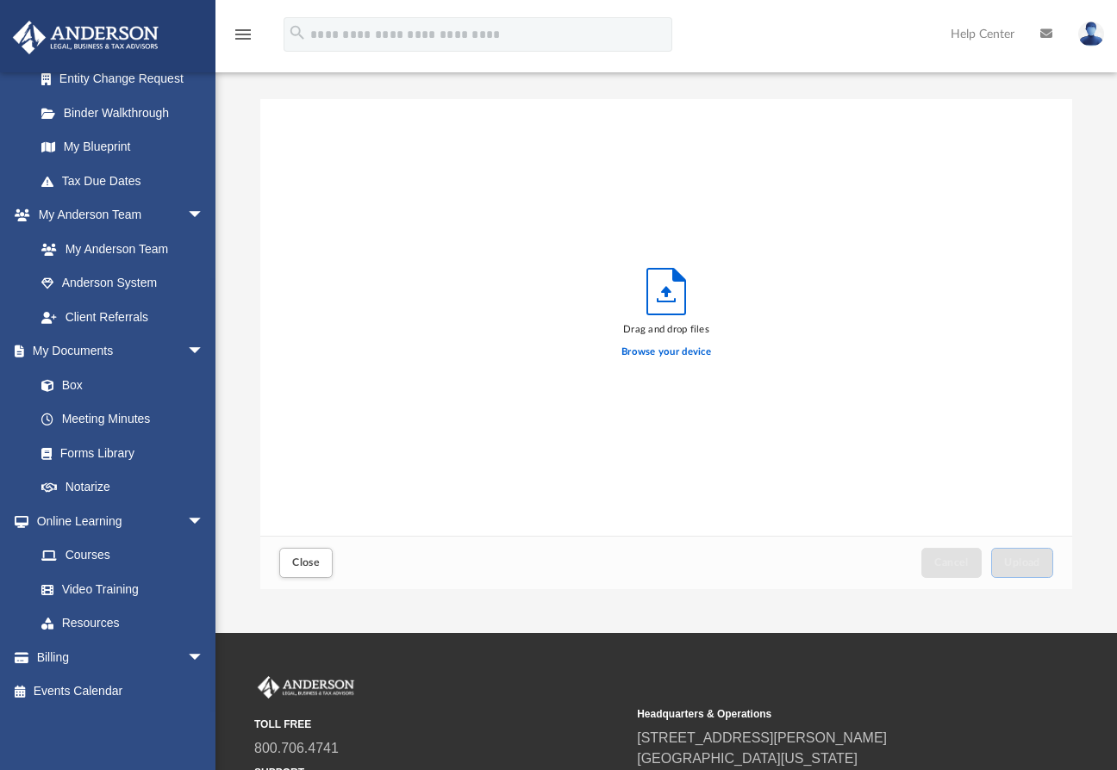
scroll to position [422, 797]
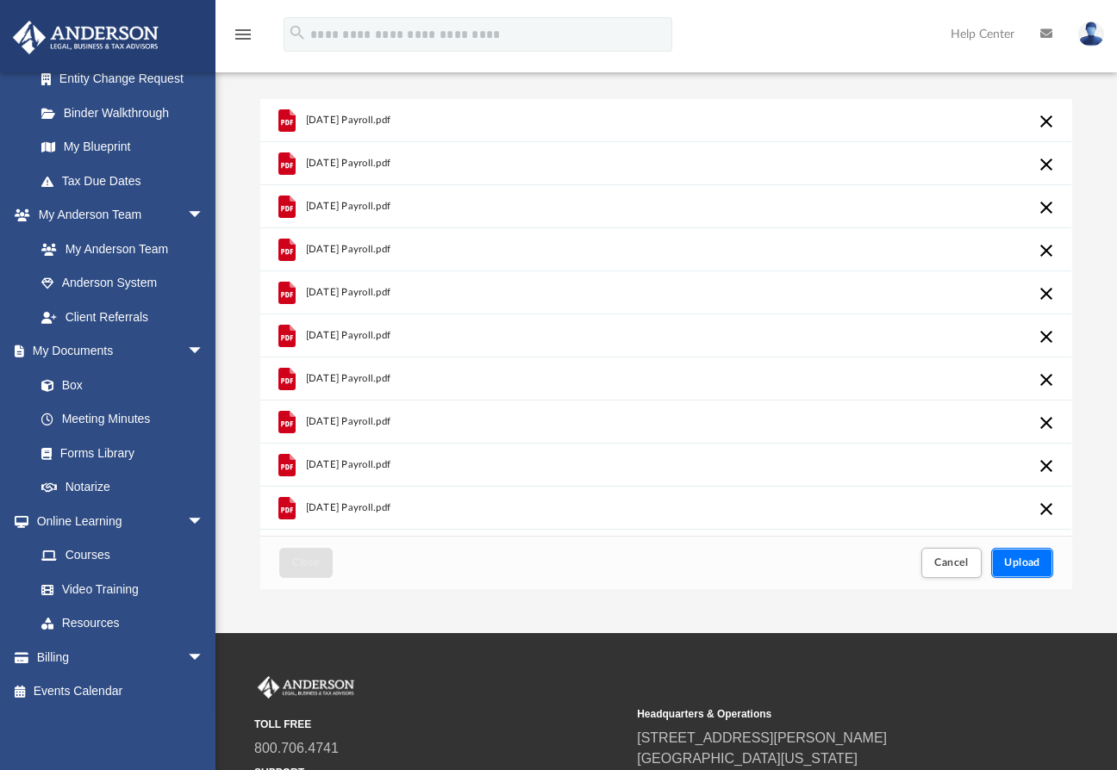
click at [1016, 558] on span "Upload" at bounding box center [1022, 562] width 36 height 10
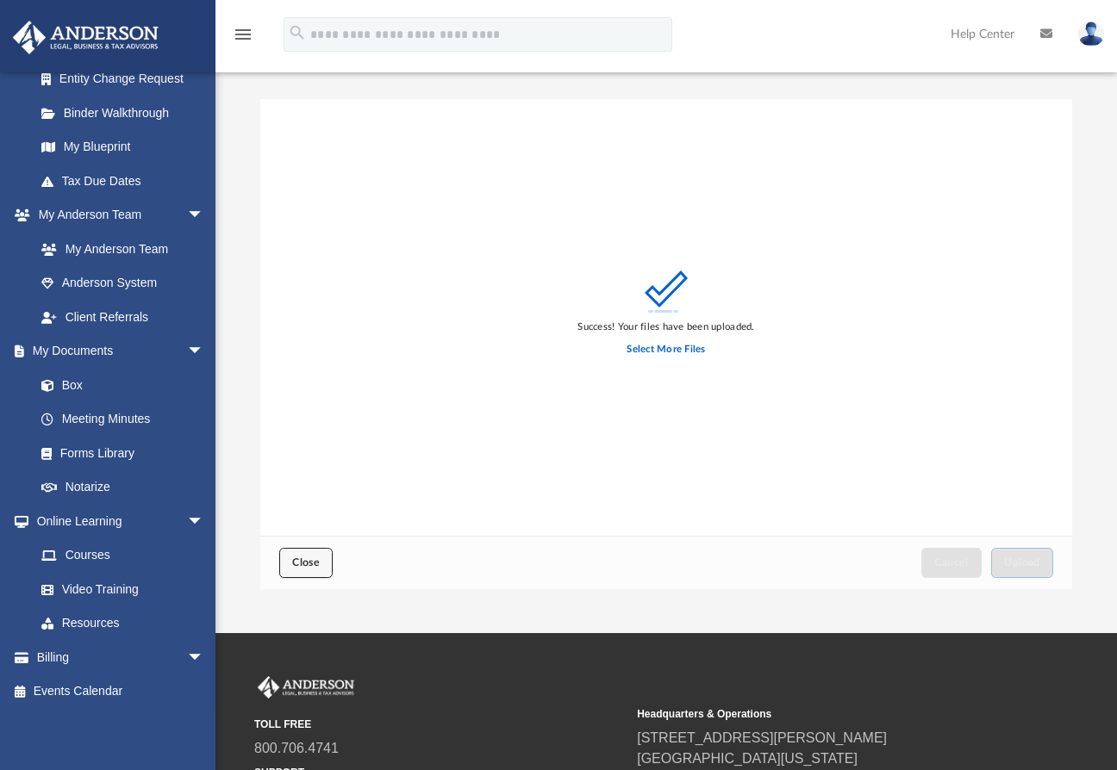
click at [305, 566] on span "Close" at bounding box center [306, 562] width 28 height 10
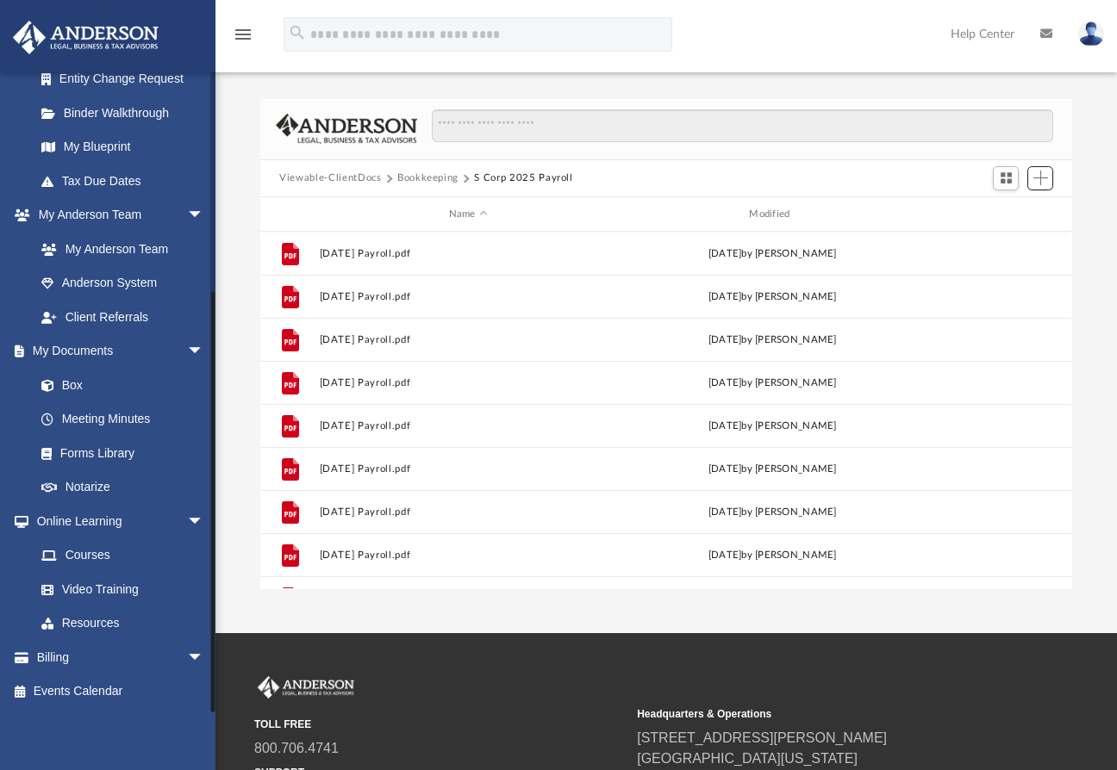
scroll to position [377, 797]
click at [437, 182] on button "Bookkeeping" at bounding box center [427, 179] width 61 height 16
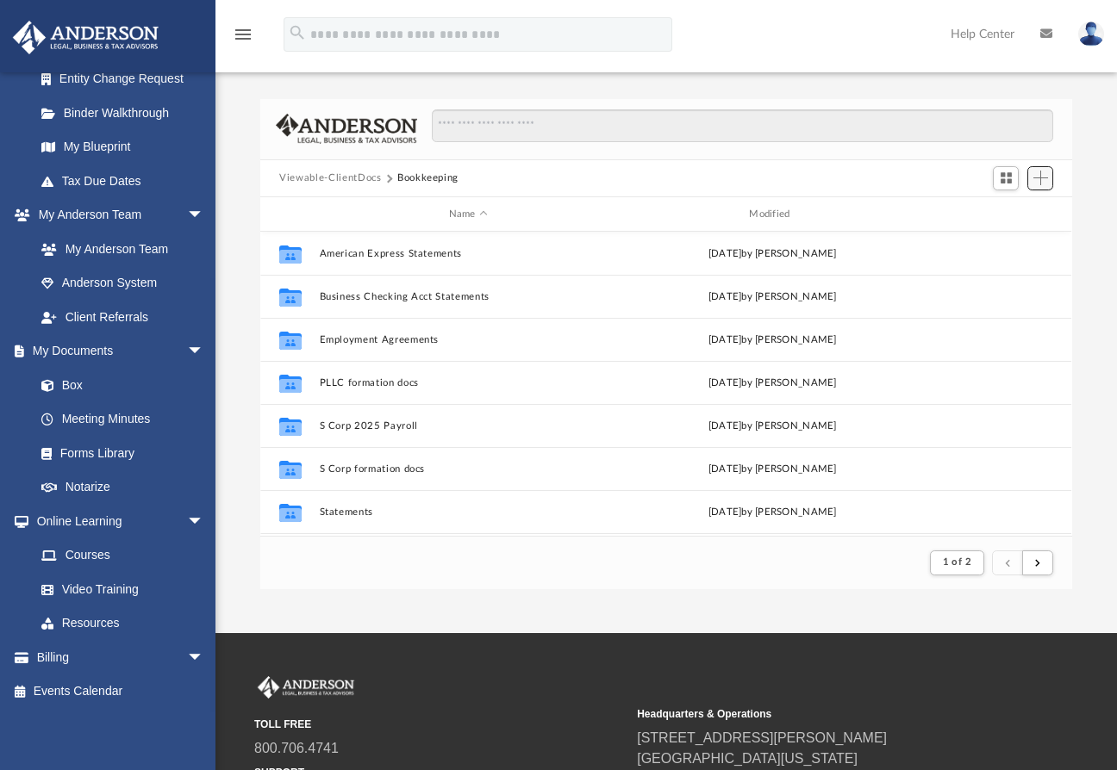
click at [1038, 184] on span "Add" at bounding box center [1040, 178] width 15 height 15
click at [1009, 238] on li "New Folder" at bounding box center [1015, 240] width 55 height 18
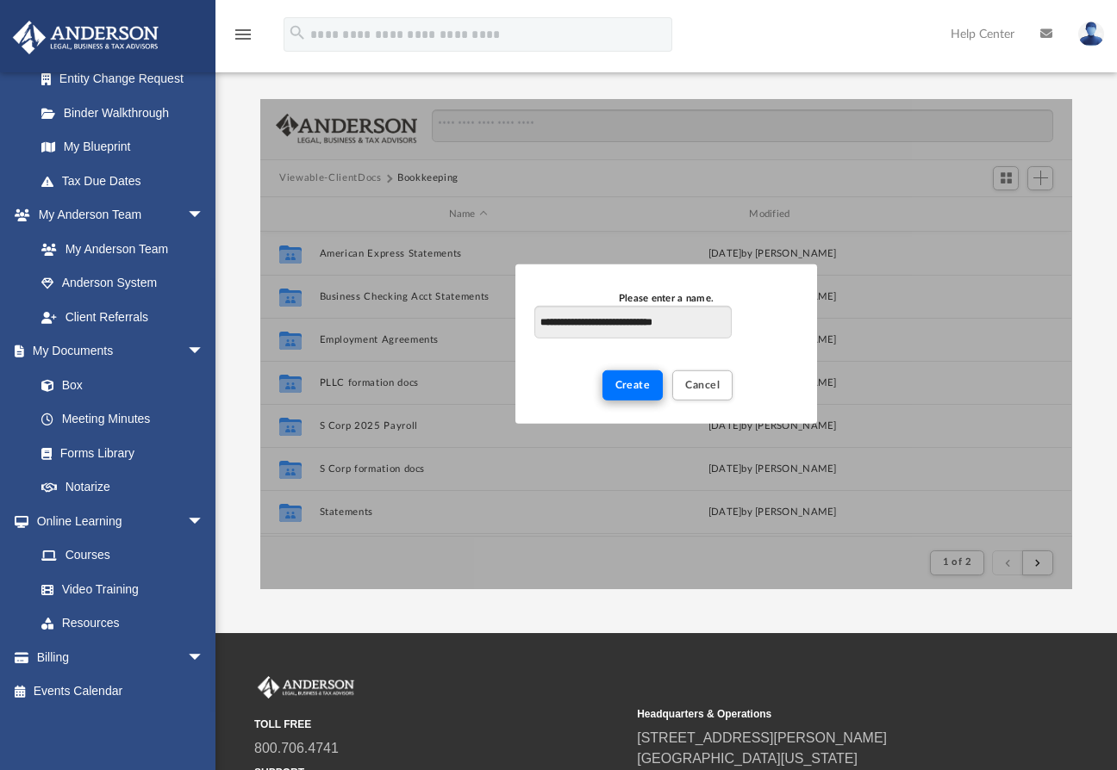
type input "**********"
click at [633, 376] on button "Create" at bounding box center [632, 386] width 61 height 30
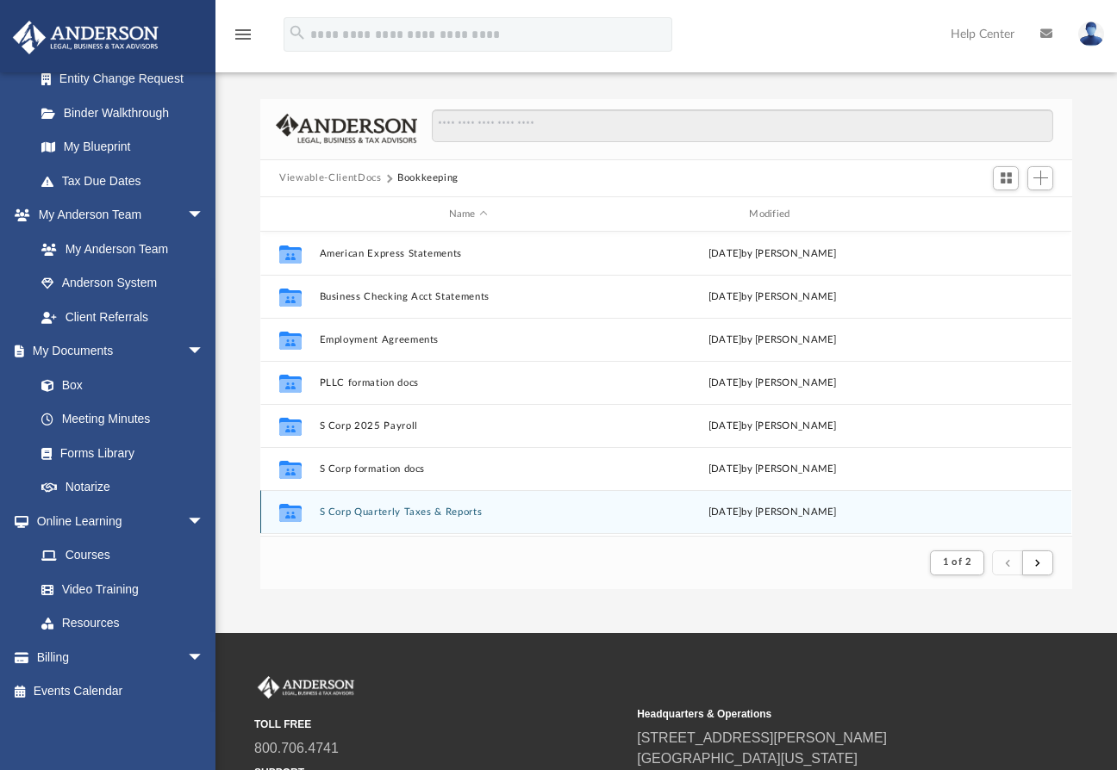
click at [381, 512] on button "S Corp Quarterly Taxes & Reports" at bounding box center [468, 512] width 297 height 11
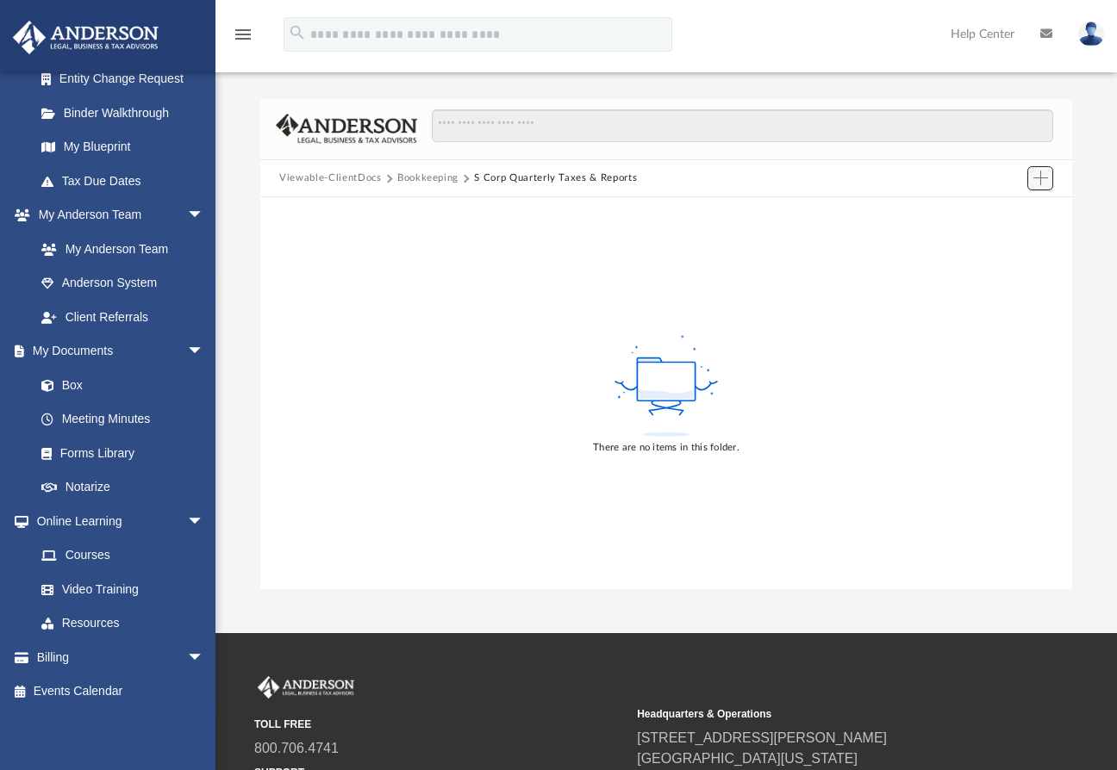
click at [1037, 183] on span "Add" at bounding box center [1040, 178] width 15 height 15
click at [1005, 215] on li "Upload" at bounding box center [1015, 213] width 55 height 18
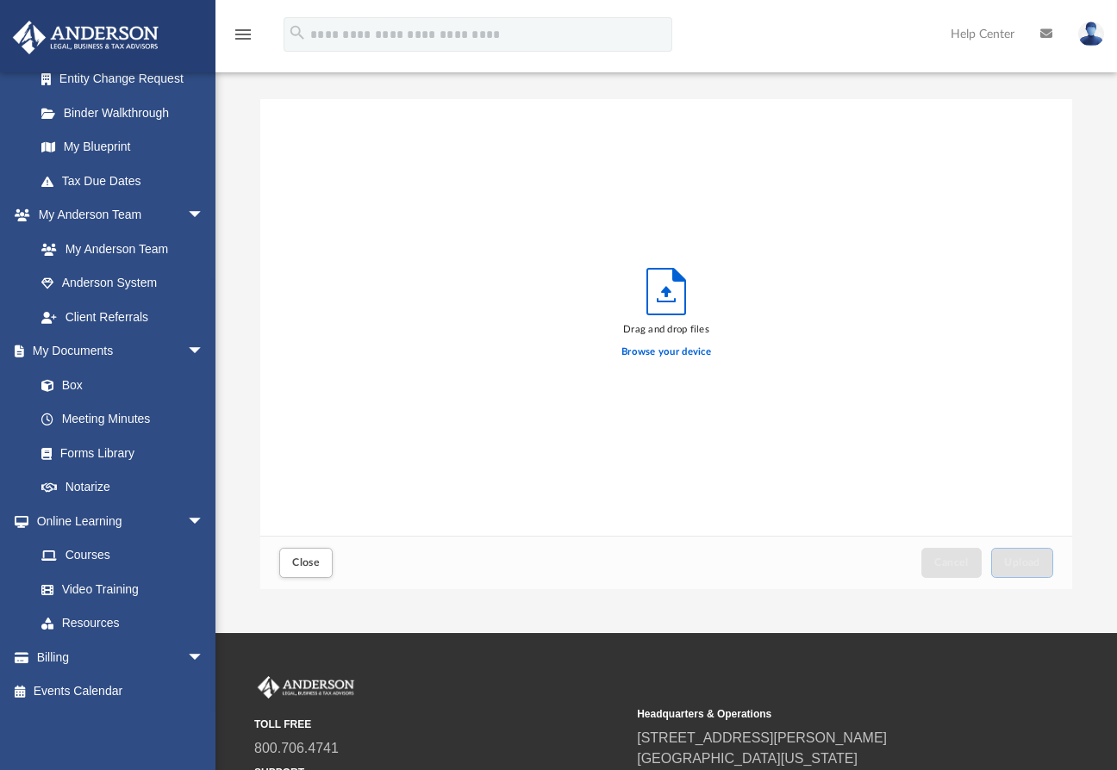
scroll to position [422, 797]
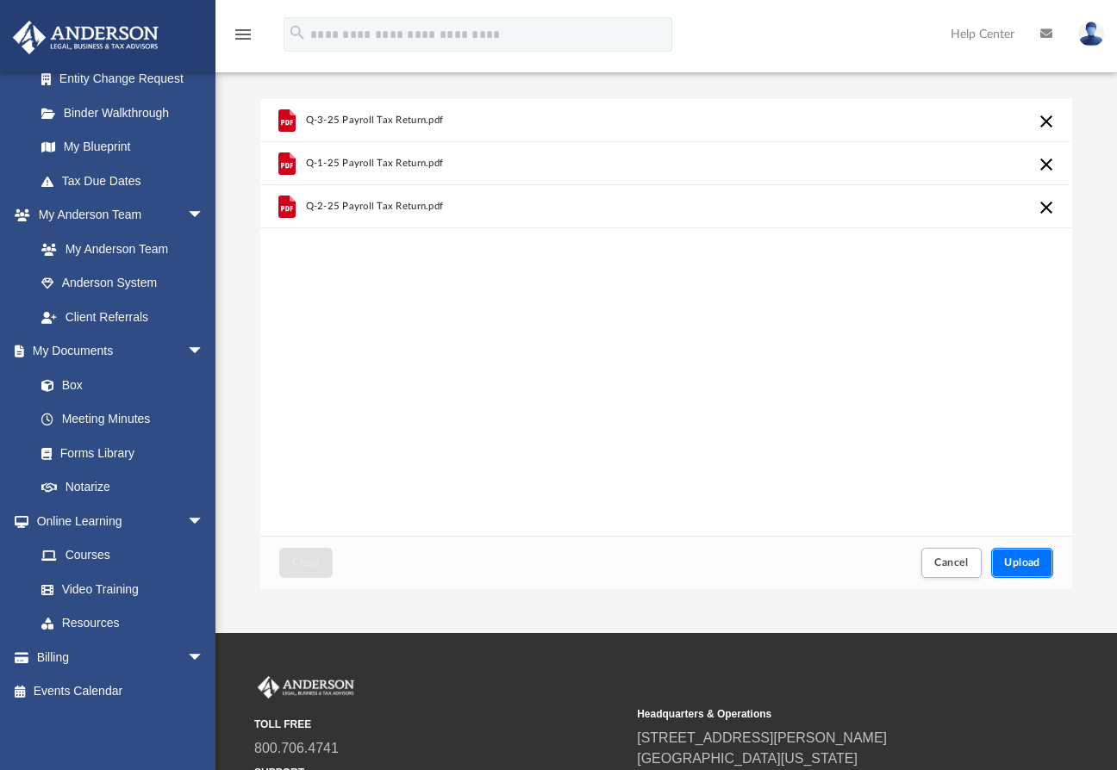
click at [1023, 569] on button "Upload" at bounding box center [1022, 563] width 62 height 30
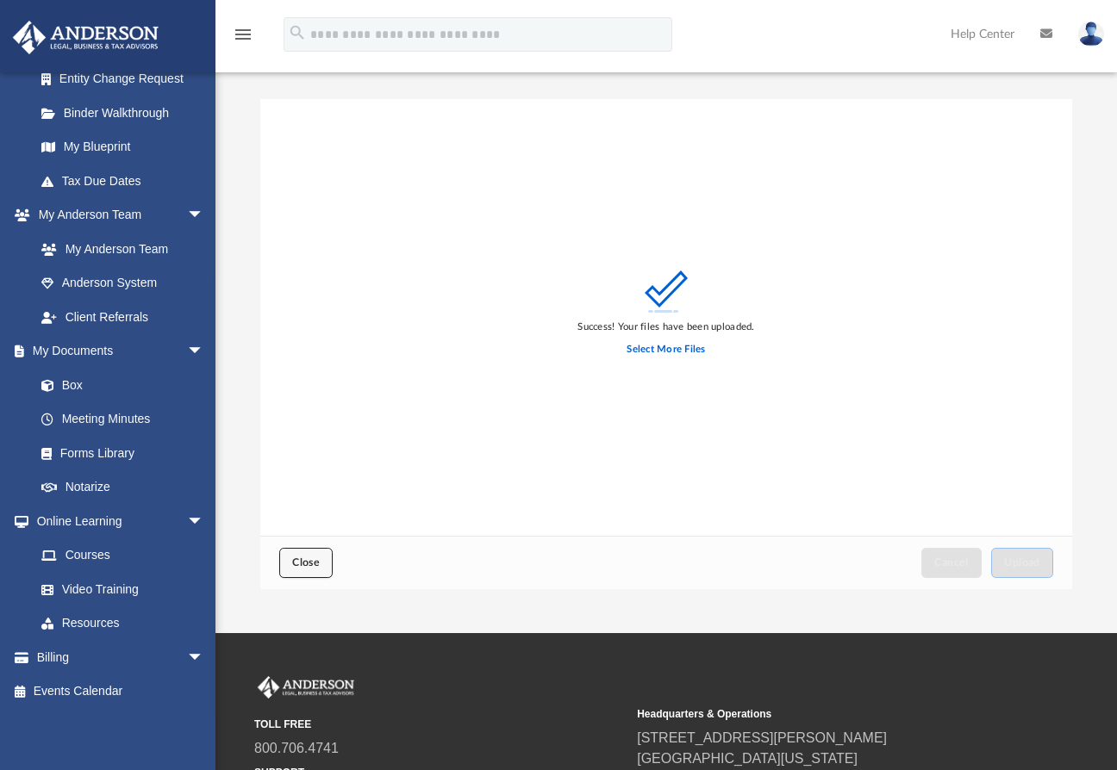
click at [290, 555] on button "Close" at bounding box center [305, 563] width 53 height 30
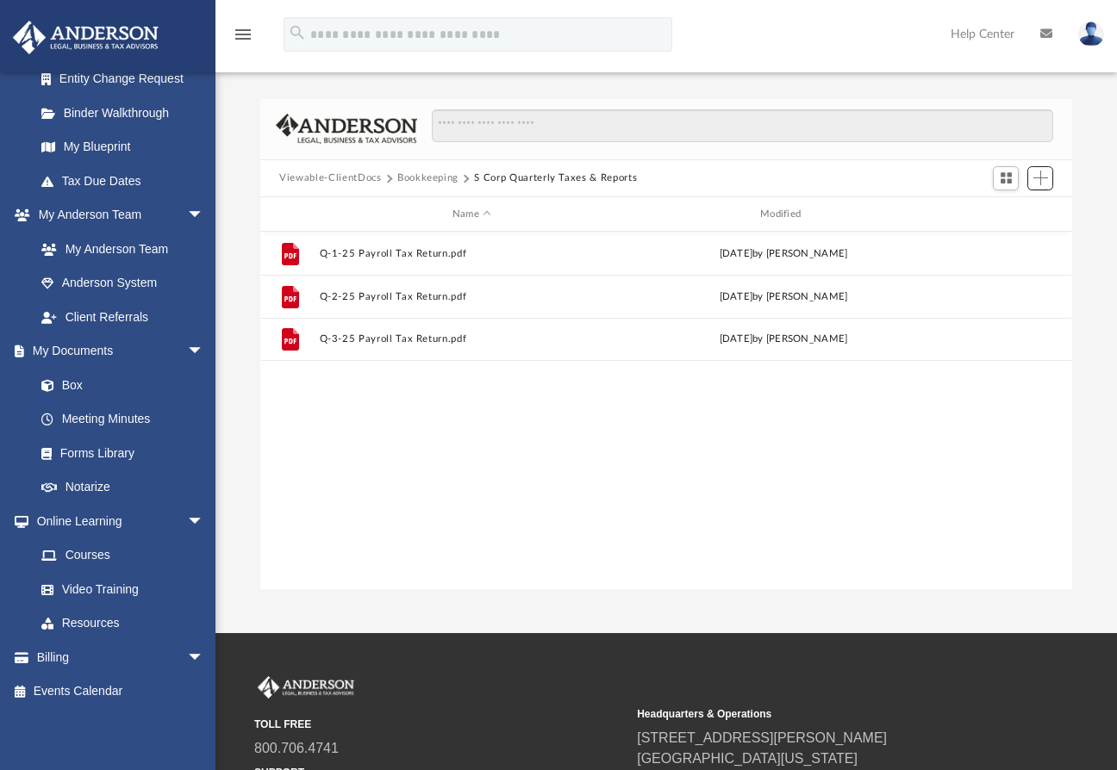
scroll to position [377, 797]
click at [403, 179] on button "Bookkeeping" at bounding box center [427, 179] width 61 height 16
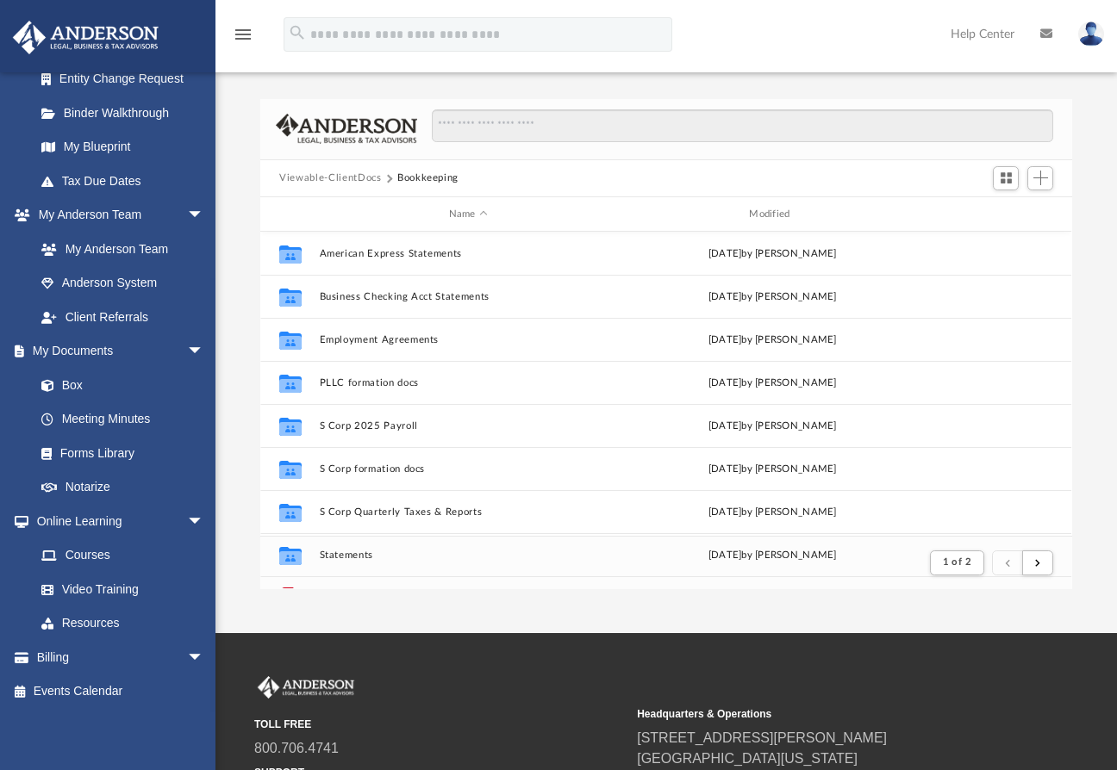
scroll to position [324, 797]
click at [412, 178] on button "Bookkeeping" at bounding box center [427, 179] width 61 height 16
click at [1043, 184] on span "Add" at bounding box center [1040, 178] width 15 height 15
click at [1006, 238] on li "New Folder" at bounding box center [1015, 240] width 55 height 18
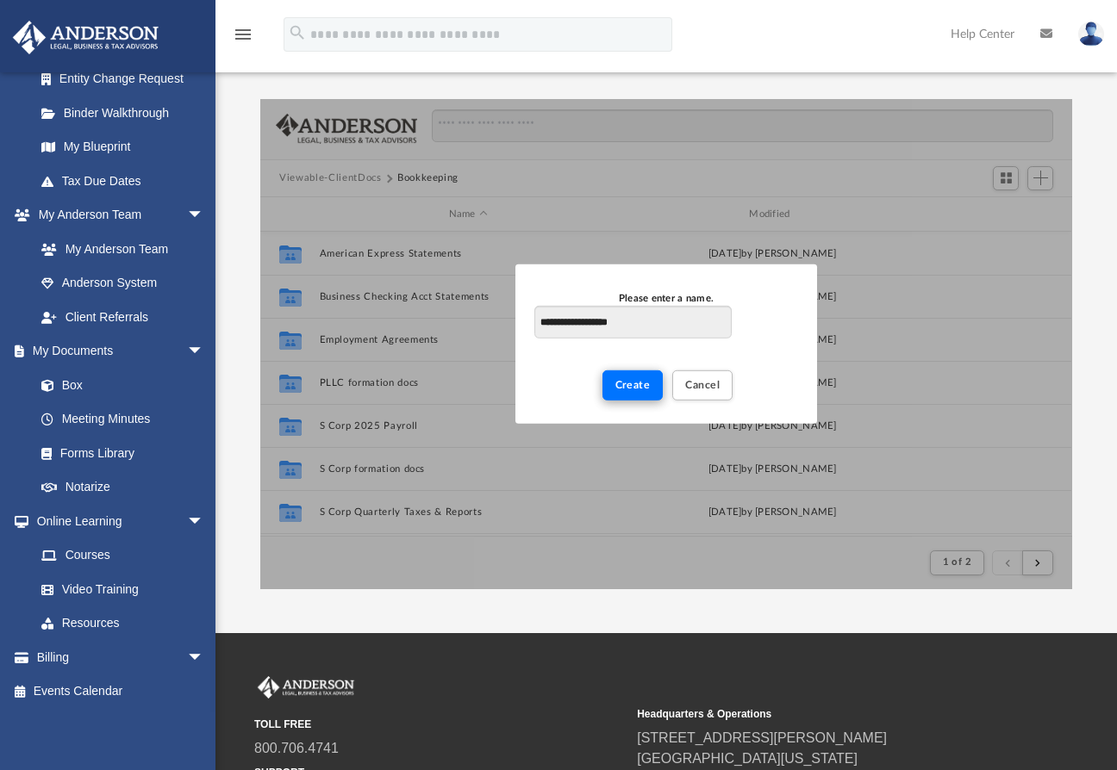
type input "**********"
click at [614, 383] on button "Create" at bounding box center [632, 386] width 61 height 30
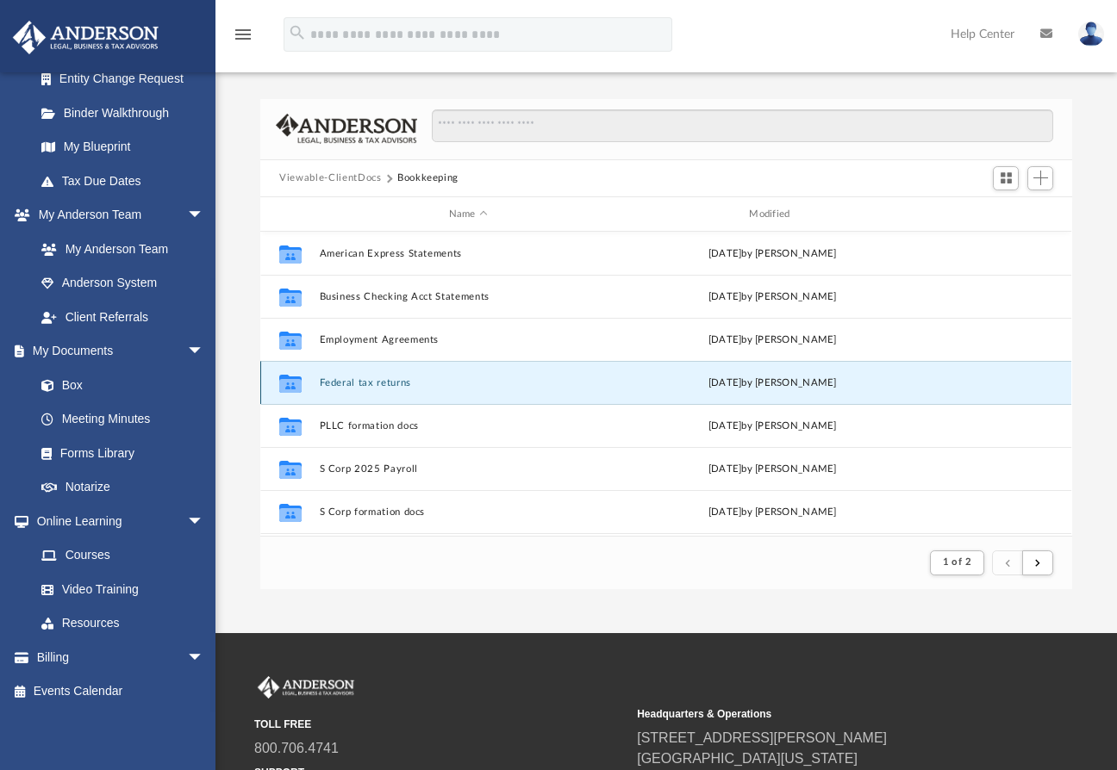
click at [382, 382] on button "Federal tax returns" at bounding box center [468, 382] width 297 height 11
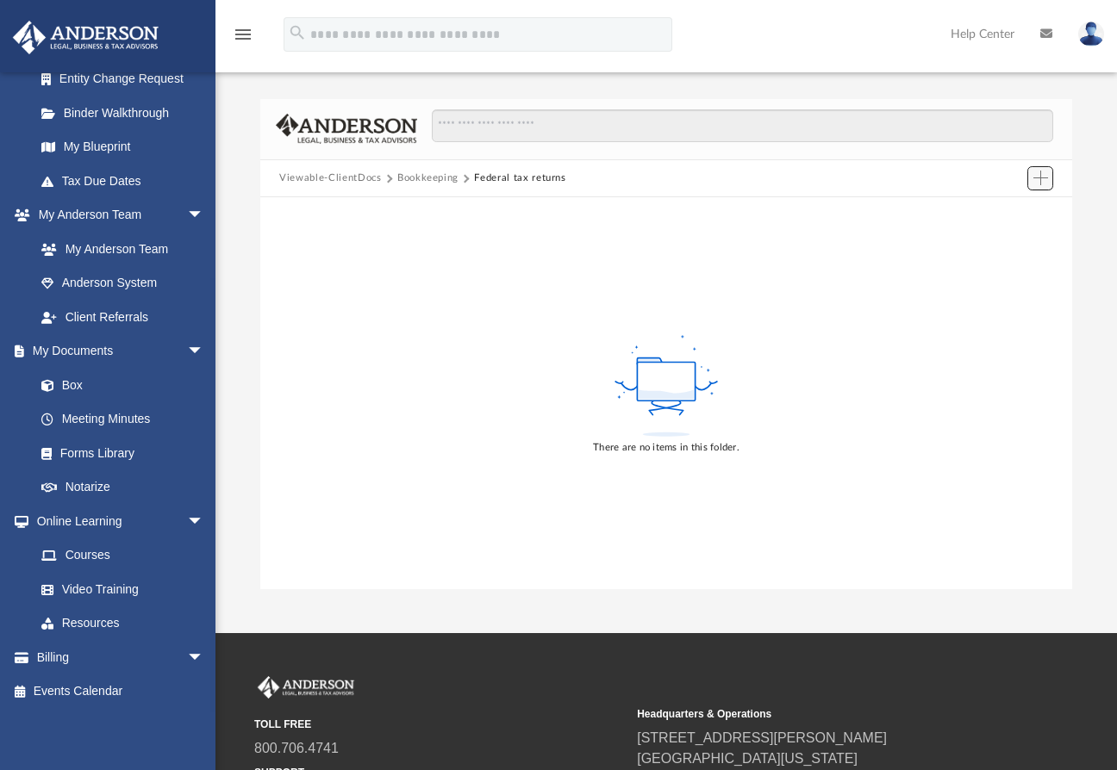
click at [1042, 181] on span "Add" at bounding box center [1040, 178] width 15 height 15
click at [991, 210] on li "Upload" at bounding box center [1015, 213] width 55 height 18
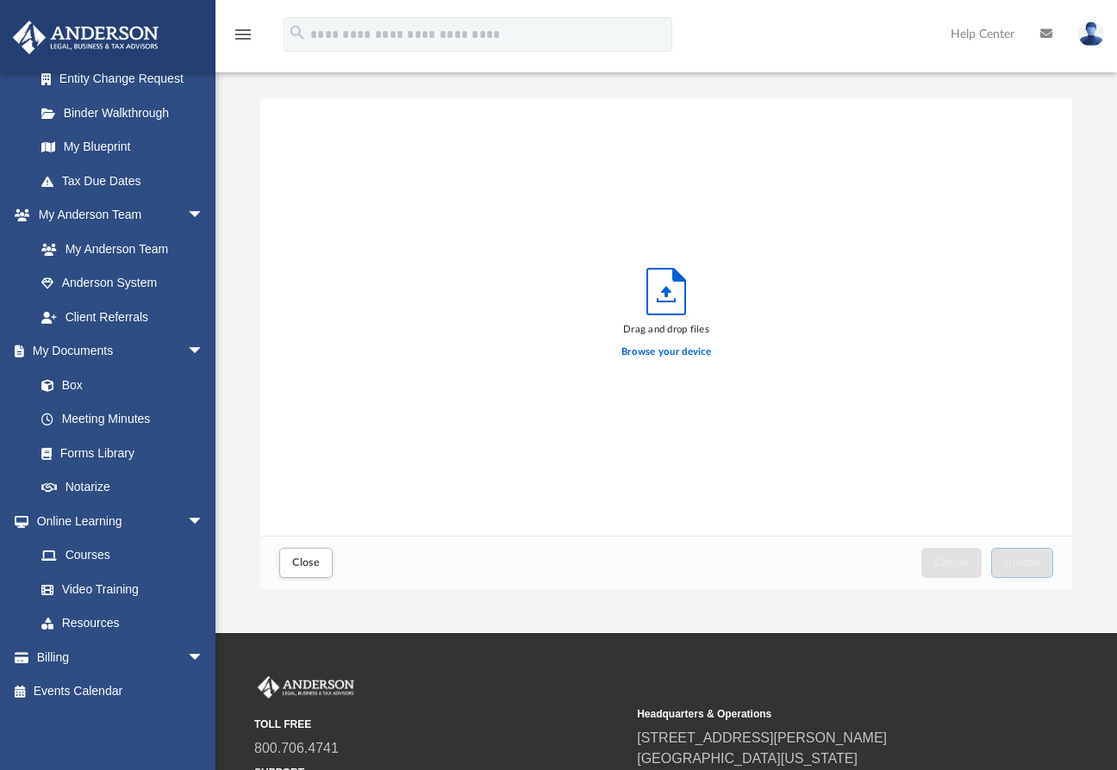
scroll to position [422, 797]
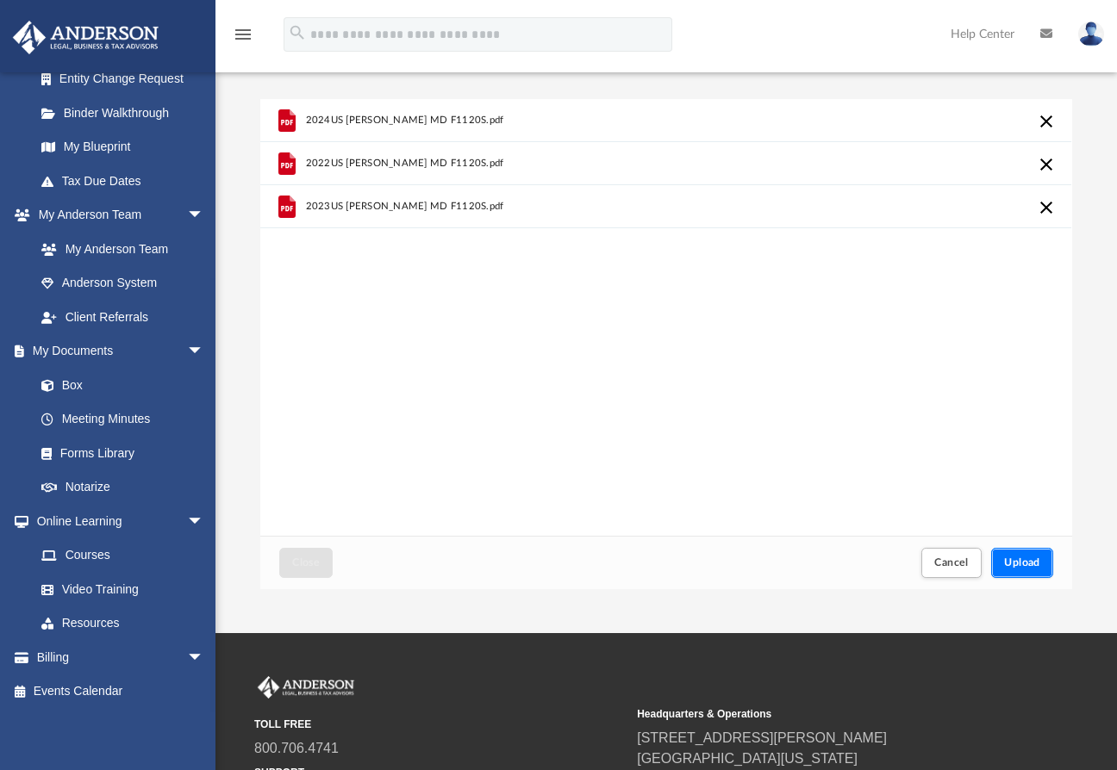
click at [1033, 570] on button "Upload" at bounding box center [1022, 563] width 62 height 30
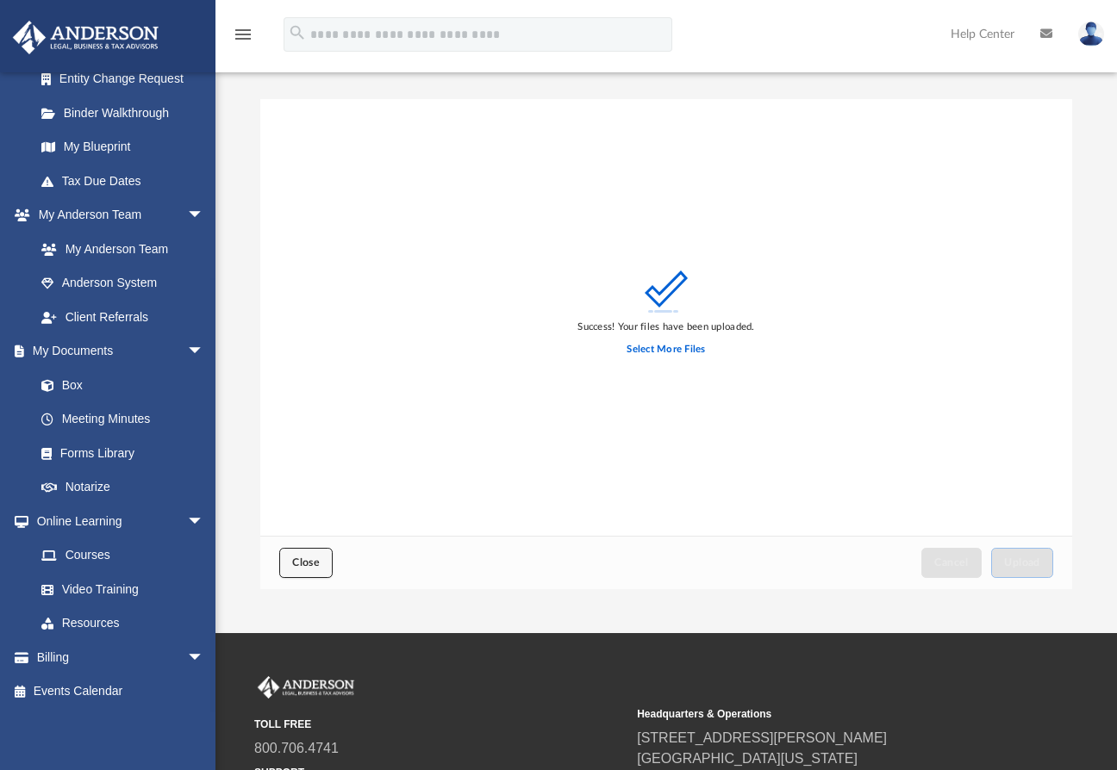
click at [304, 555] on button "Close" at bounding box center [305, 563] width 53 height 30
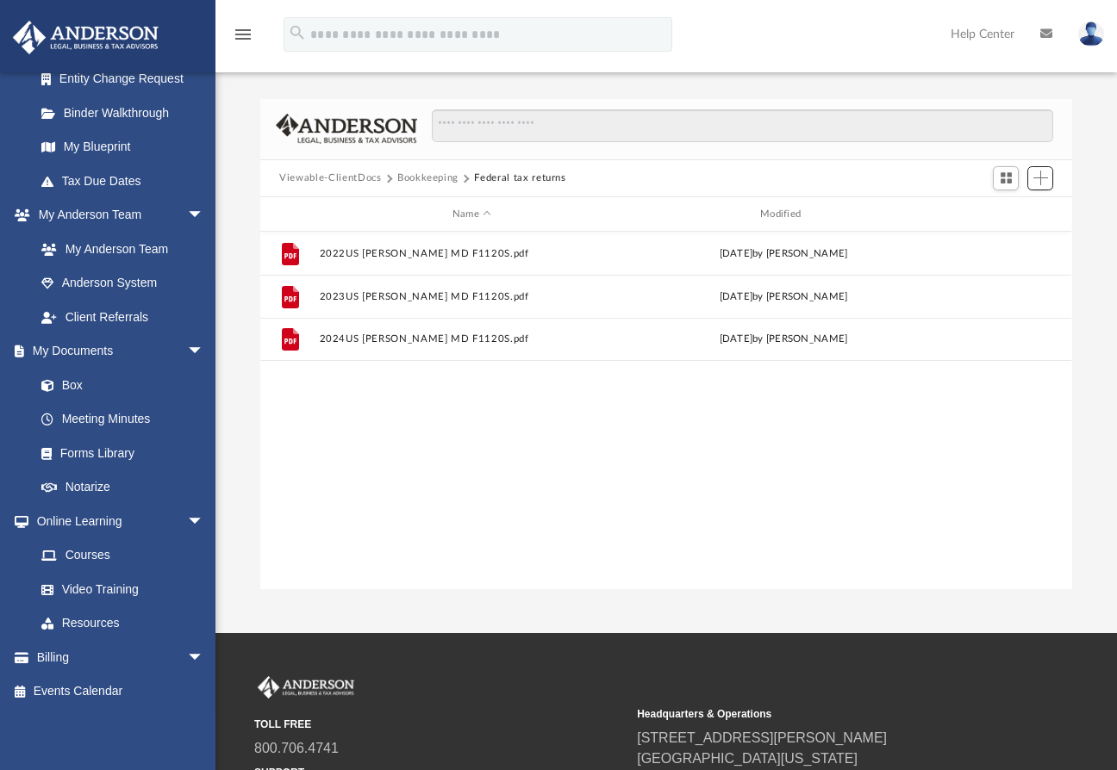
scroll to position [377, 797]
